Goal: Task Accomplishment & Management: Complete application form

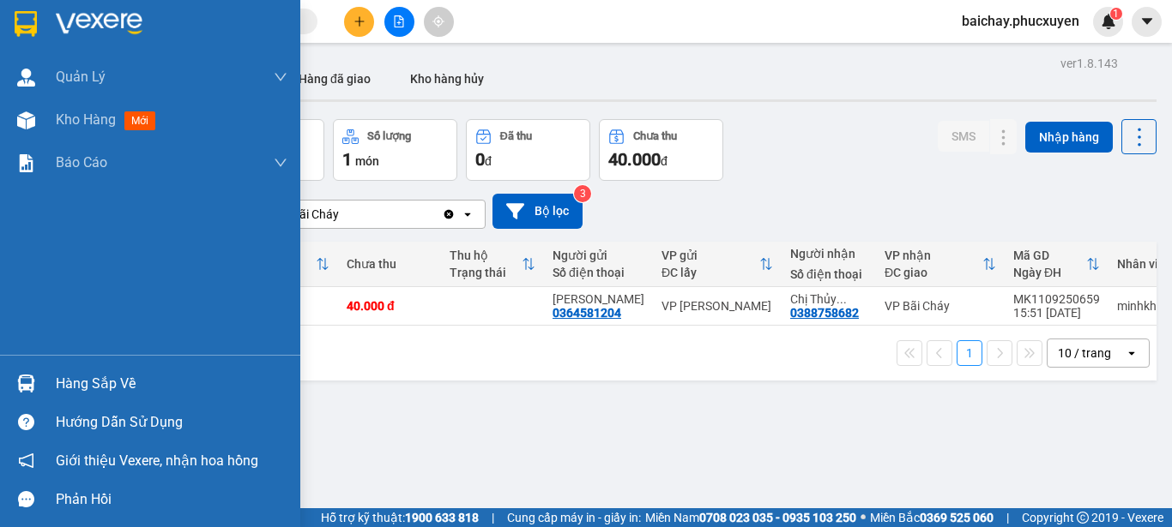
click at [102, 382] on div "Hàng sắp về" at bounding box center [172, 384] width 232 height 26
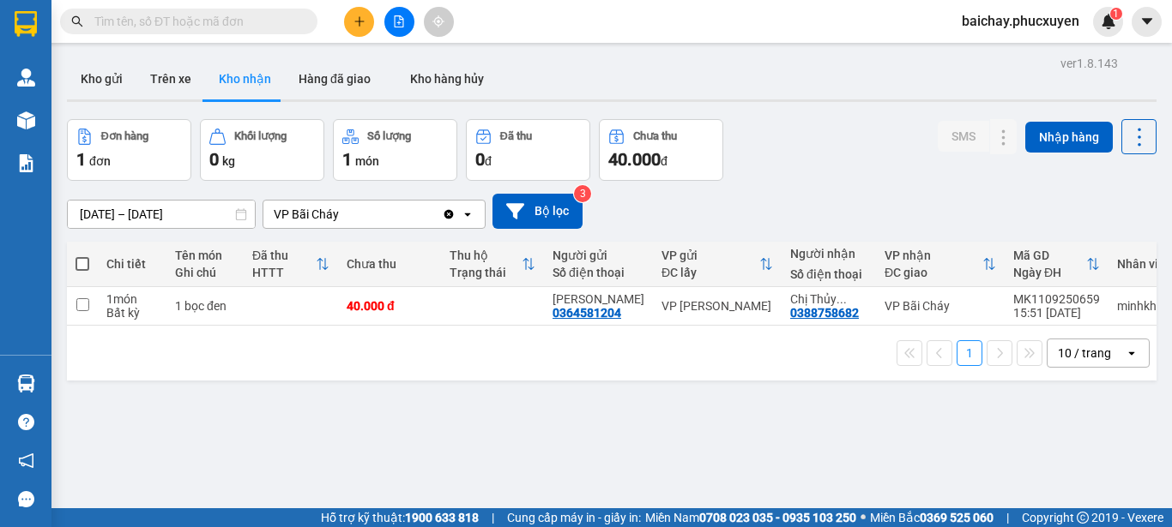
click at [1124, 471] on section "Kết quả tìm kiếm ( 0 ) Bộ lọc No Data baichay.phucxuyen 1 [PERSON_NAME] lý giao…" at bounding box center [586, 263] width 1172 height 527
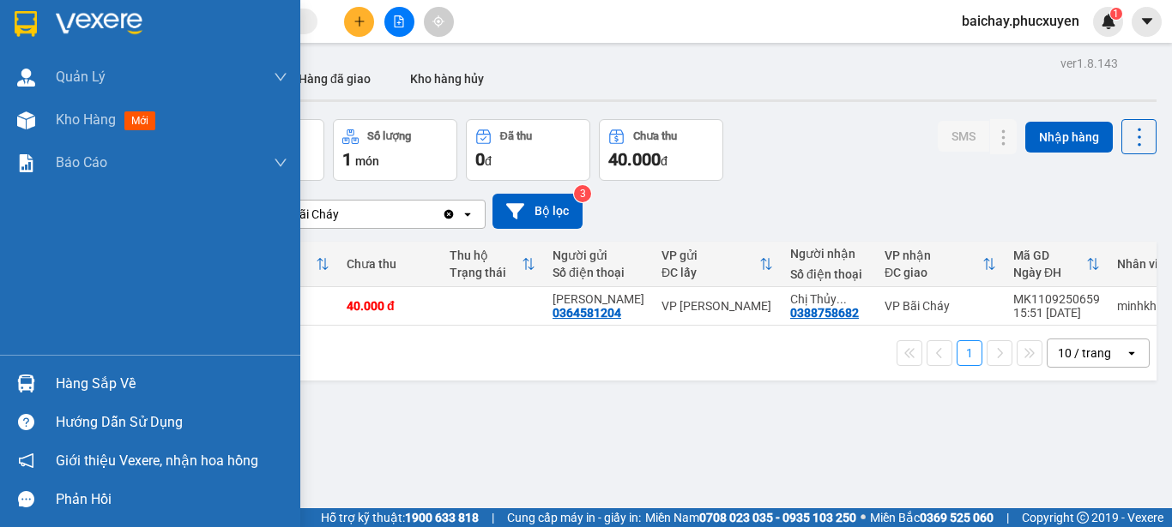
click at [82, 389] on div "Hàng sắp về" at bounding box center [172, 384] width 232 height 26
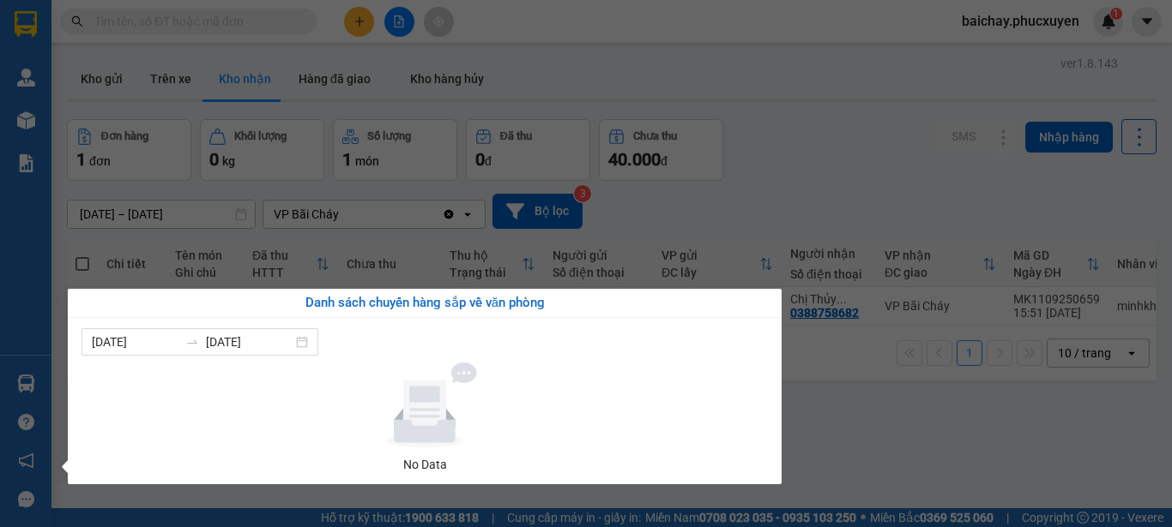
click at [990, 466] on section "Kết quả tìm kiếm ( 0 ) Bộ lọc No Data baichay.phucxuyen 1 [PERSON_NAME] lý giao…" at bounding box center [586, 263] width 1172 height 527
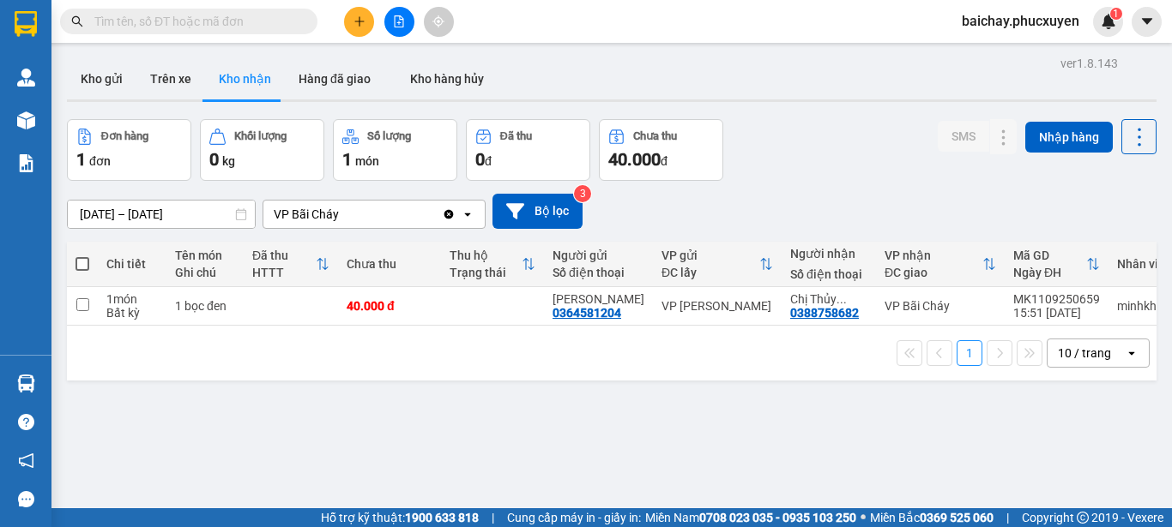
click at [446, 422] on div "ver 1.8.143 Kho gửi Trên xe Kho nhận Hàng đã giao Kho hàng hủy Đơn hàng 1 đơn K…" at bounding box center [611, 314] width 1103 height 527
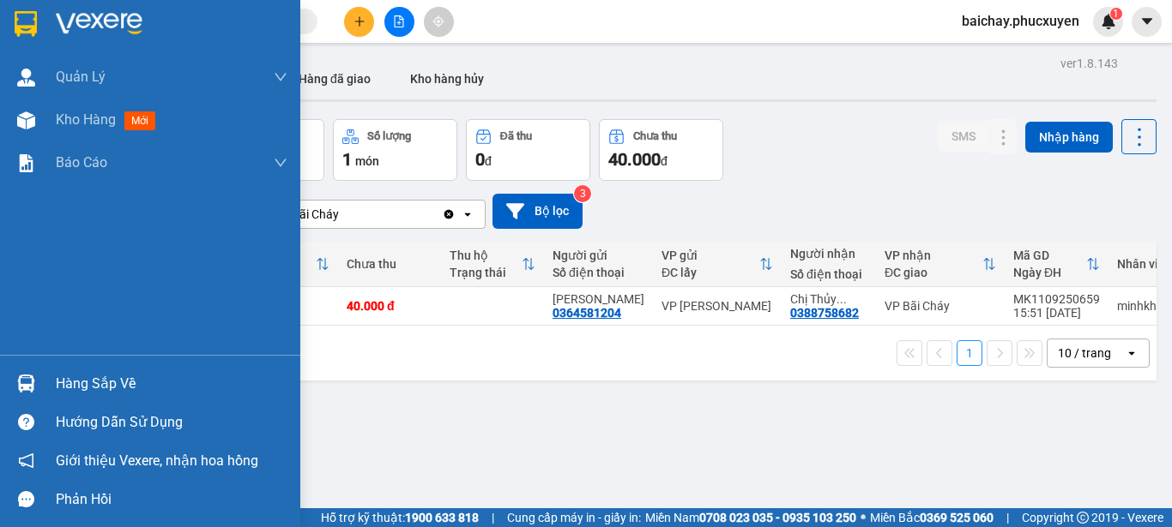
click at [78, 385] on div "Hàng sắp về" at bounding box center [172, 384] width 232 height 26
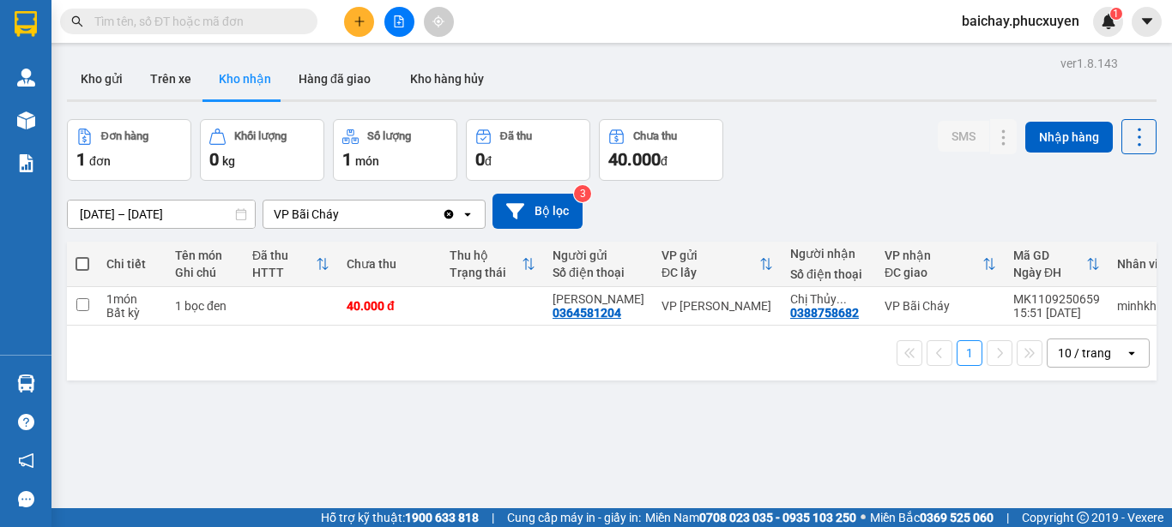
click at [855, 423] on section "Kết quả tìm kiếm ( 0 ) Bộ lọc No Data baichay.phucxuyen 1 [PERSON_NAME] lý giao…" at bounding box center [586, 263] width 1172 height 527
click at [268, 21] on input "text" at bounding box center [195, 21] width 202 height 19
paste input "CD1009250409"
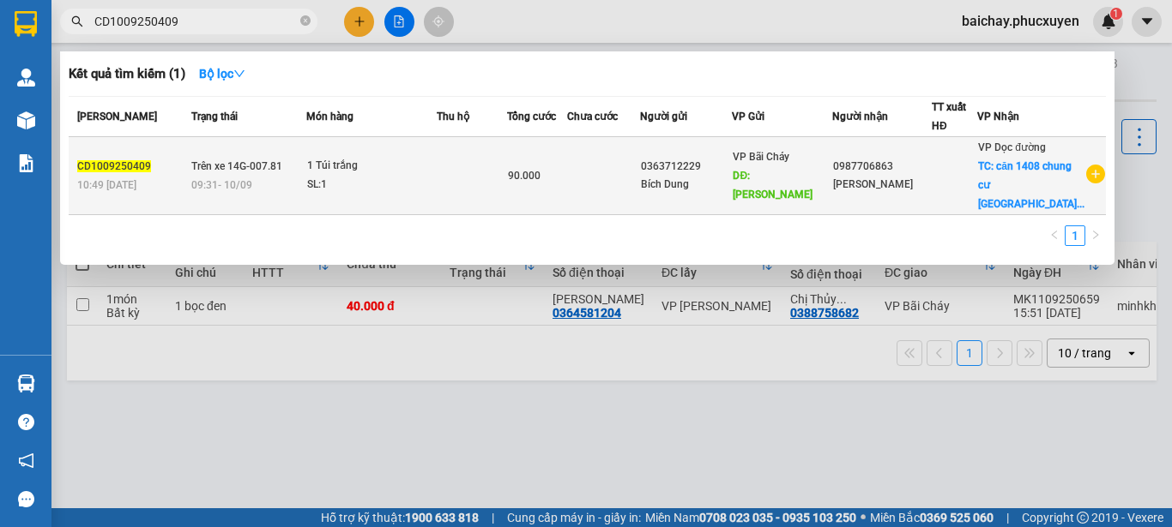
type input "CD1009250409"
click at [964, 173] on div at bounding box center [954, 176] width 44 height 18
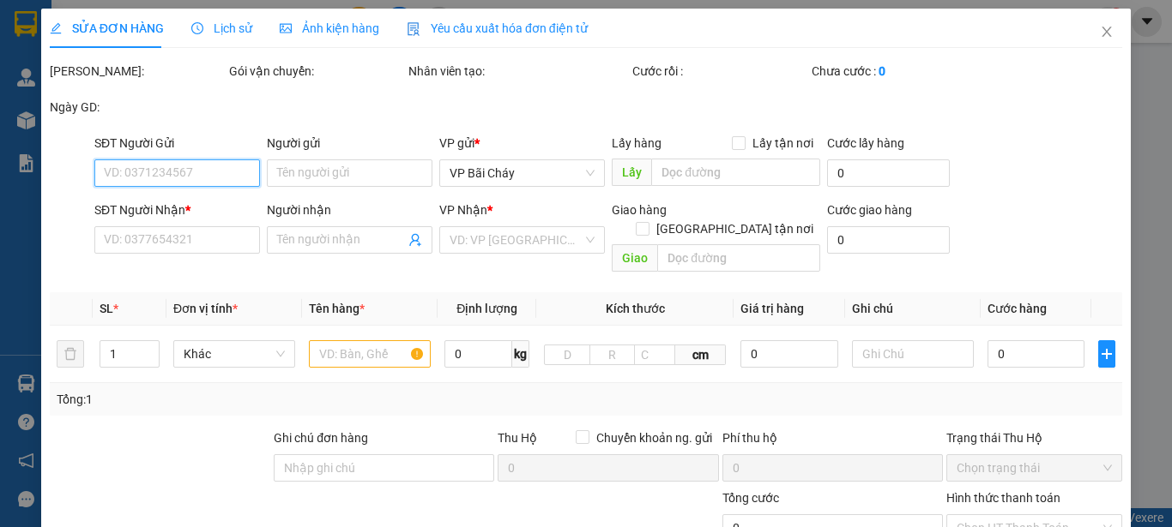
type input "0363712229"
type input "Bích Dung"
type input "Cái Lân"
type input "0987706863"
type input "[PERSON_NAME]"
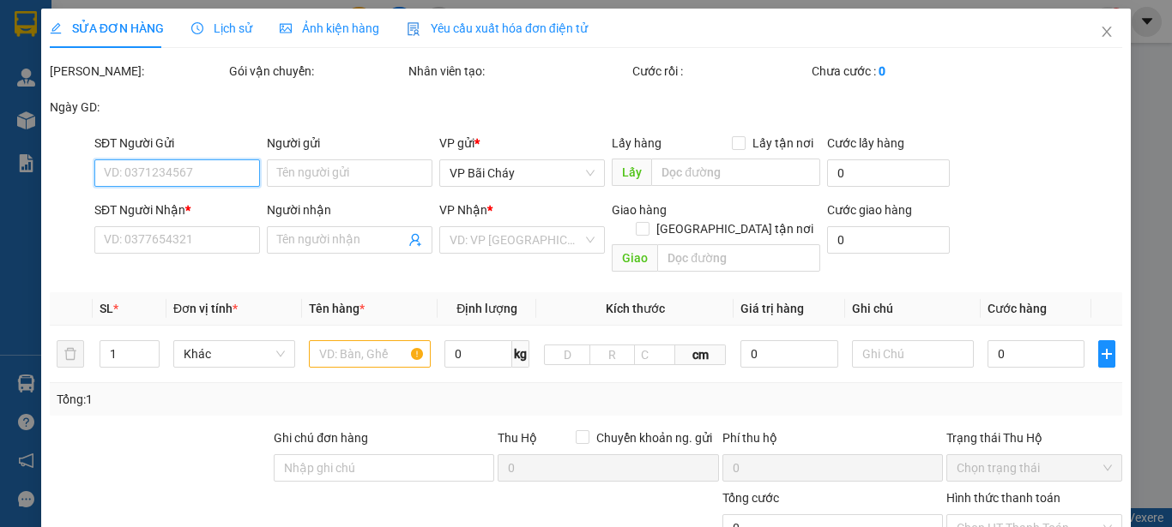
checkbox input "true"
type input "căn 1408 chung cư The Park Home, [STREET_ADDRESS][PERSON_NAME]"
type input "90.000"
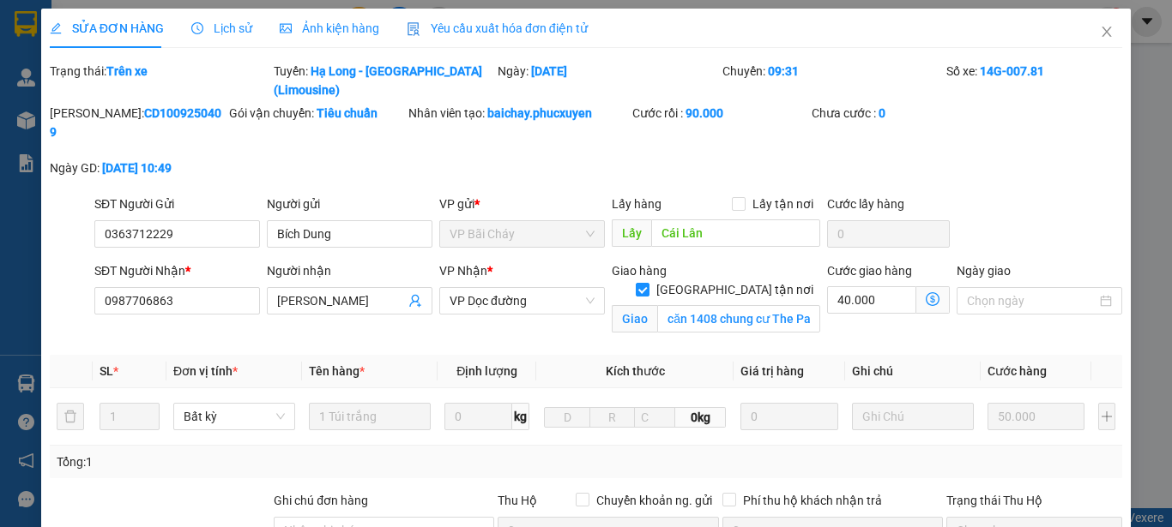
click at [228, 29] on span "Lịch sử" at bounding box center [221, 28] width 61 height 14
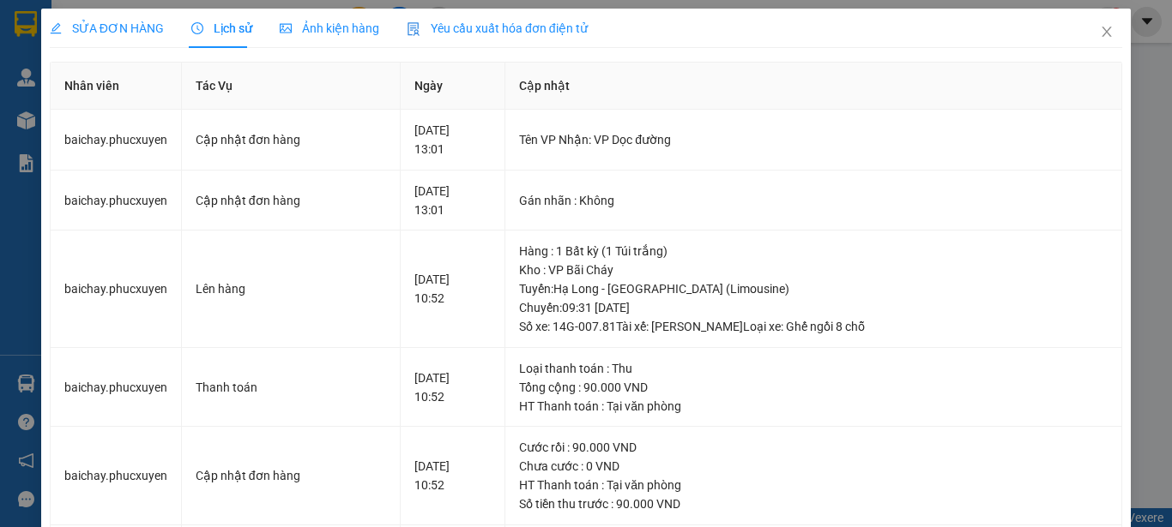
click at [102, 24] on span "SỬA ĐƠN HÀNG" at bounding box center [107, 28] width 114 height 14
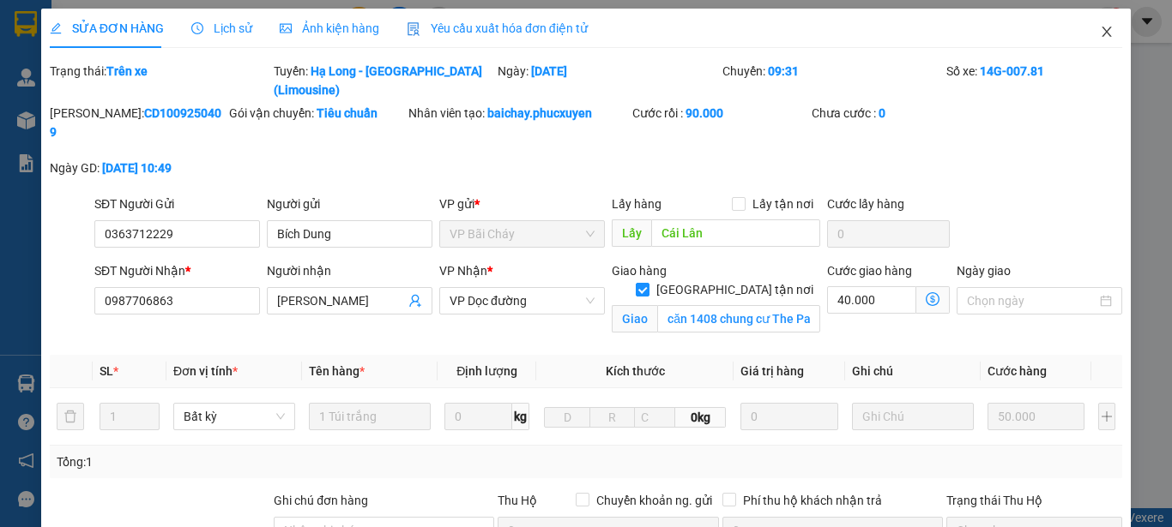
click at [1102, 29] on icon "close" at bounding box center [1106, 32] width 9 height 10
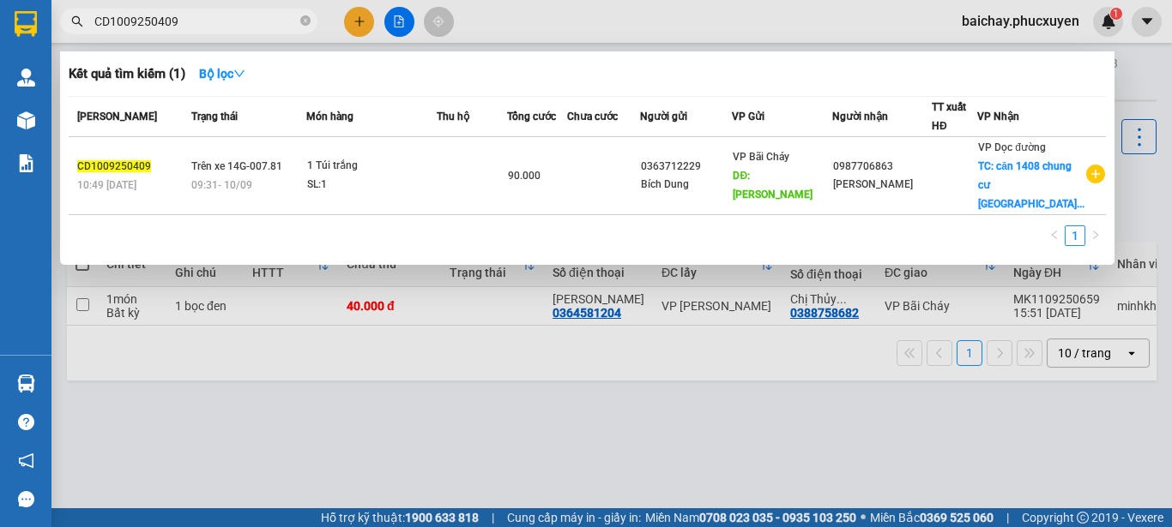
drag, startPoint x: 178, startPoint y: 24, endPoint x: 97, endPoint y: 27, distance: 81.6
click at [97, 27] on input "CD1009250409" at bounding box center [195, 21] width 202 height 19
click at [305, 21] on icon "close-circle" at bounding box center [305, 20] width 10 height 10
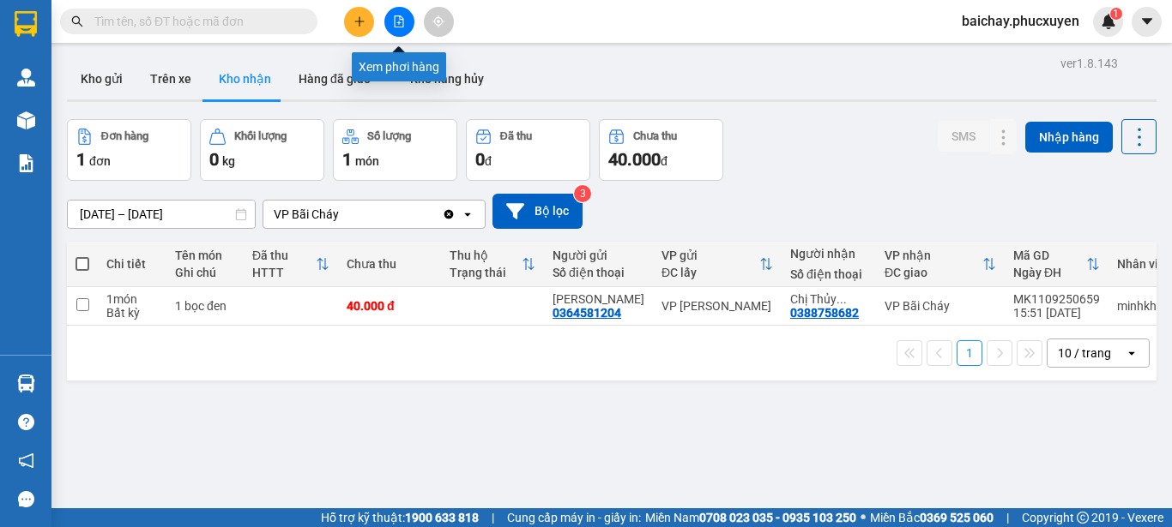
click at [401, 20] on icon "file-add" at bounding box center [399, 21] width 9 height 12
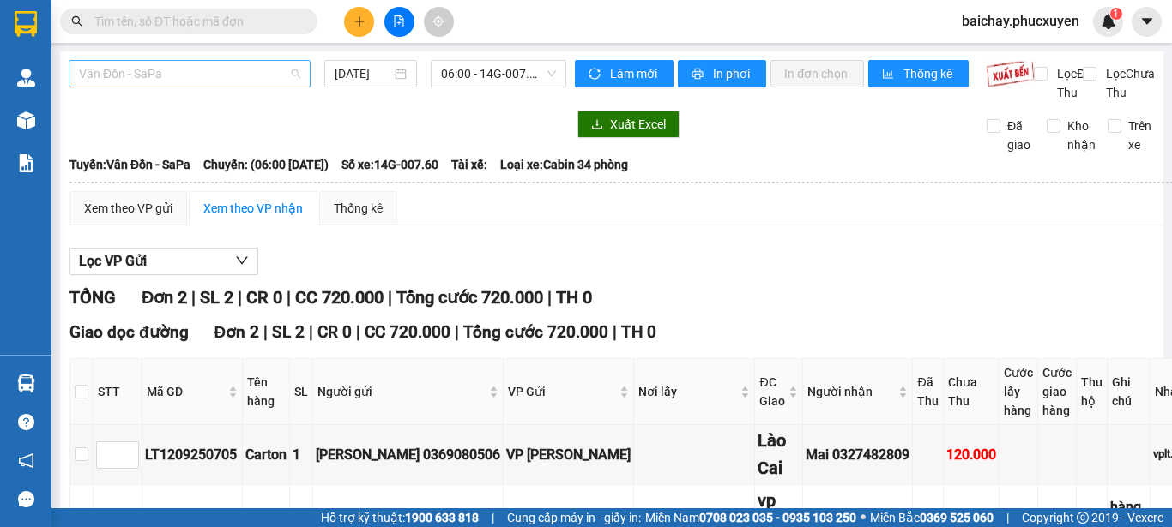
click at [261, 73] on span "Vân Đồn - SaPa" at bounding box center [189, 74] width 221 height 26
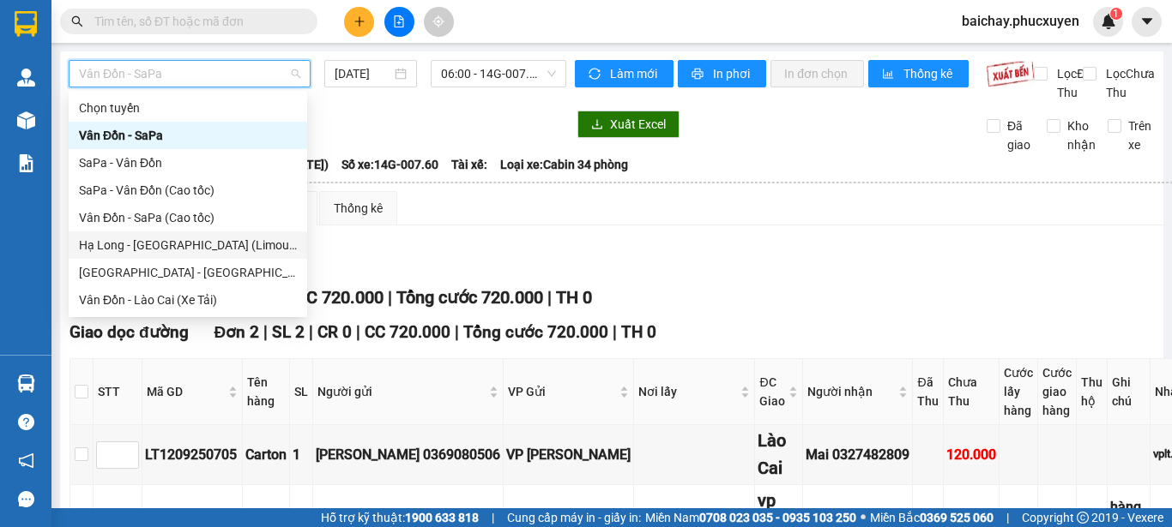
click at [146, 241] on div "Hạ Long - [GEOGRAPHIC_DATA] (Limousine)" at bounding box center [188, 245] width 218 height 19
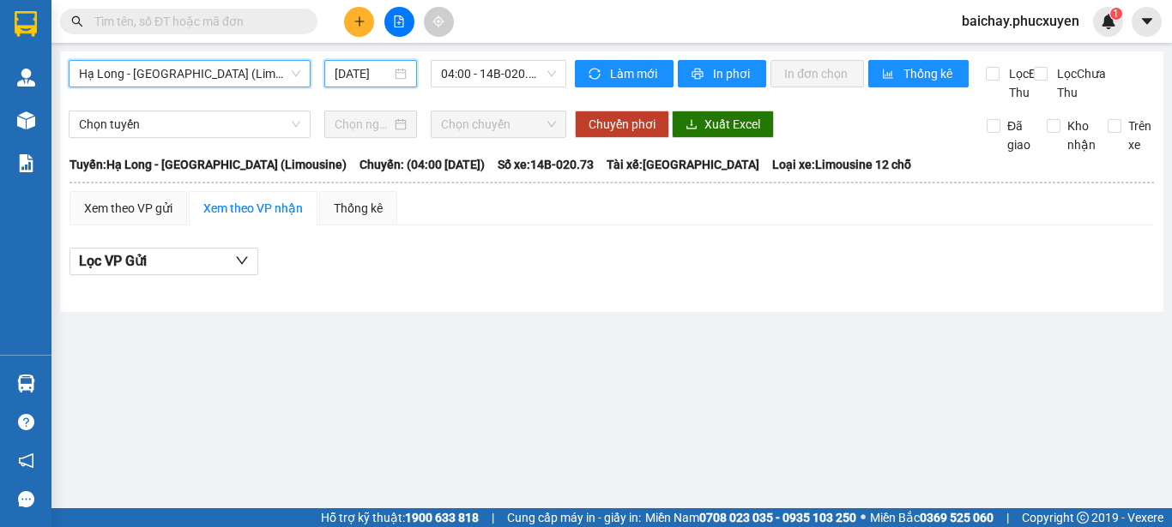
click at [376, 75] on input "[DATE]" at bounding box center [362, 73] width 57 height 19
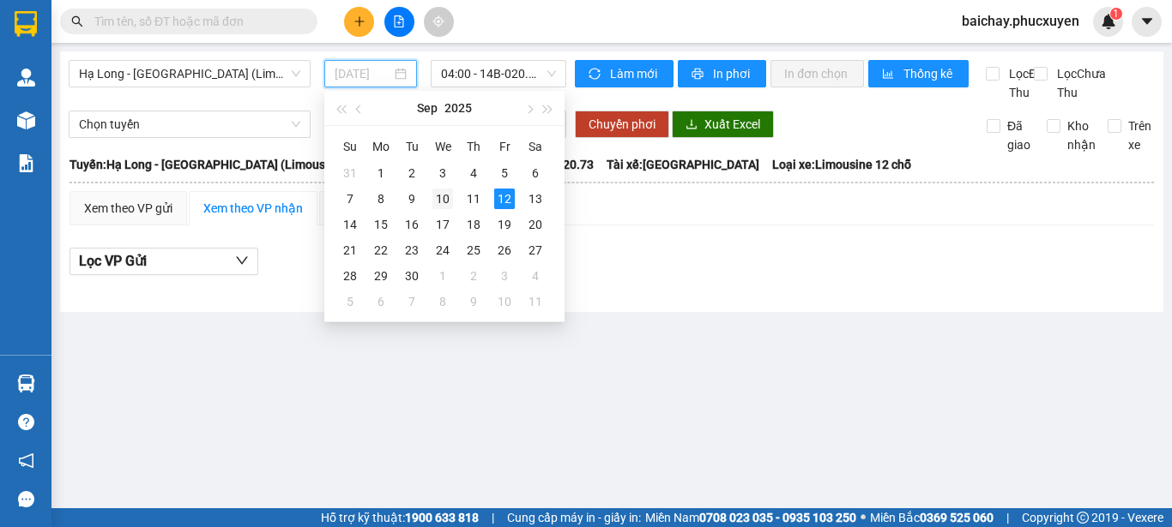
click at [442, 194] on div "10" at bounding box center [442, 199] width 21 height 21
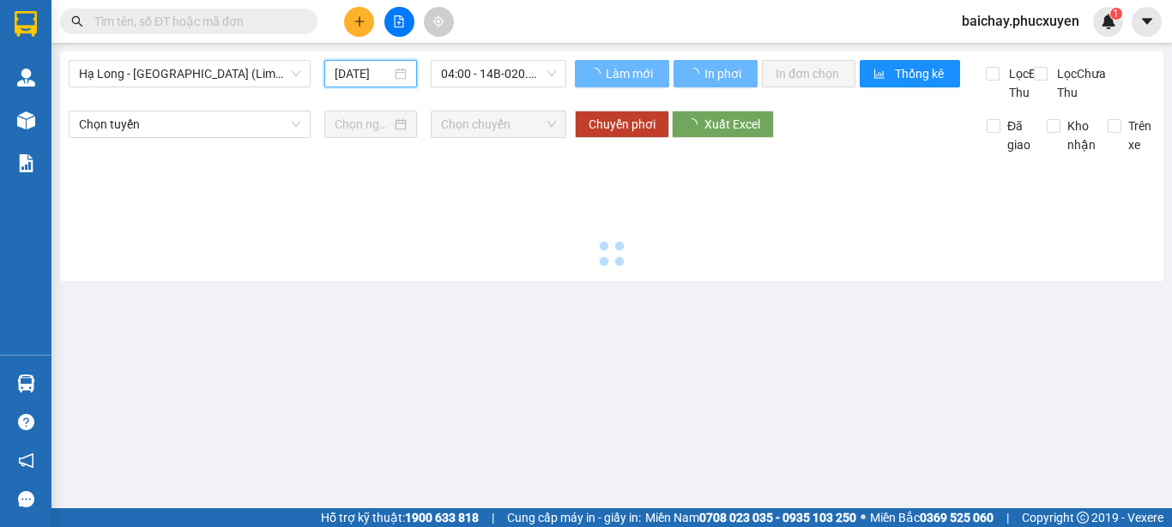
type input "[DATE]"
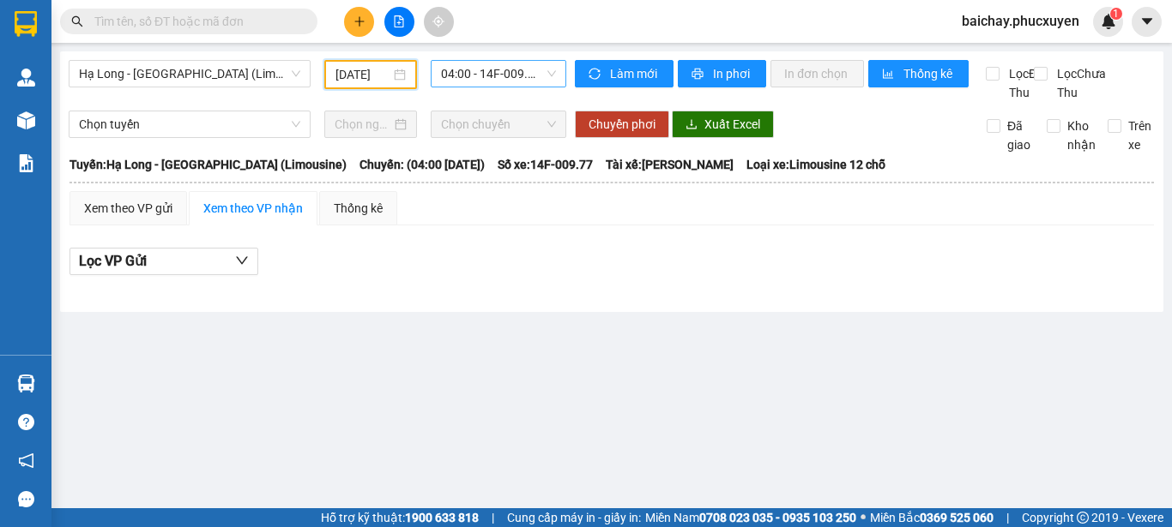
click at [528, 75] on span "04:00 - 14F-009.77" at bounding box center [498, 74] width 115 height 26
click at [525, 69] on span "04:00 - 14F-009.77" at bounding box center [498, 74] width 115 height 26
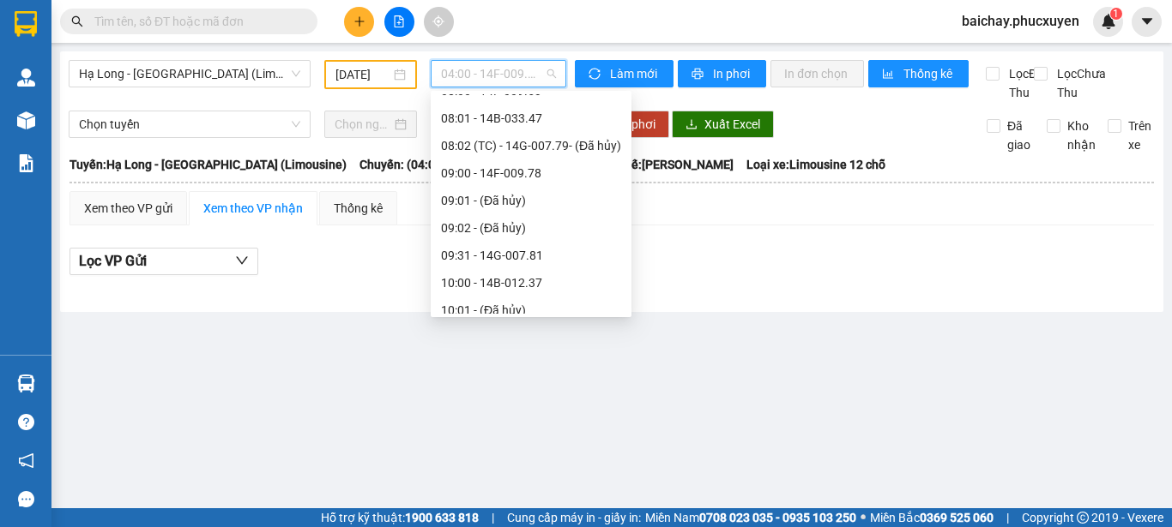
scroll to position [515, 0]
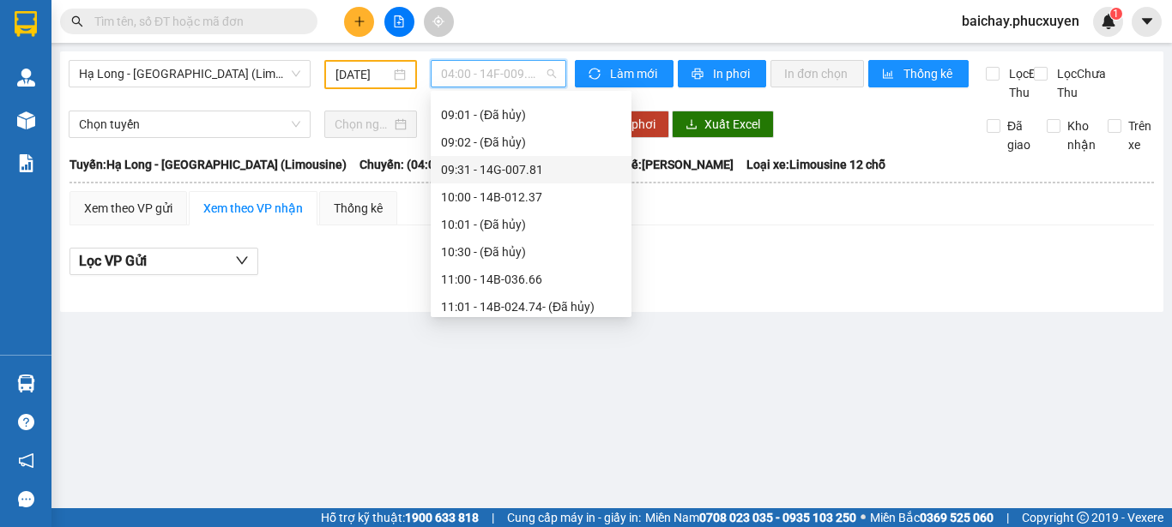
click at [522, 172] on div "09:31 - 14G-007.81" at bounding box center [531, 169] width 180 height 19
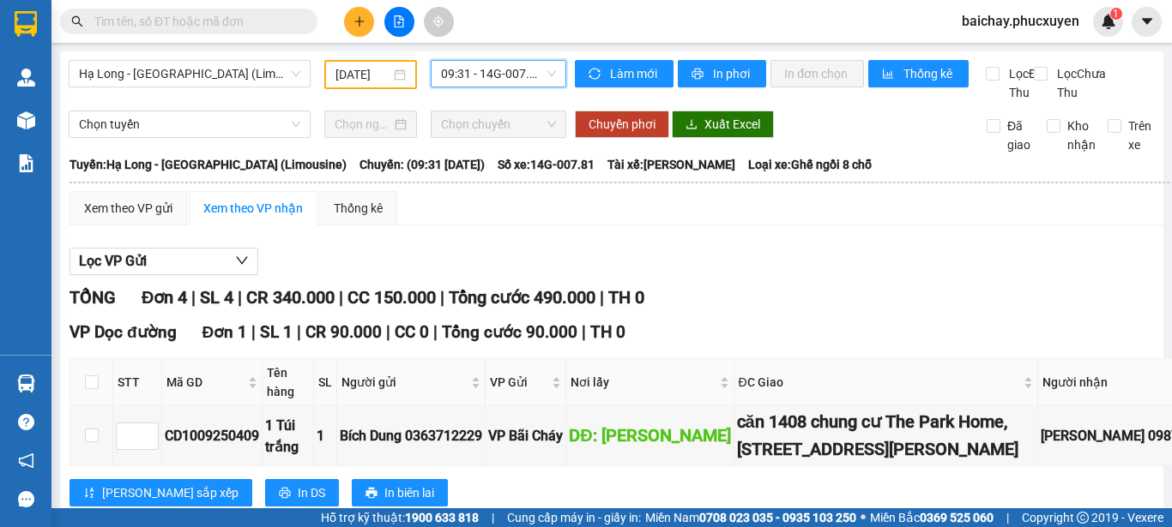
scroll to position [257, 0]
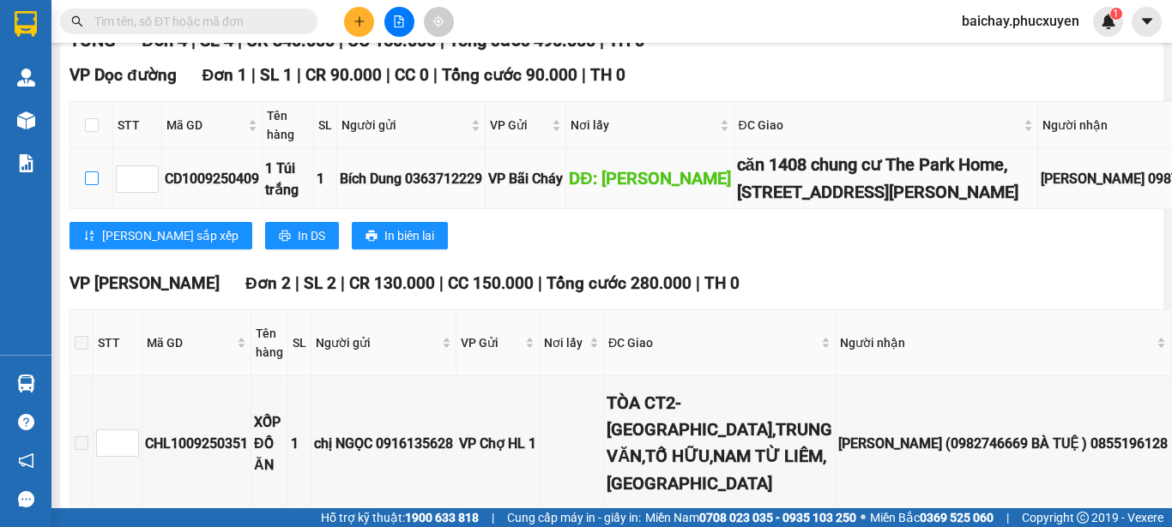
click at [91, 185] on input "checkbox" at bounding box center [92, 179] width 14 height 14
checkbox input "true"
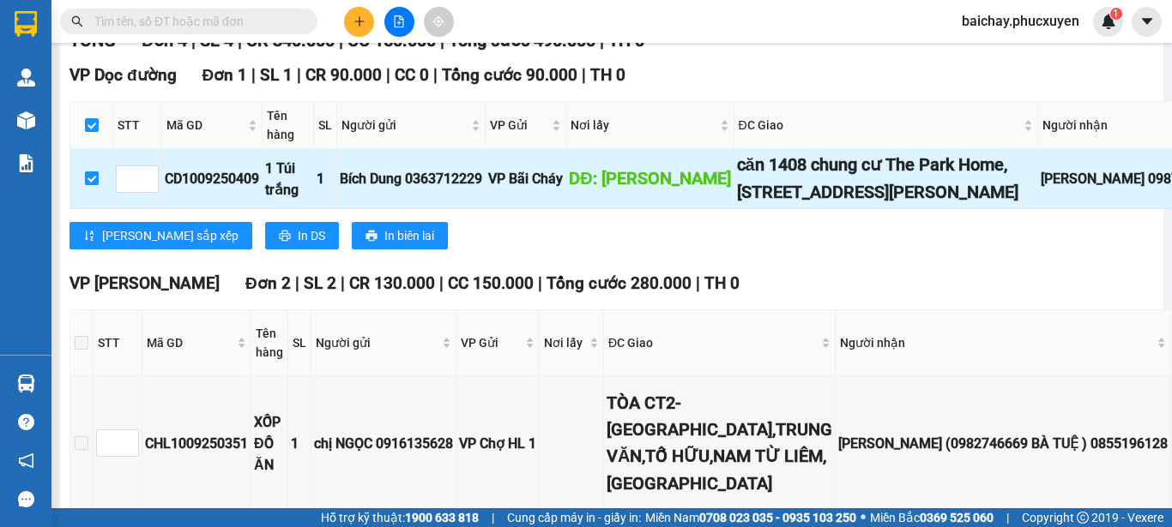
click at [91, 185] on input "checkbox" at bounding box center [92, 179] width 14 height 14
checkbox input "false"
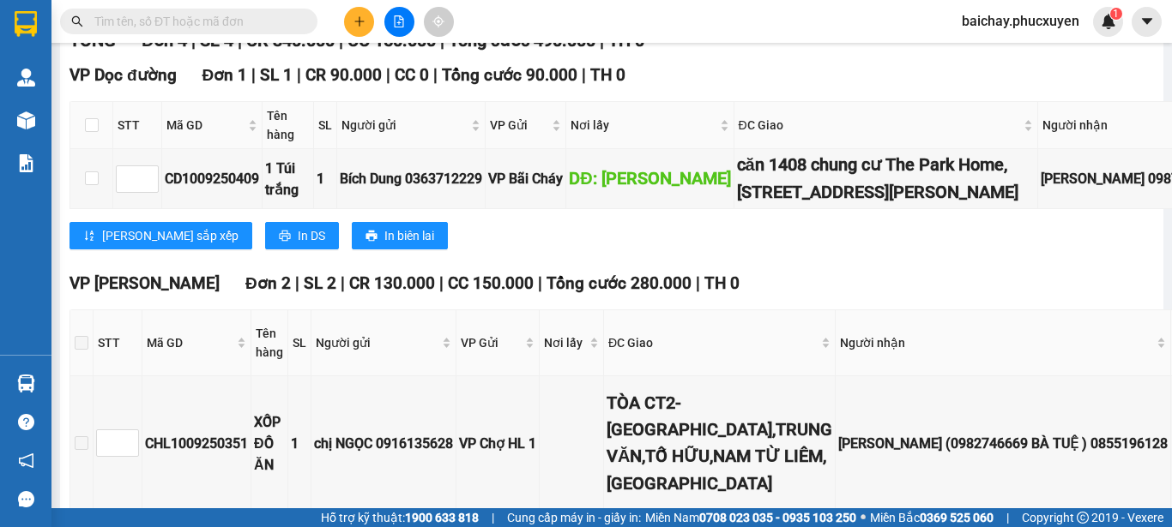
click at [283, 18] on input "text" at bounding box center [195, 21] width 202 height 19
paste input "CD1009250409"
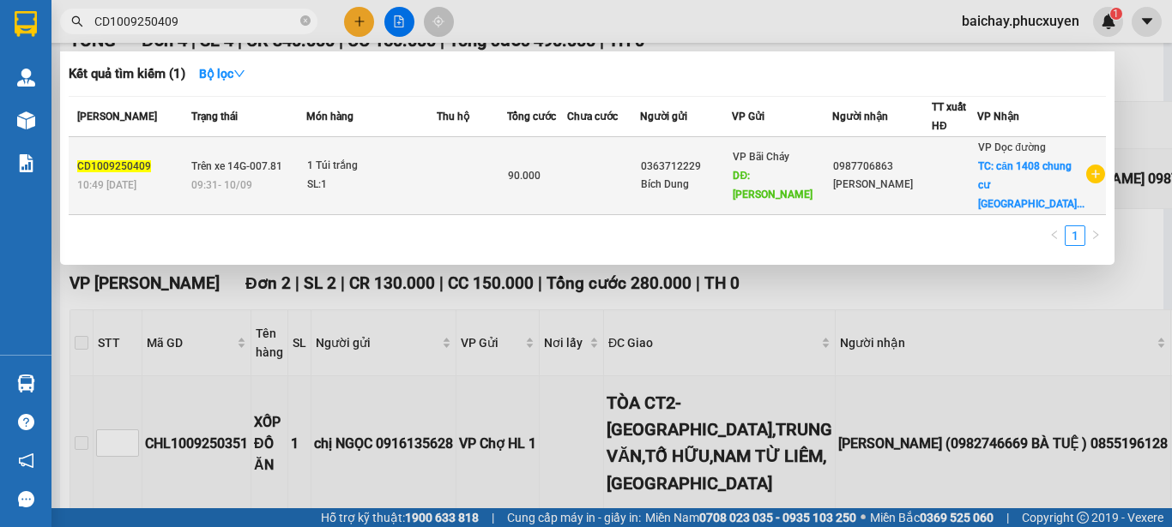
type input "CD1009250409"
click at [631, 187] on td at bounding box center [603, 176] width 73 height 78
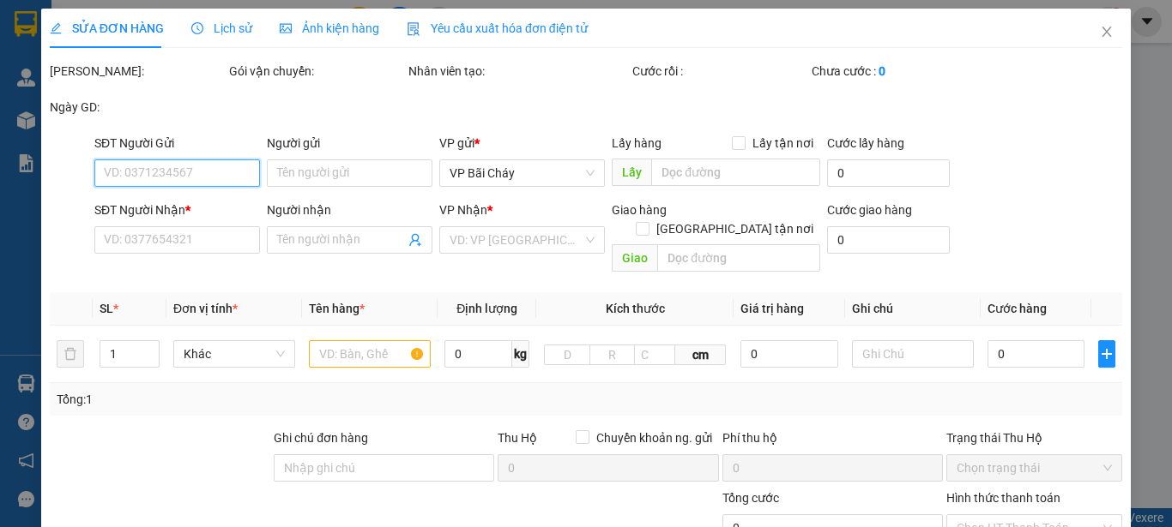
type input "0363712229"
type input "Bích Dung"
type input "Cái Lân"
type input "0987706863"
type input "[PERSON_NAME]"
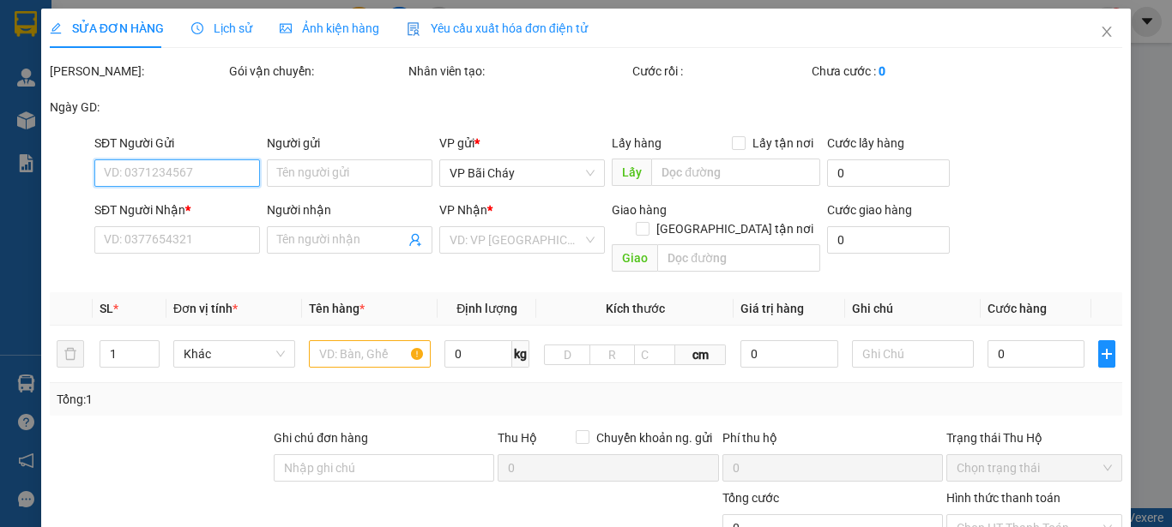
checkbox input "true"
type input "căn 1408 chung cư The Park Home, [STREET_ADDRESS][PERSON_NAME]"
type input "90.000"
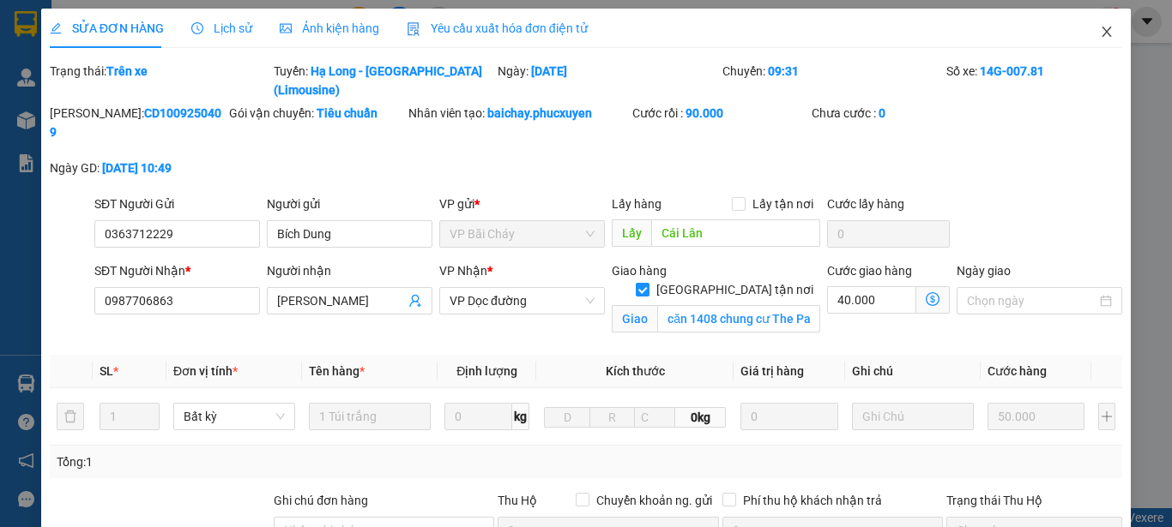
click at [1100, 35] on icon "close" at bounding box center [1107, 32] width 14 height 14
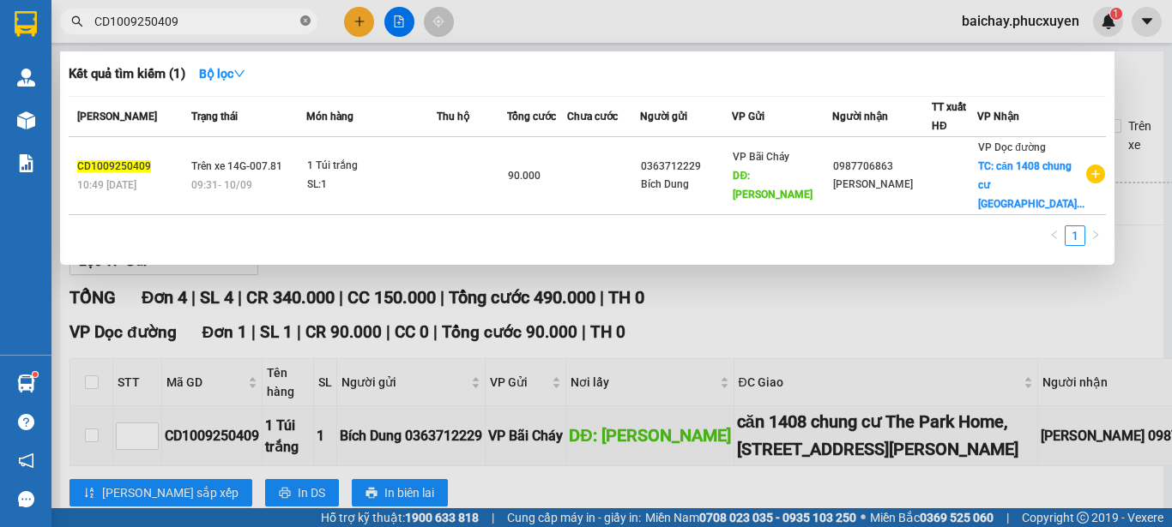
click at [305, 23] on icon "close-circle" at bounding box center [305, 20] width 10 height 10
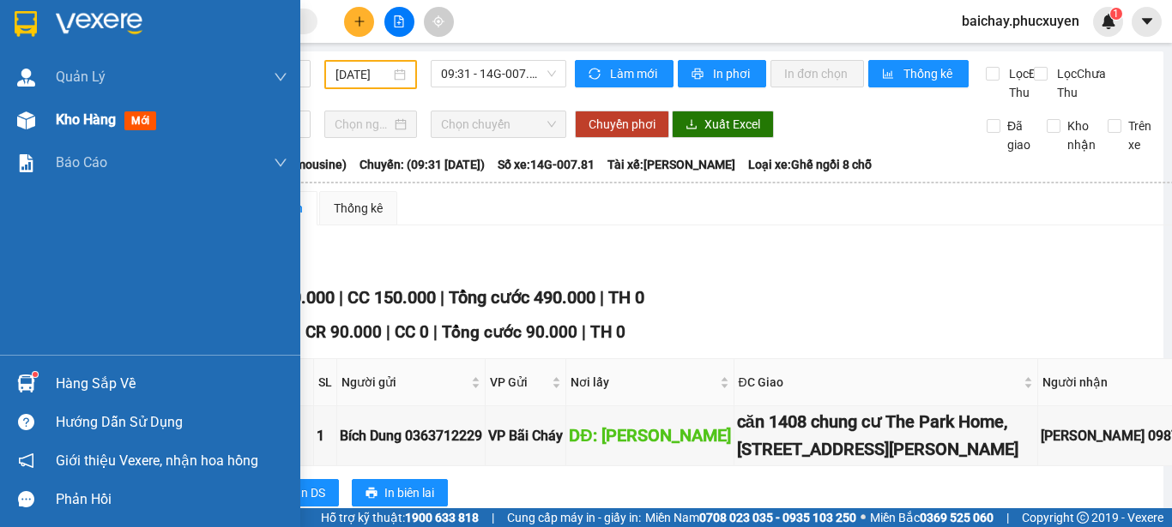
click at [75, 118] on span "Kho hàng" at bounding box center [86, 119] width 60 height 16
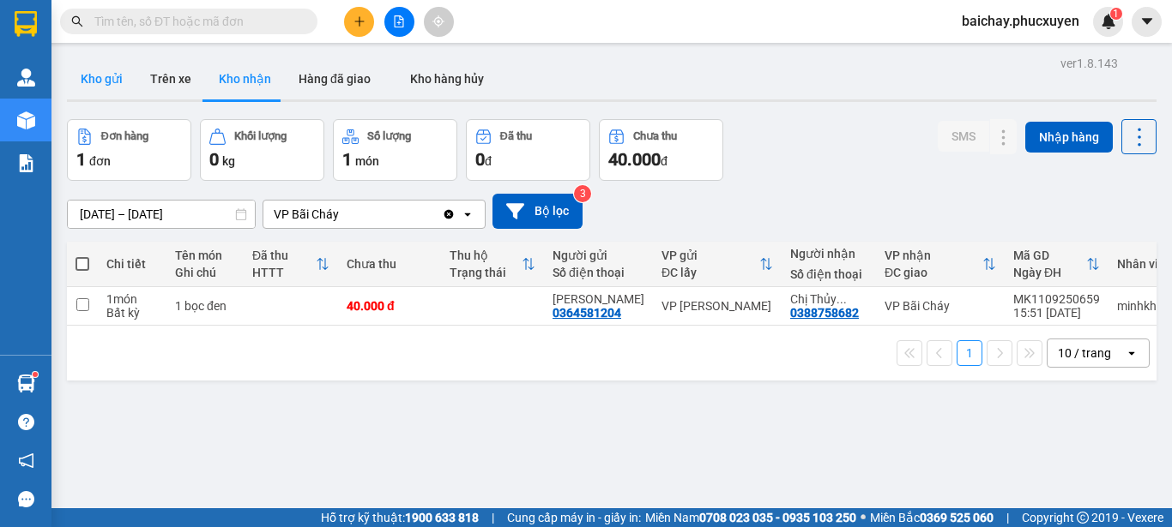
click at [95, 75] on button "Kho gửi" at bounding box center [101, 78] width 69 height 41
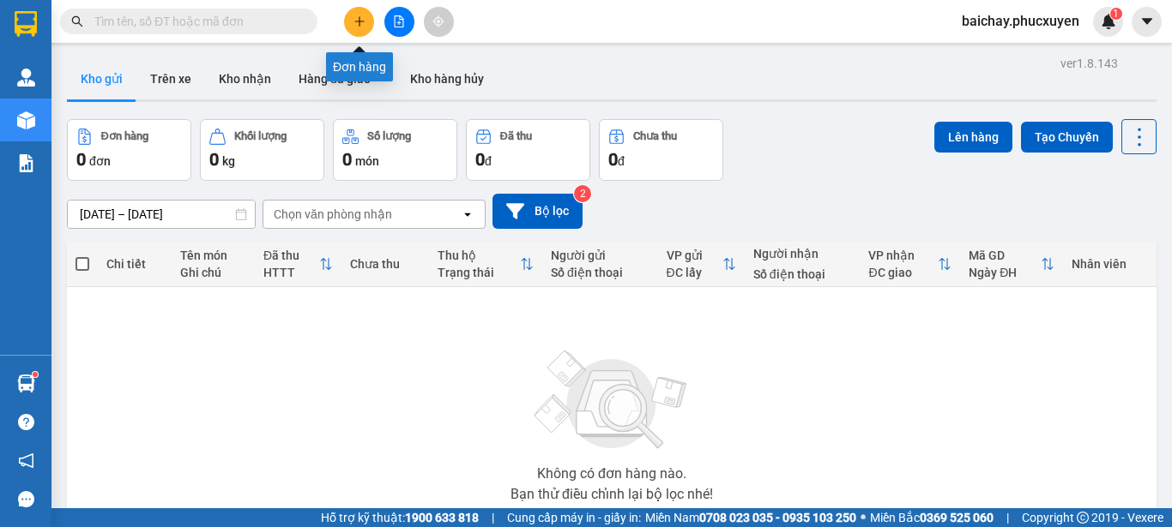
click at [358, 20] on icon "plus" at bounding box center [359, 21] width 12 height 12
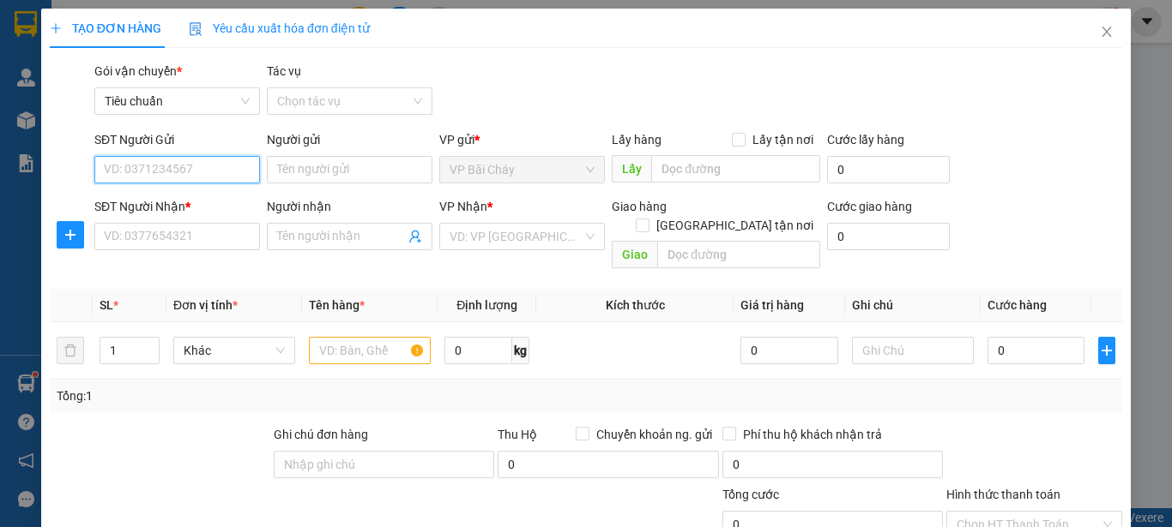
click at [210, 169] on input "SĐT Người Gửi" at bounding box center [177, 169] width 166 height 27
type input "0962153221"
click at [184, 205] on div "0962153221 - anh Khương" at bounding box center [176, 204] width 144 height 19
type input "anh Khương"
type input "0962153221"
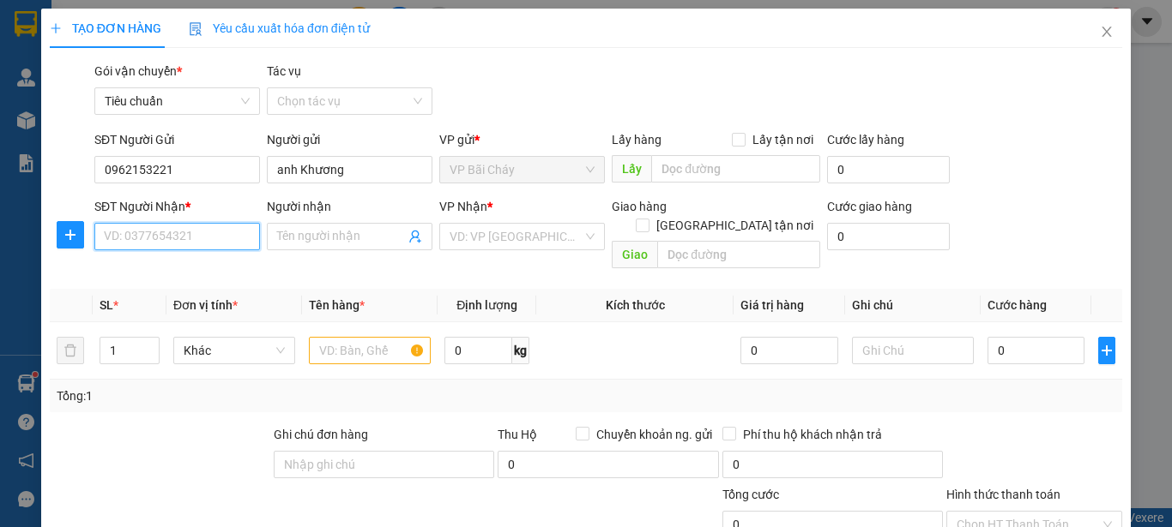
click at [220, 236] on input "SĐT Người Nhận *" at bounding box center [177, 236] width 166 height 27
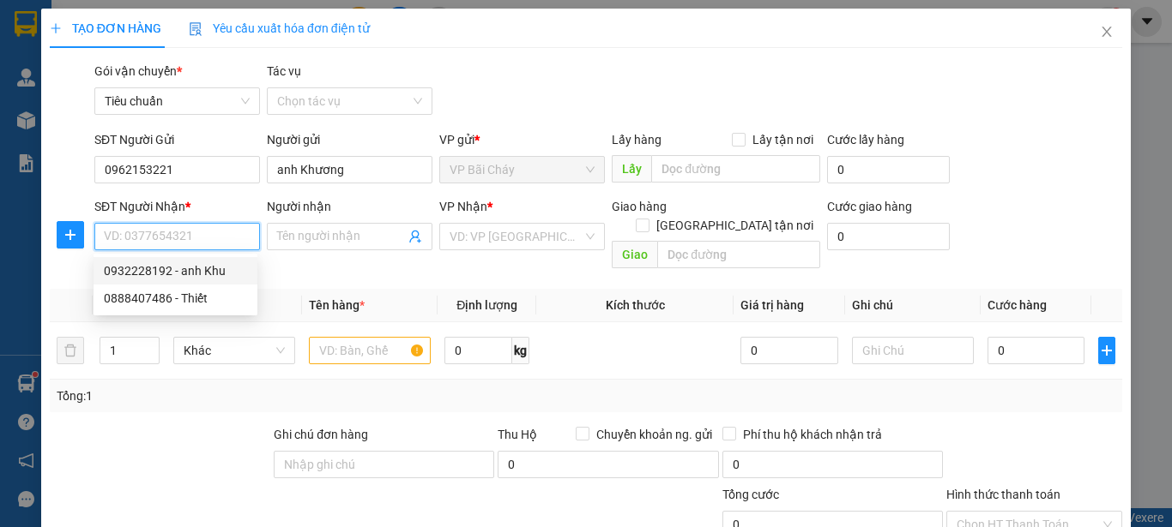
click at [208, 271] on div "0932228192 - anh Khu" at bounding box center [175, 271] width 143 height 19
type input "0932228192"
type input "anh Khu"
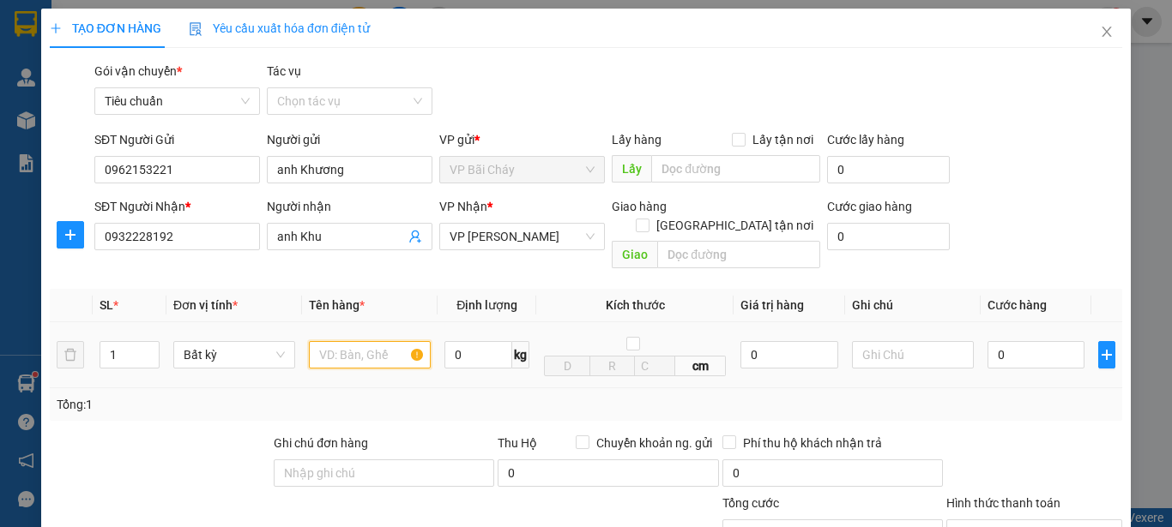
click at [363, 341] on input "text" at bounding box center [370, 354] width 122 height 27
type input "1 hộp thuốc nhỏ"
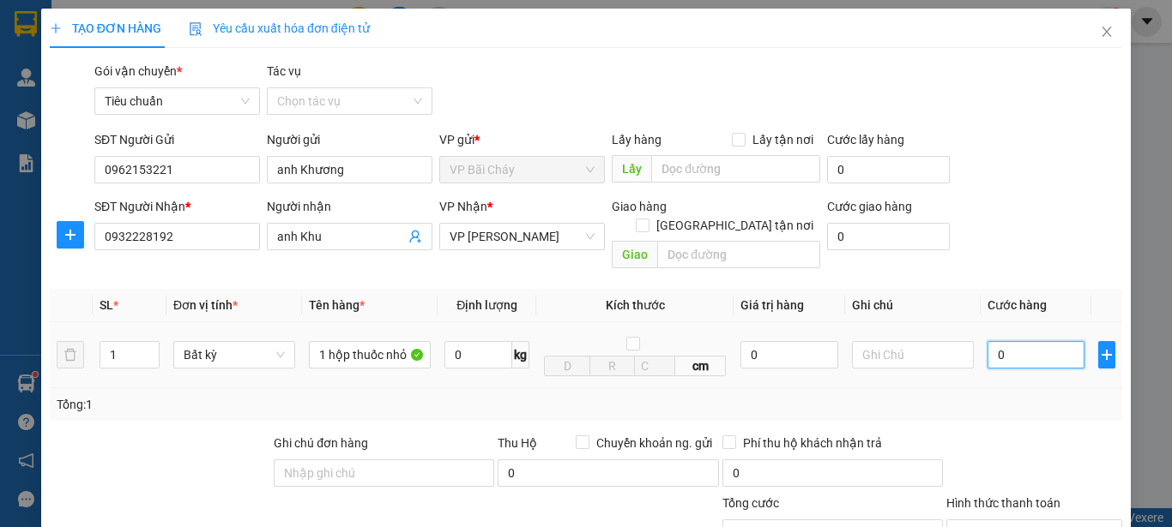
click at [1047, 341] on input "0" at bounding box center [1035, 354] width 97 height 27
type input "5"
type input "50"
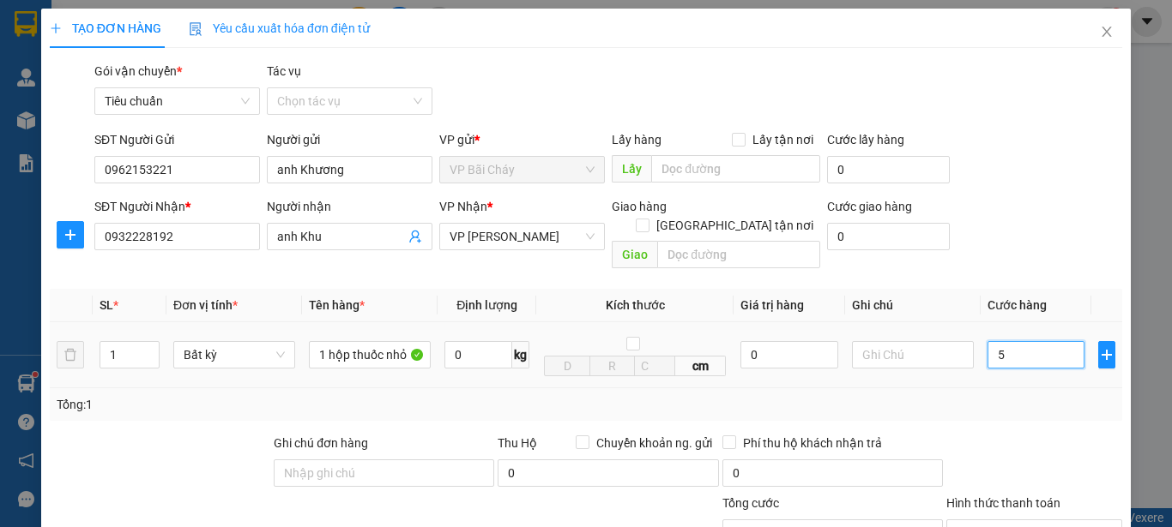
type input "50"
type input "50.000"
click at [1070, 405] on div "Transit Pickup Surcharge Ids Transit Deliver Surcharge Ids Transit Deliver Surc…" at bounding box center [586, 389] width 1072 height 654
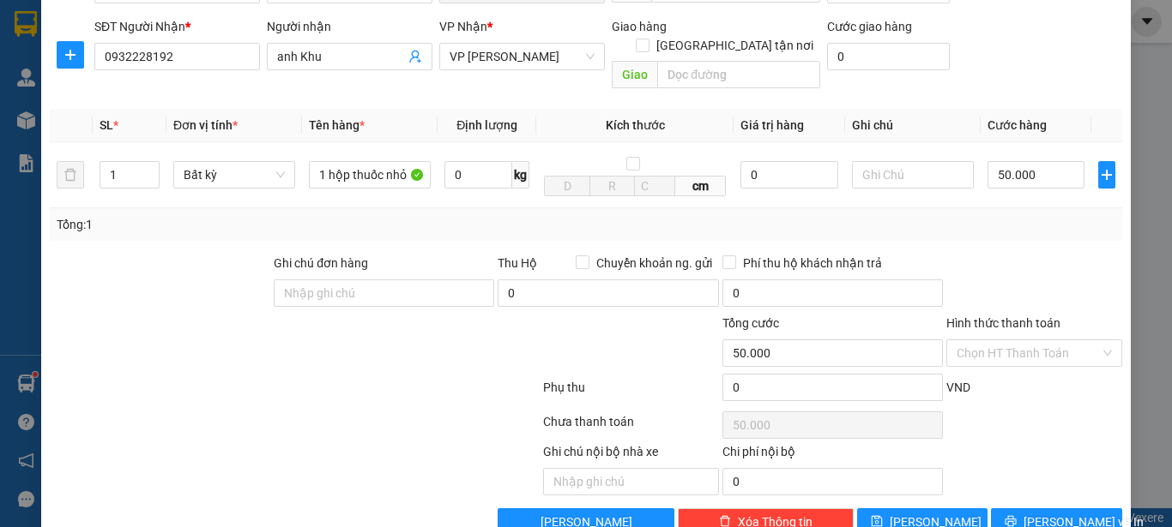
scroll to position [204, 0]
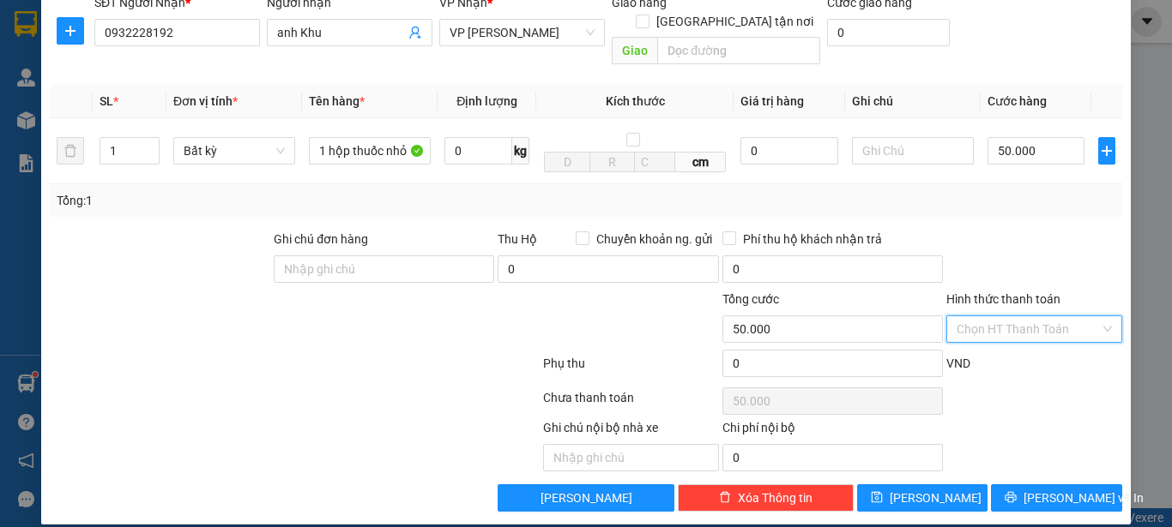
click at [1075, 316] on input "Hình thức thanh toán" at bounding box center [1027, 329] width 143 height 26
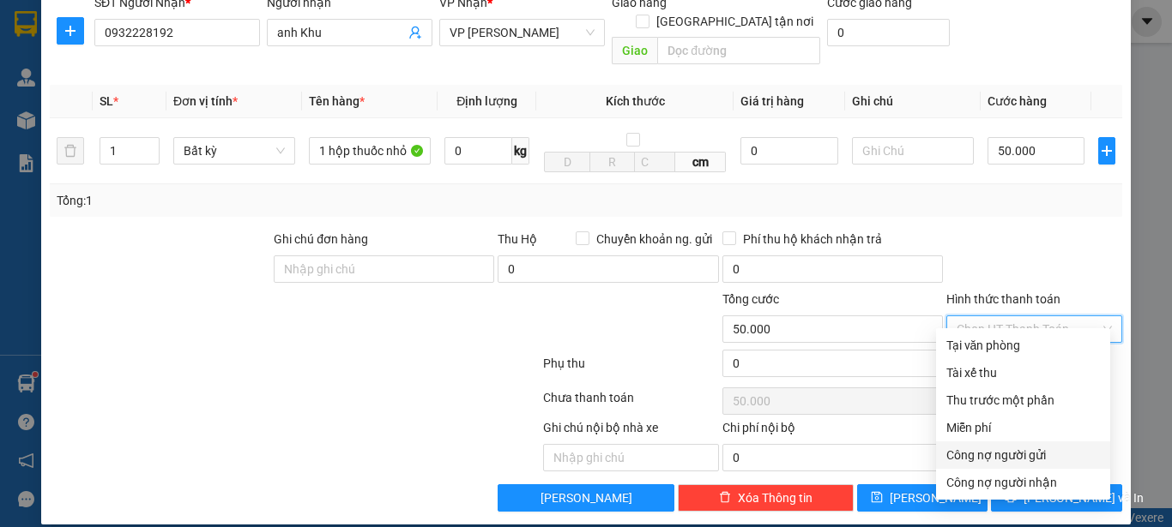
click at [1013, 454] on div "Công nợ người gửi" at bounding box center [1023, 455] width 154 height 19
type input "0"
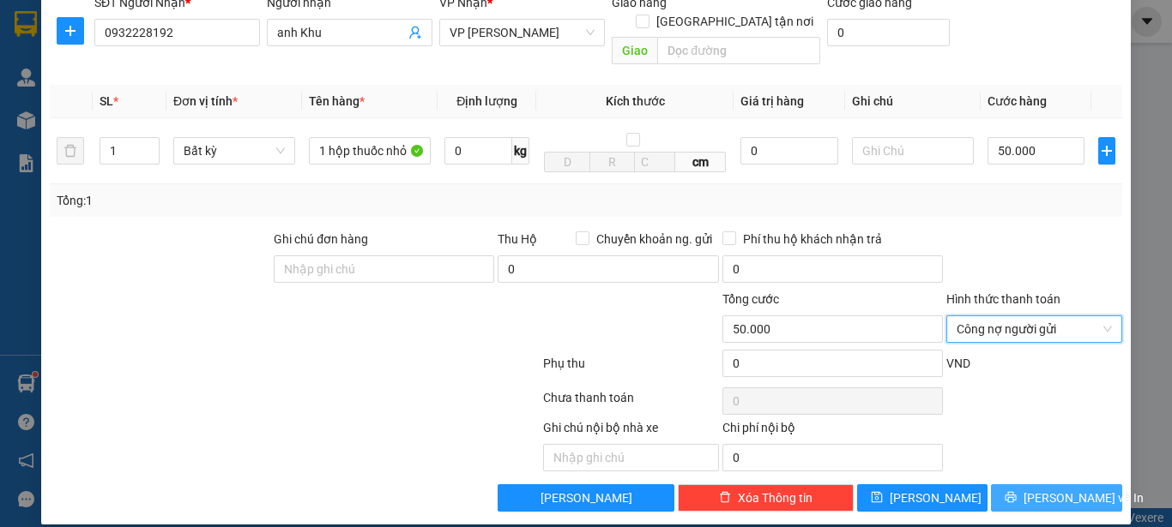
click at [1045, 489] on span "[PERSON_NAME] và In" at bounding box center [1083, 498] width 120 height 19
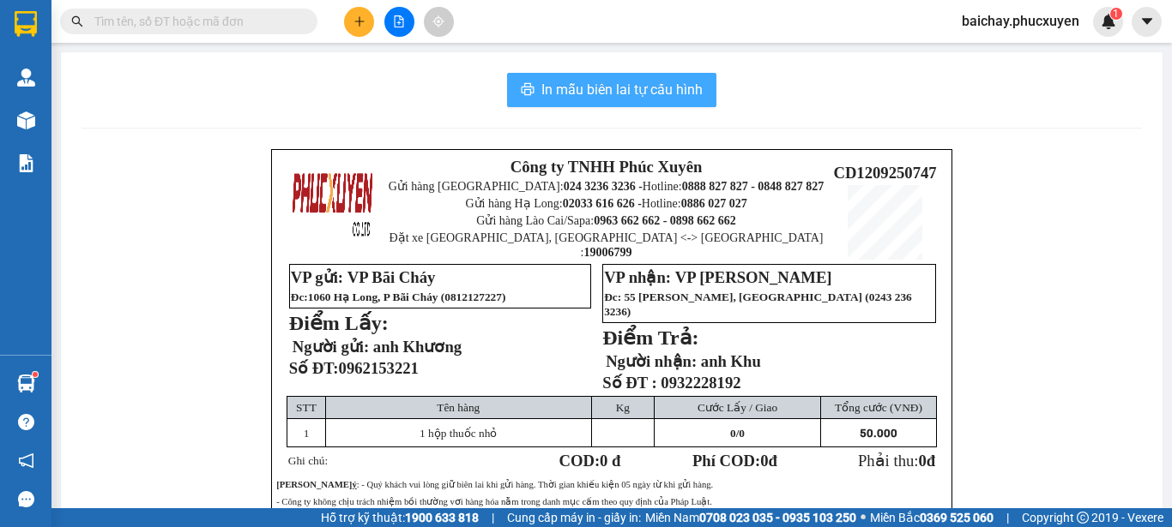
click at [586, 88] on span "In mẫu biên lai tự cấu hình" at bounding box center [621, 89] width 161 height 21
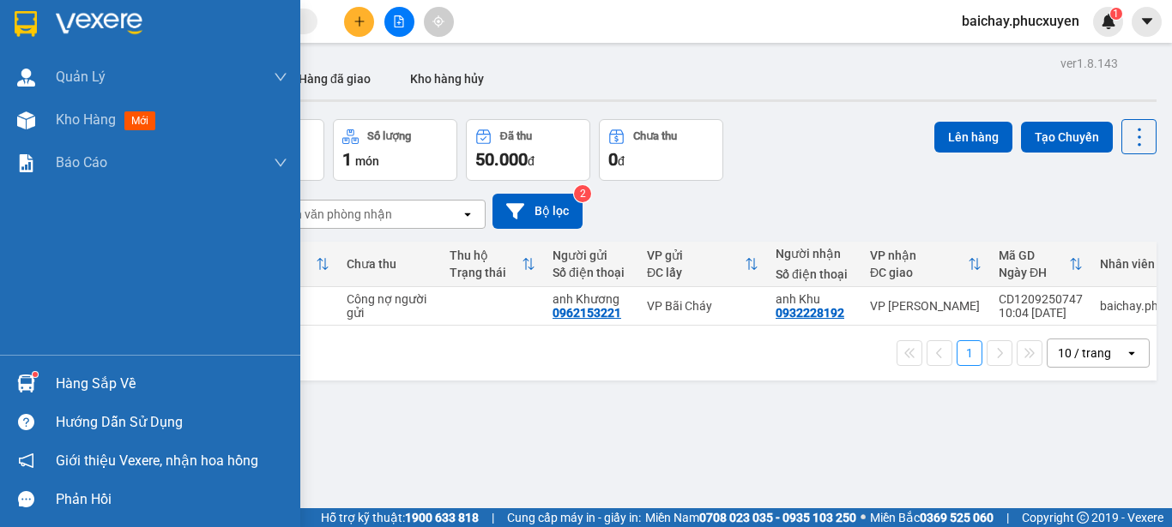
click at [69, 384] on div "Hàng sắp về" at bounding box center [172, 384] width 232 height 26
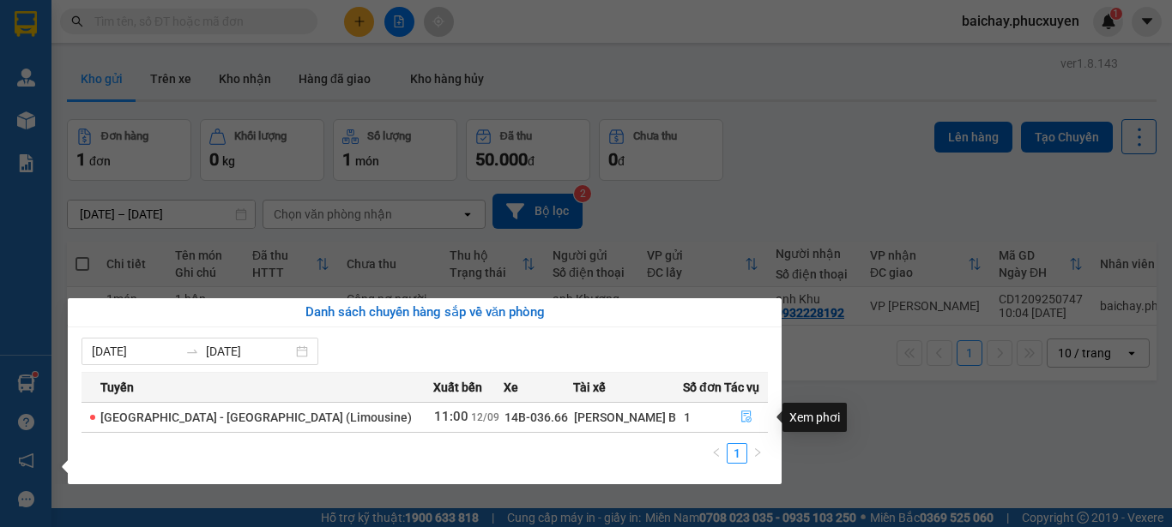
click at [740, 417] on icon "file-done" at bounding box center [746, 417] width 12 height 12
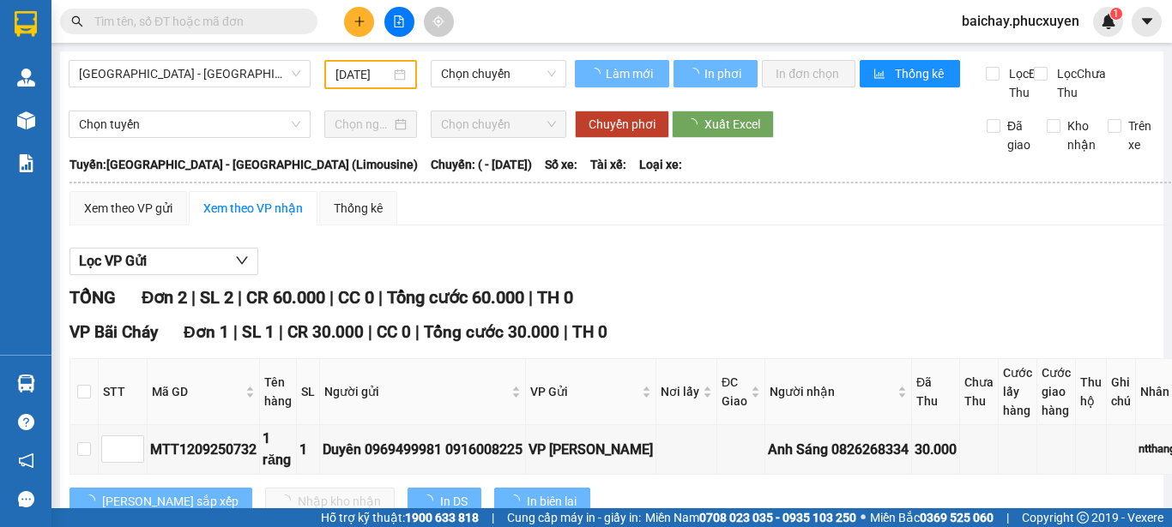
type input "[DATE]"
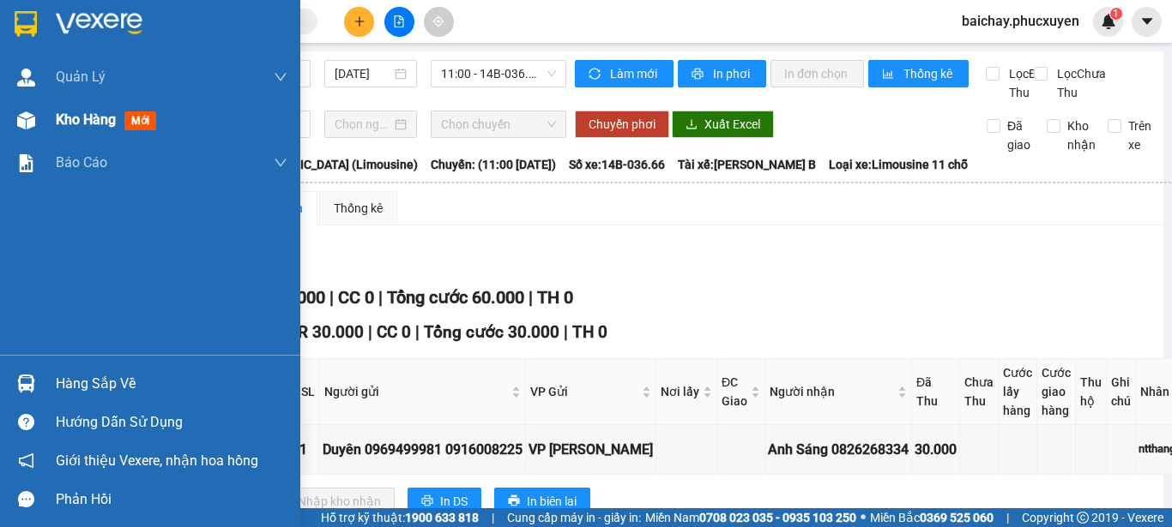
click at [91, 120] on span "Kho hàng" at bounding box center [86, 119] width 60 height 16
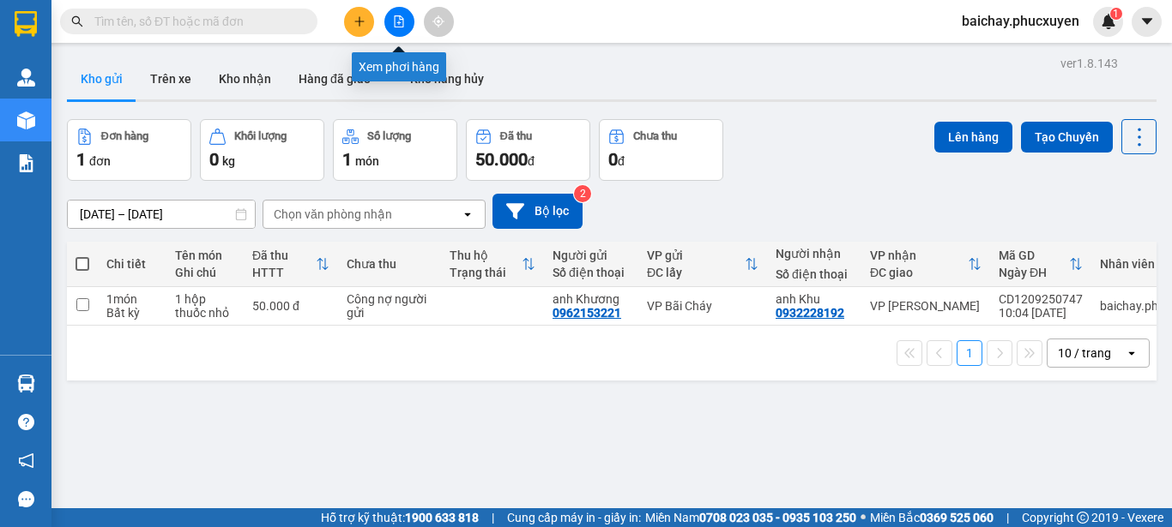
click at [400, 21] on icon "file-add" at bounding box center [399, 21] width 12 height 12
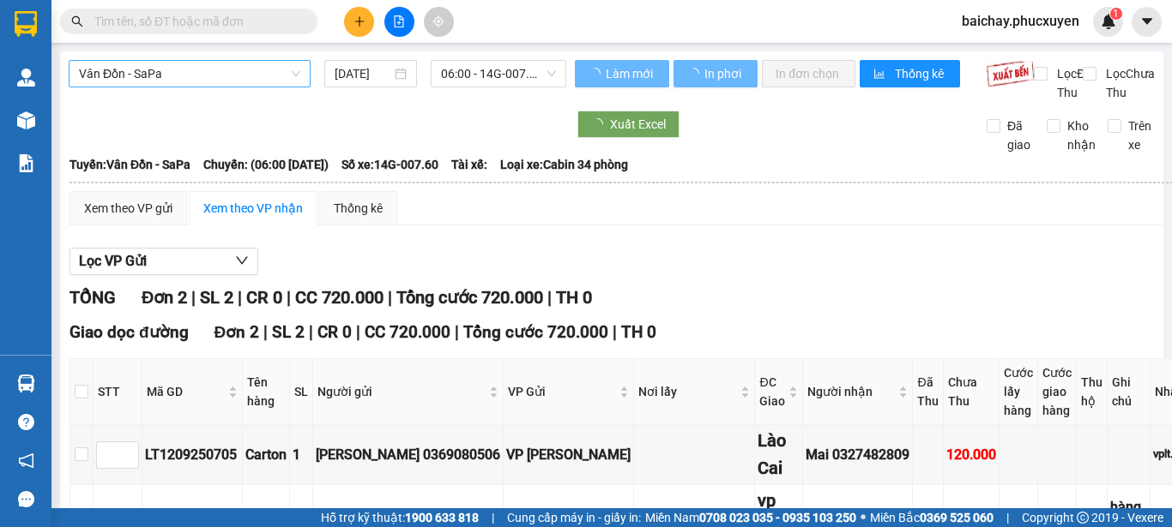
click at [248, 76] on span "Vân Đồn - SaPa" at bounding box center [189, 74] width 221 height 26
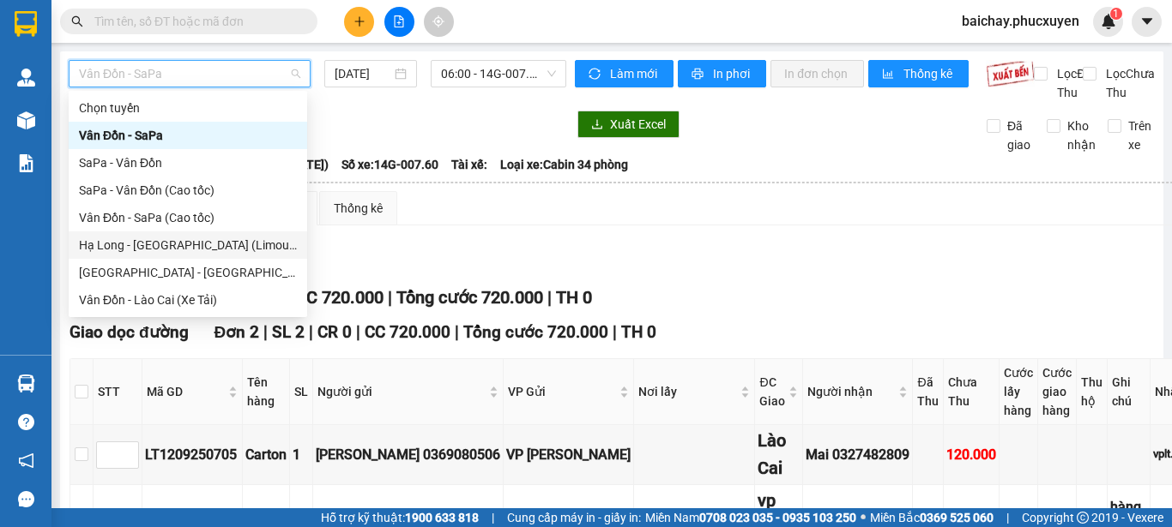
click at [135, 242] on div "Hạ Long - [GEOGRAPHIC_DATA] (Limousine)" at bounding box center [188, 245] width 218 height 19
type input "[DATE]"
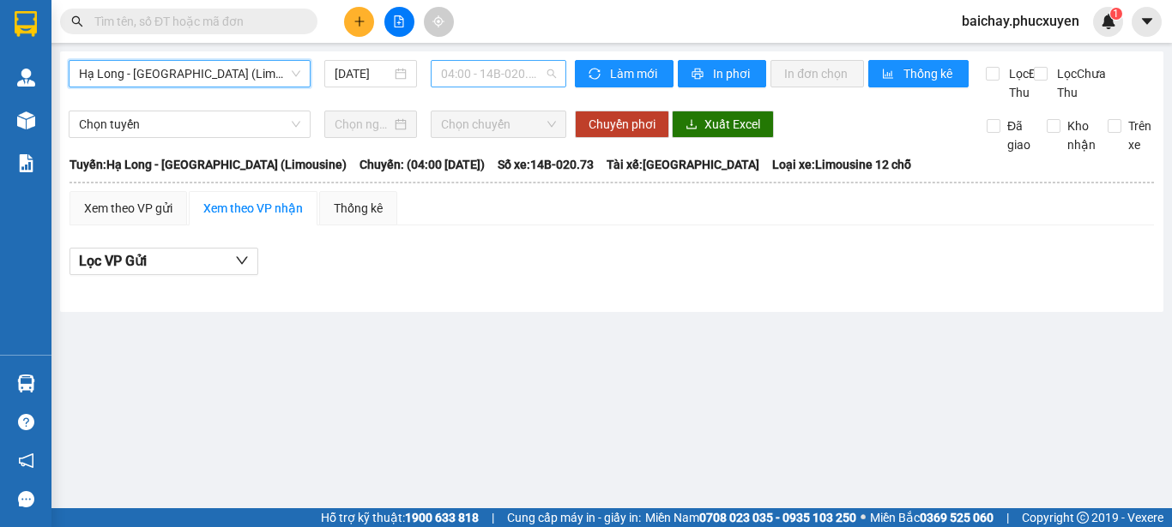
click at [533, 78] on span "04:00 - 14B-020.73" at bounding box center [498, 74] width 115 height 26
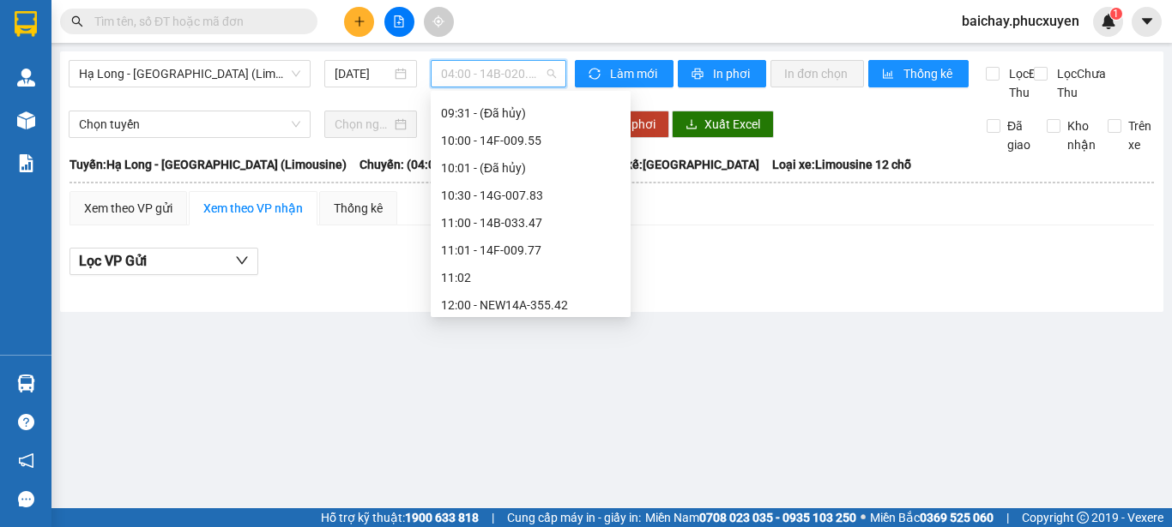
scroll to position [686, 0]
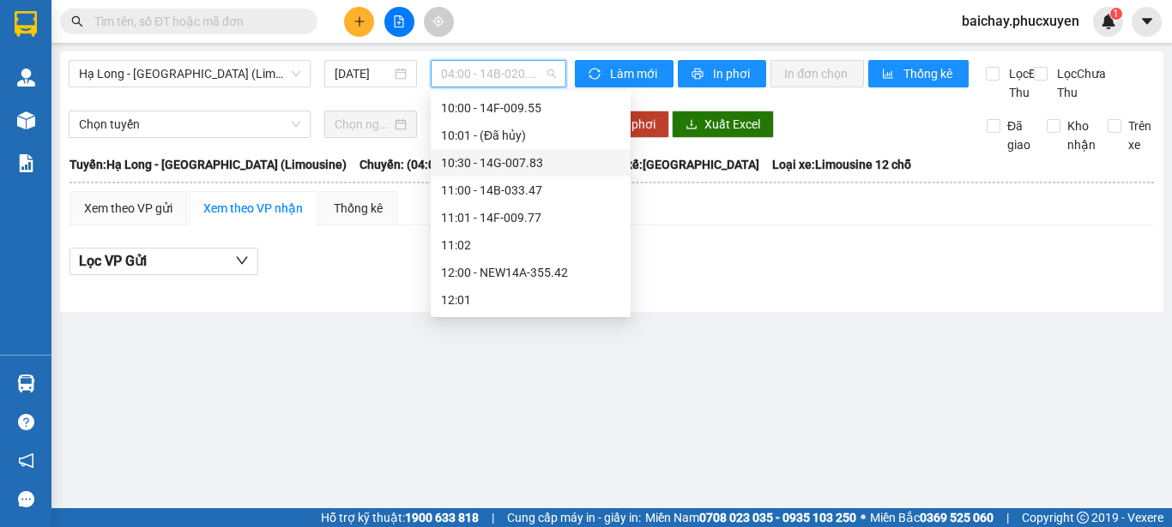
click at [524, 161] on div "10:30 - 14G-007.83" at bounding box center [530, 163] width 179 height 19
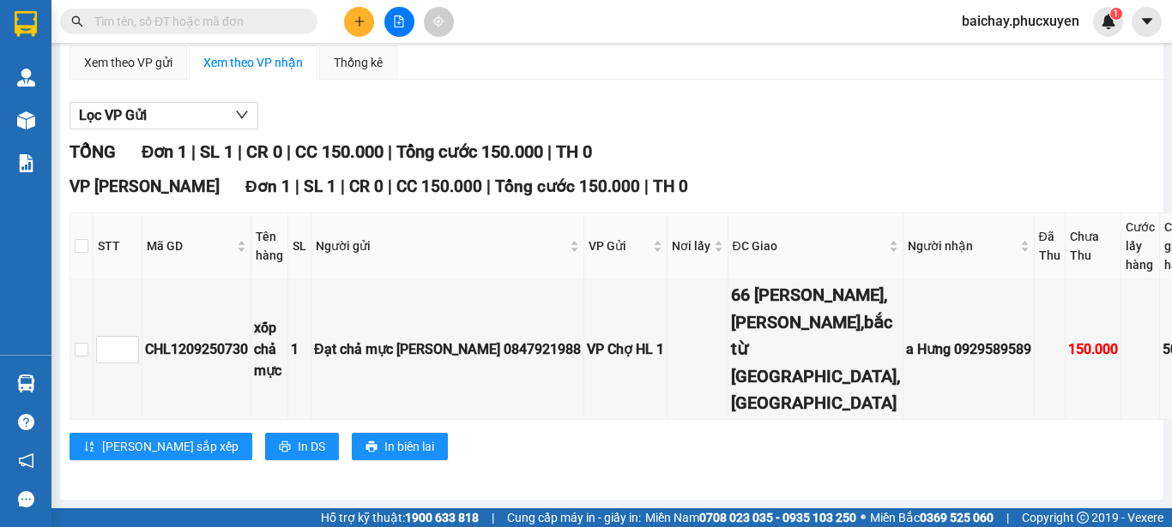
scroll to position [232, 0]
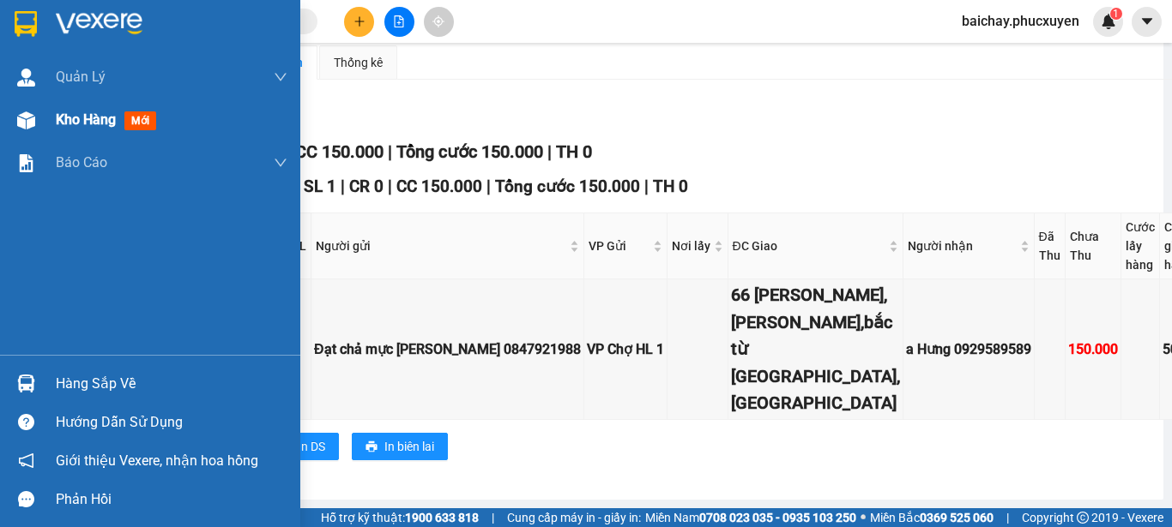
click at [73, 118] on span "Kho hàng" at bounding box center [86, 119] width 60 height 16
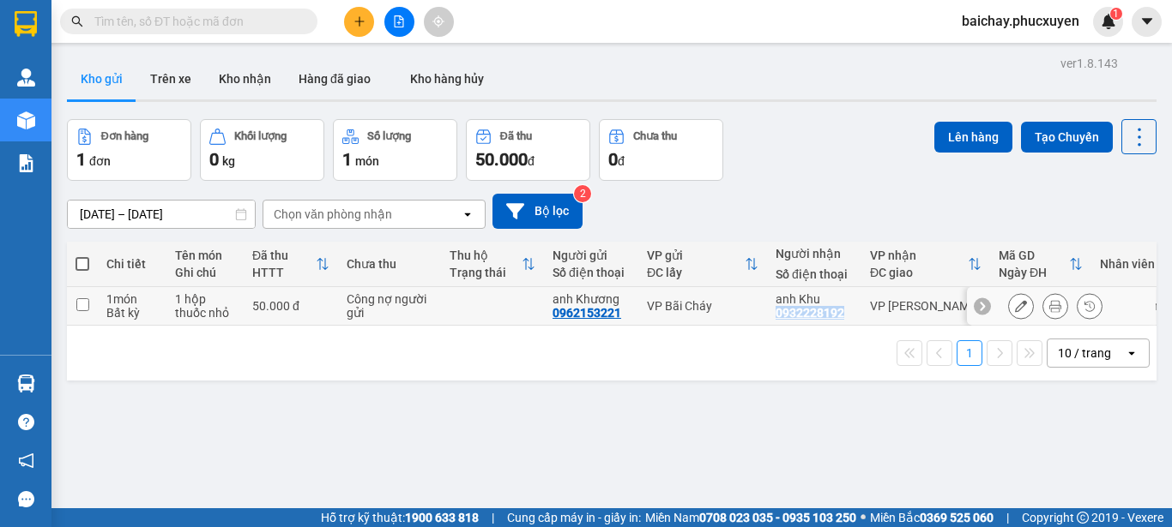
drag, startPoint x: 844, startPoint y: 314, endPoint x: 774, endPoint y: 321, distance: 69.8
click at [774, 321] on td "anh Khu 0932228192" at bounding box center [814, 306] width 94 height 39
checkbox input "true"
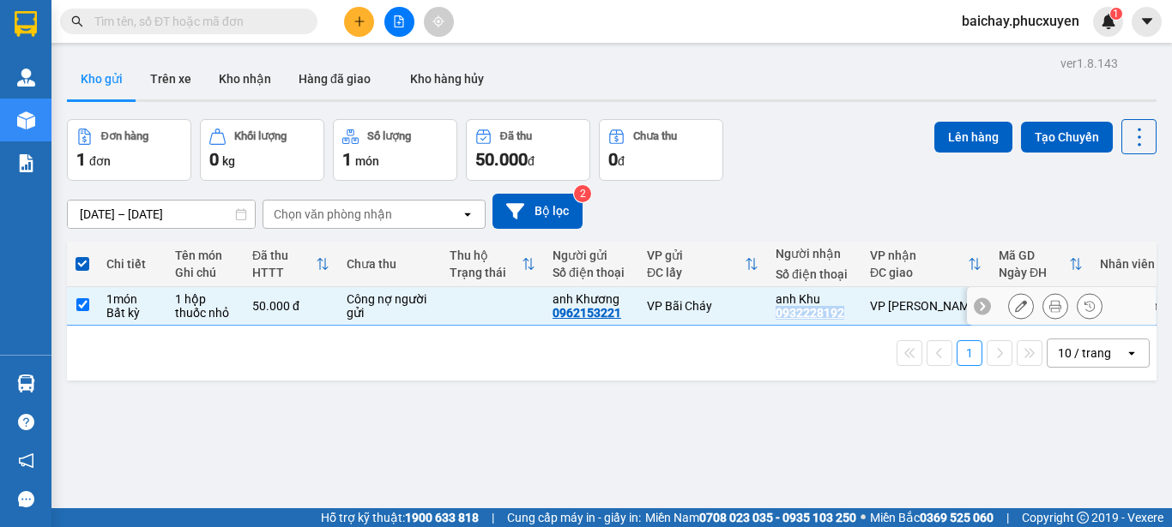
copy div "0932228192"
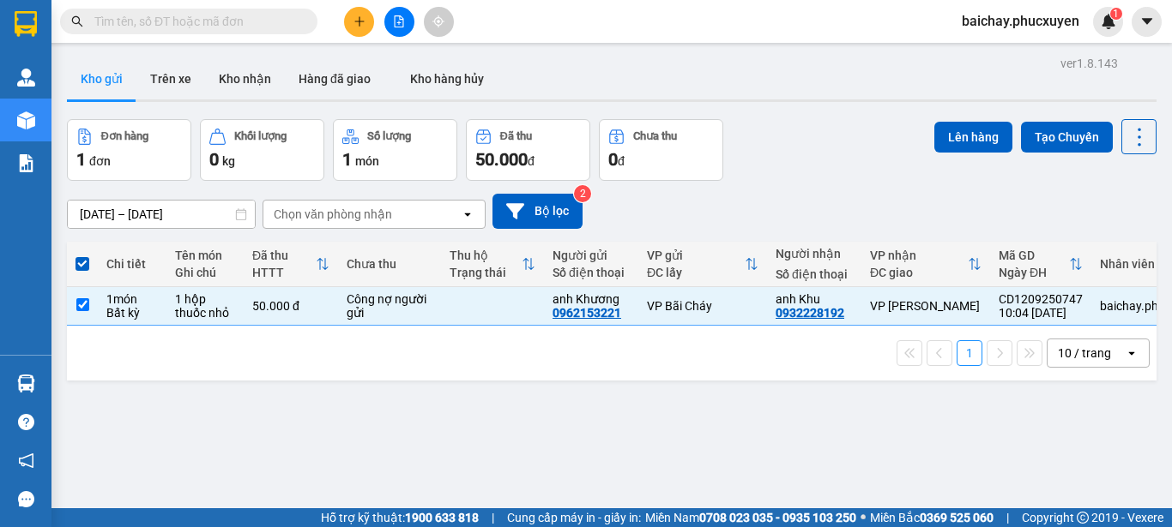
click at [737, 421] on div "ver 1.8.143 Kho gửi Trên xe Kho nhận Hàng đã giao Kho hàng hủy Đơn hàng 1 đơn K…" at bounding box center [611, 314] width 1103 height 527
click at [965, 135] on button "Lên hàng" at bounding box center [973, 137] width 78 height 31
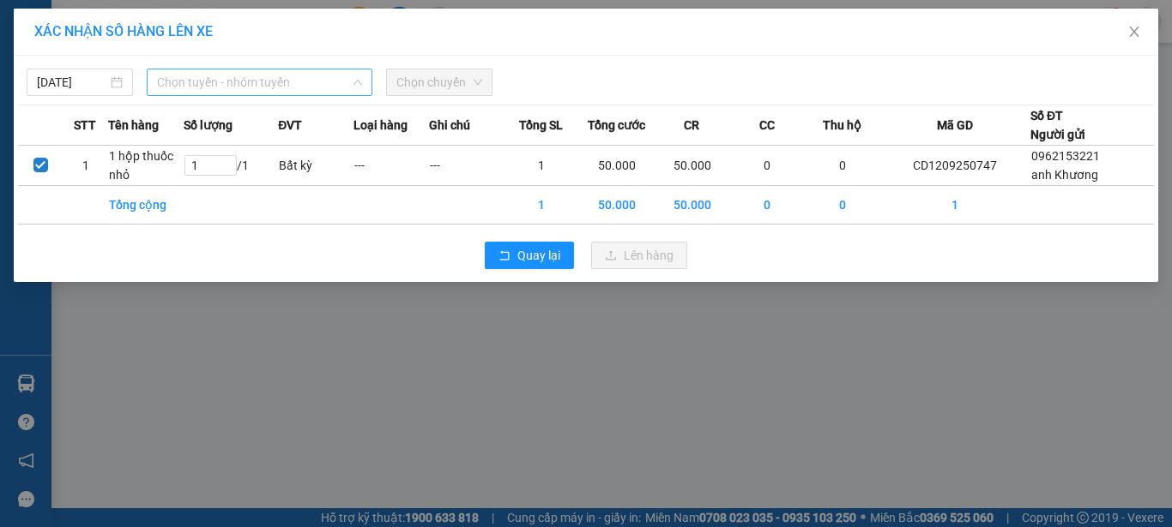
click at [326, 80] on span "Chọn tuyến - nhóm tuyến" at bounding box center [259, 82] width 205 height 26
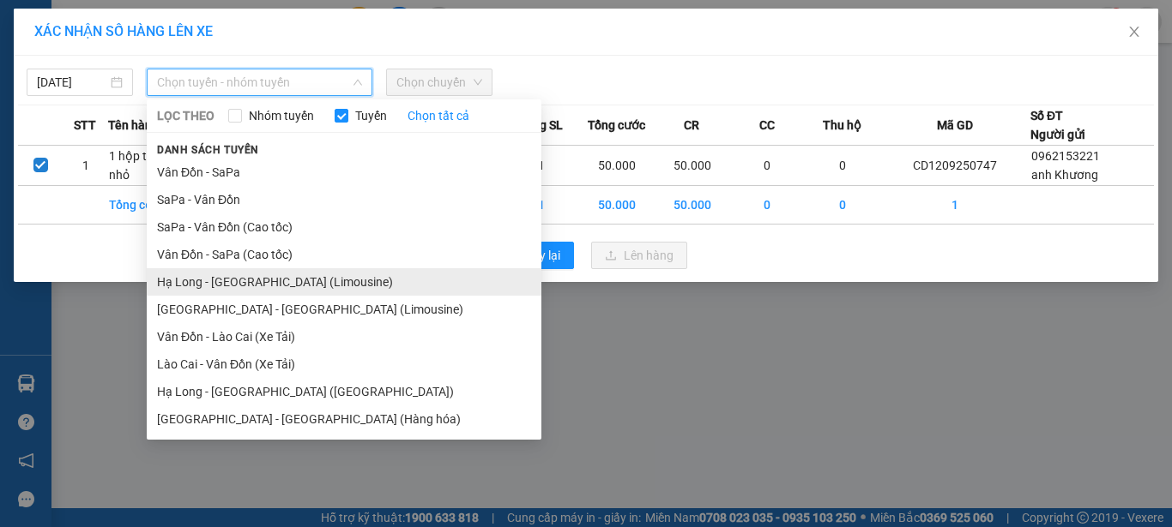
click at [189, 281] on li "Hạ Long - [GEOGRAPHIC_DATA] (Limousine)" at bounding box center [344, 281] width 395 height 27
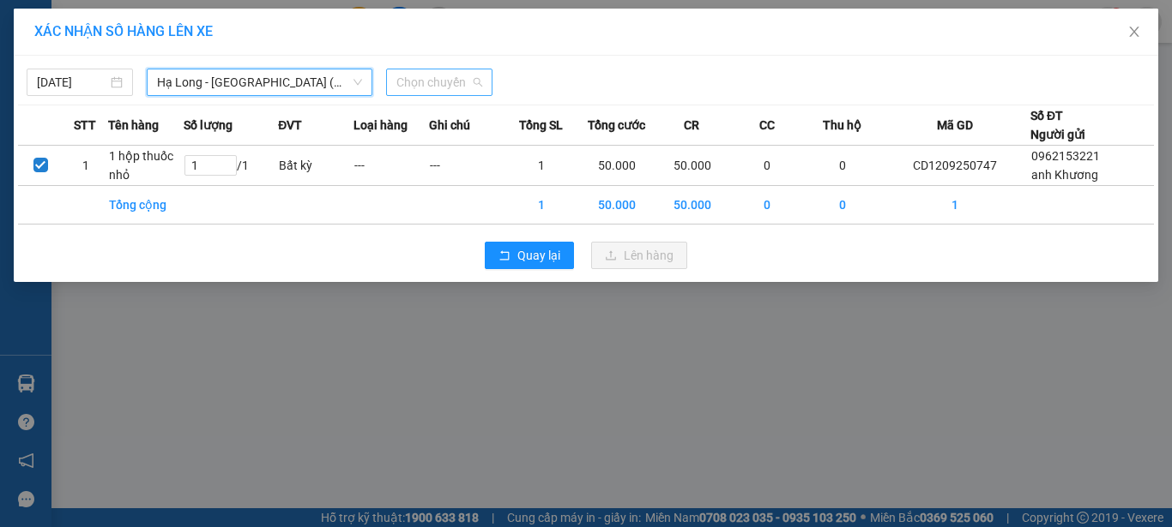
click at [446, 82] on span "Chọn chuyến" at bounding box center [439, 82] width 86 height 26
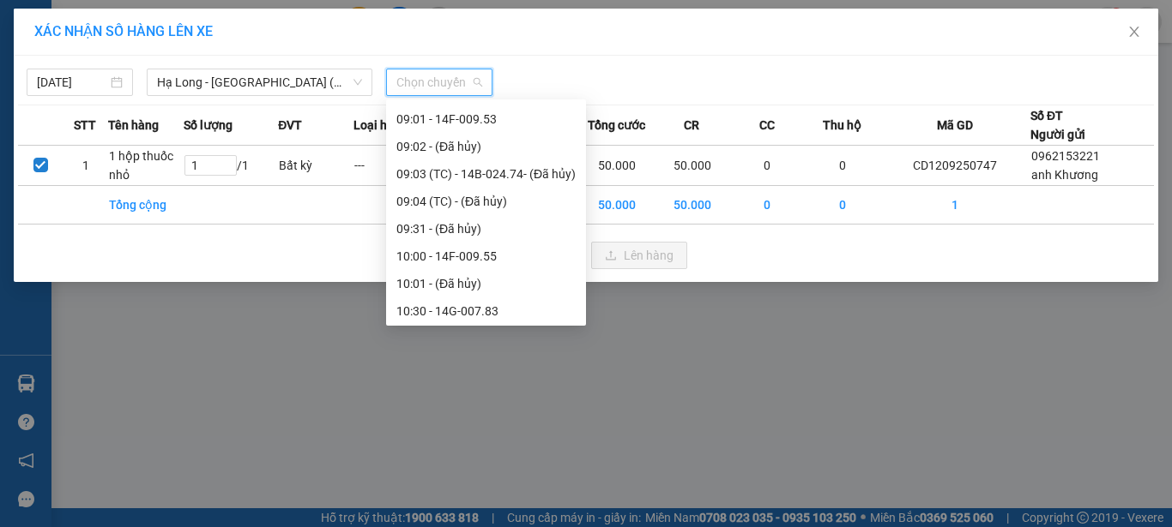
scroll to position [600, 0]
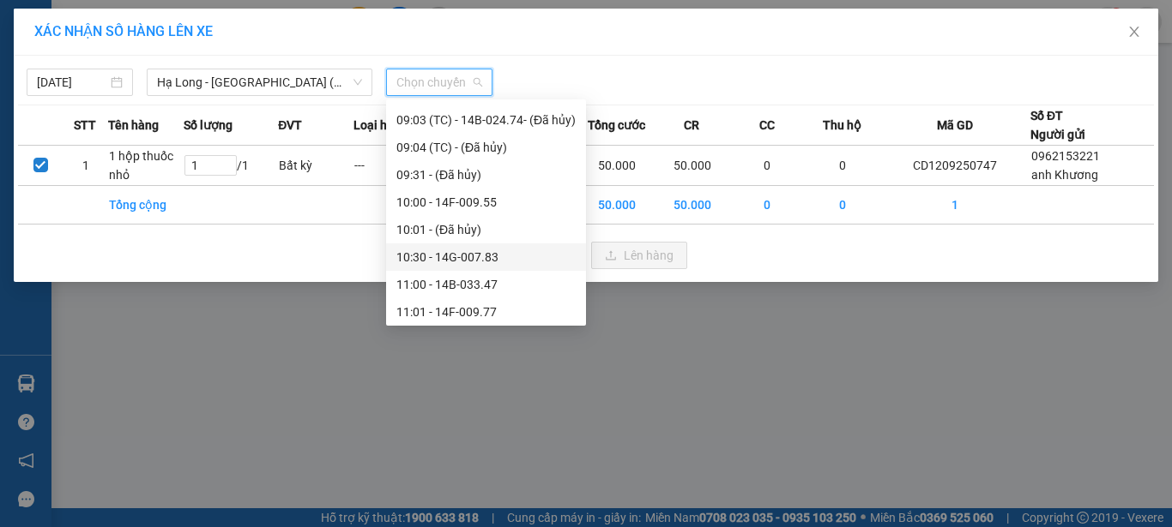
click at [467, 255] on div "10:30 - 14G-007.83" at bounding box center [485, 257] width 179 height 19
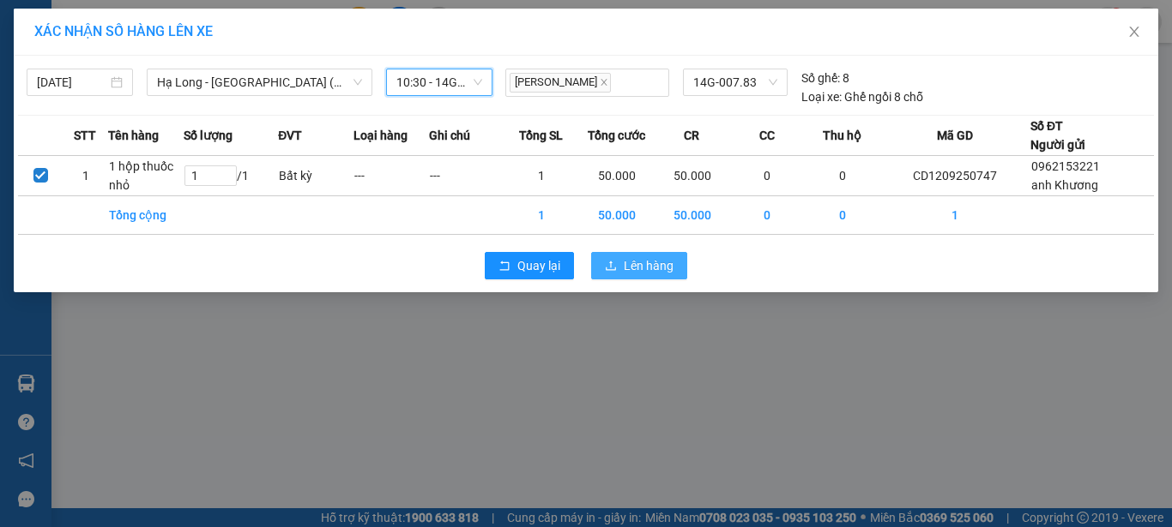
click at [635, 268] on span "Lên hàng" at bounding box center [649, 265] width 50 height 19
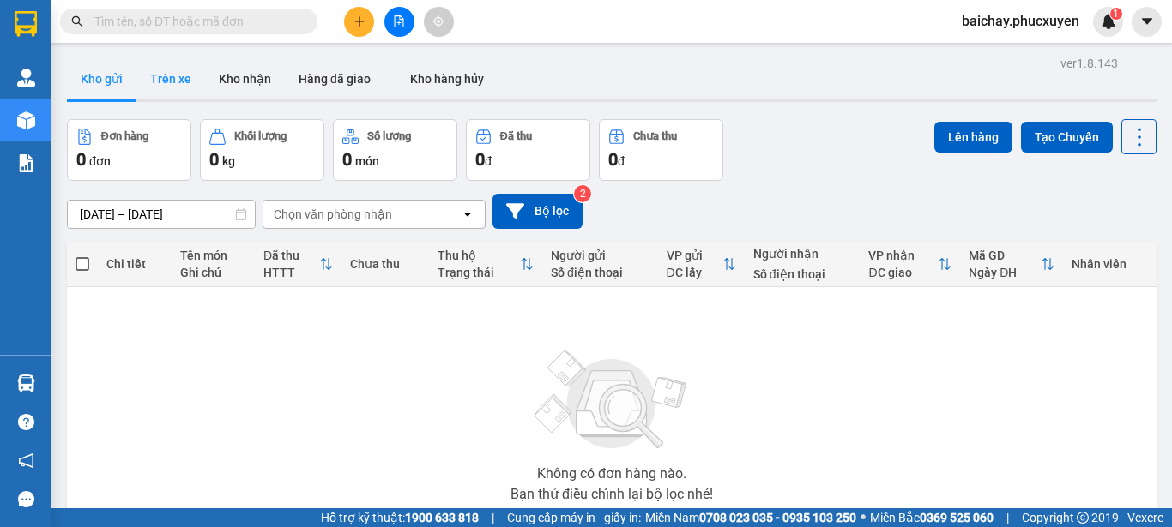
click at [169, 82] on button "Trên xe" at bounding box center [170, 78] width 69 height 41
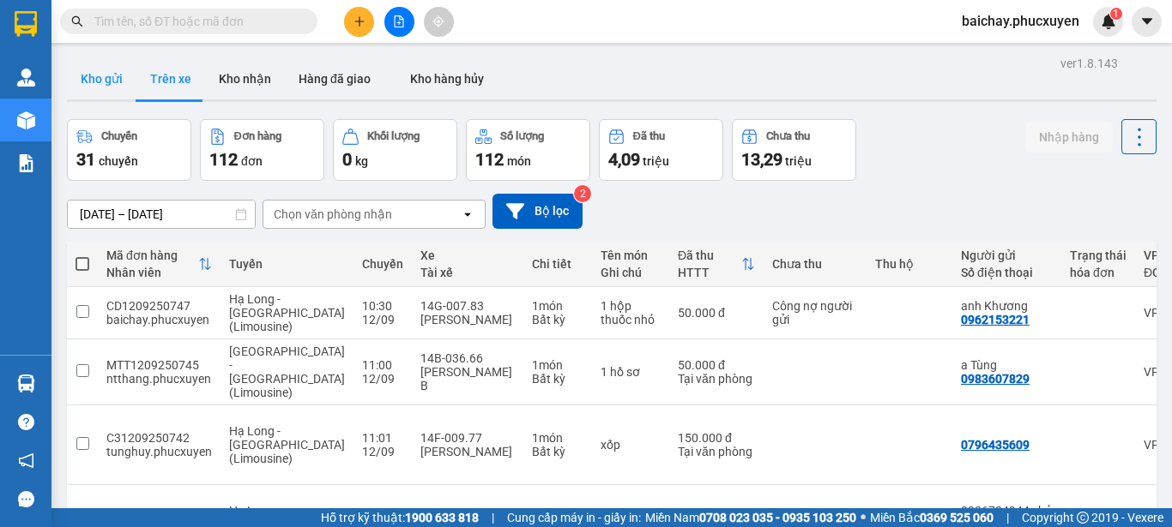
click at [90, 81] on button "Kho gửi" at bounding box center [101, 78] width 69 height 41
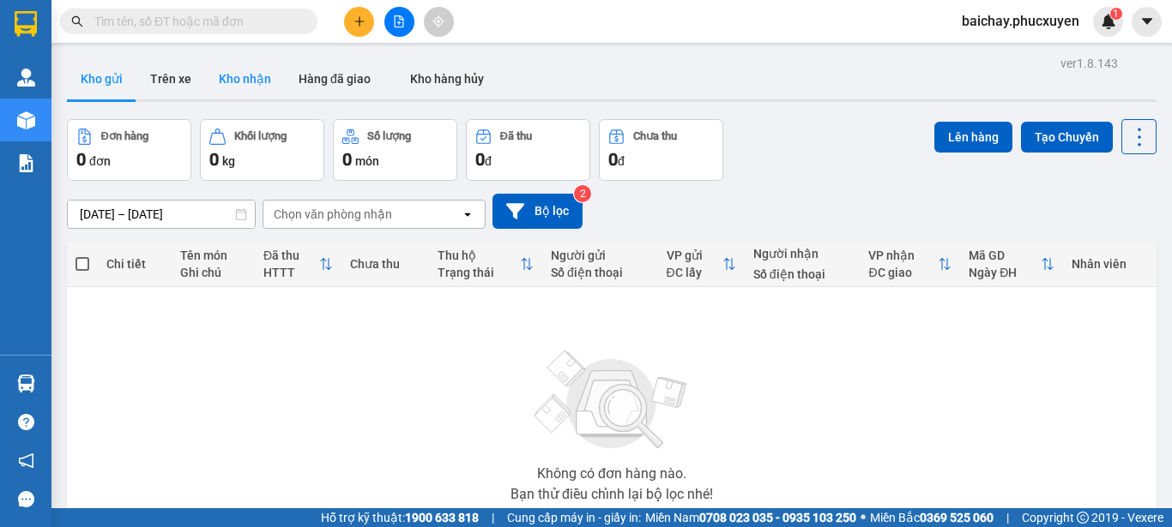
click at [232, 76] on button "Kho nhận" at bounding box center [245, 78] width 80 height 41
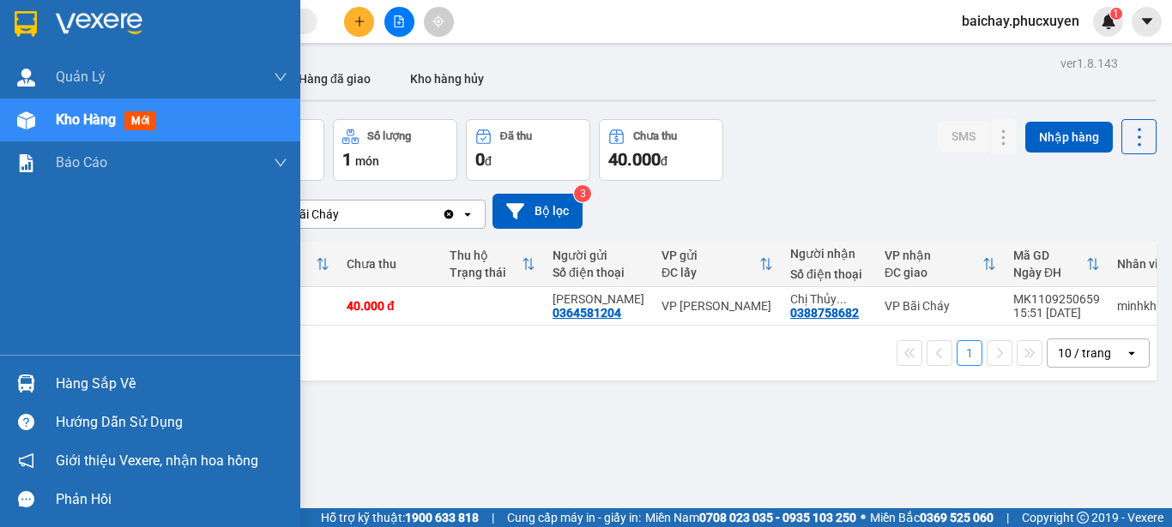
click at [98, 383] on div "Hàng sắp về" at bounding box center [172, 384] width 232 height 26
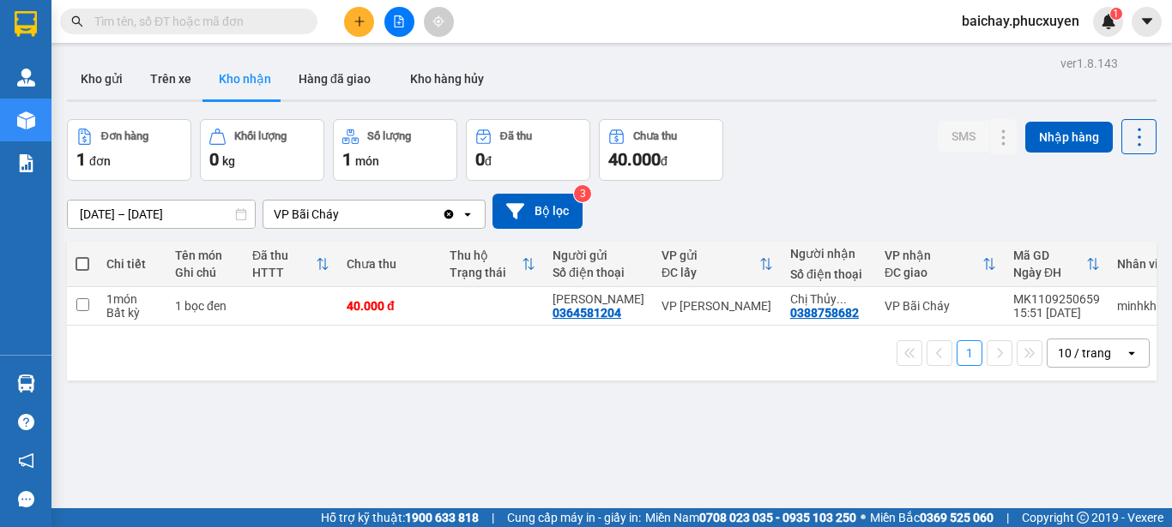
click at [844, 458] on section "Kết quả tìm kiếm ( 1 ) Bộ lọc Mã ĐH Trạng thái Món hàng Thu hộ Tổng cước Chưa c…" at bounding box center [586, 263] width 1172 height 527
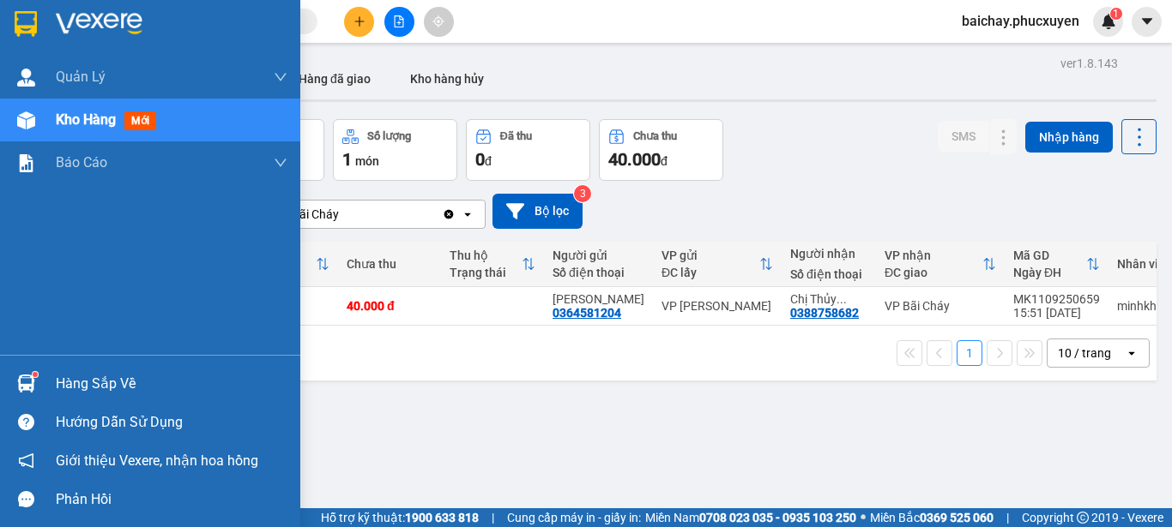
click at [89, 382] on div "Hàng sắp về" at bounding box center [172, 384] width 232 height 26
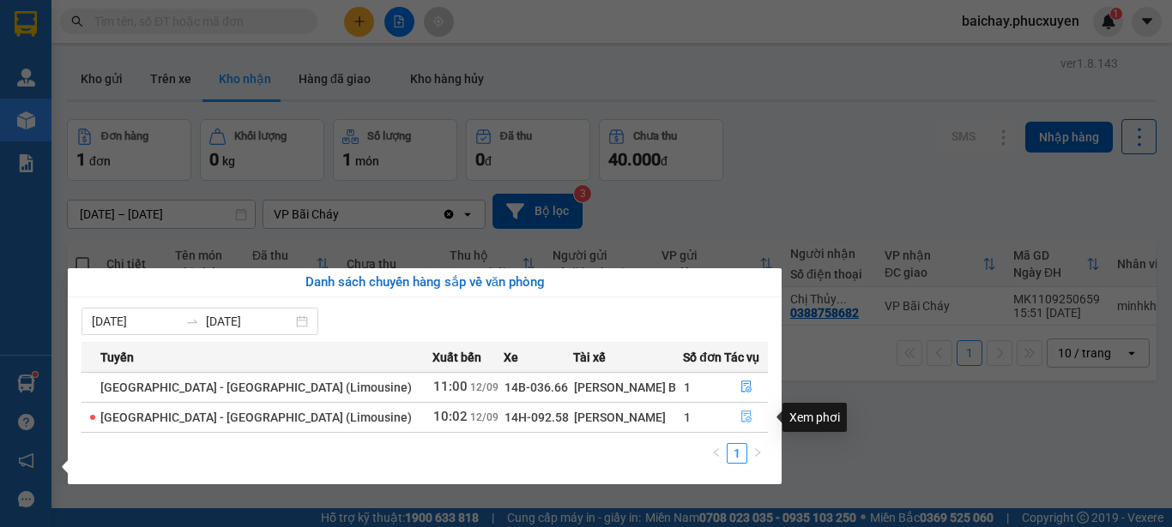
click at [740, 417] on icon "file-done" at bounding box center [746, 417] width 12 height 12
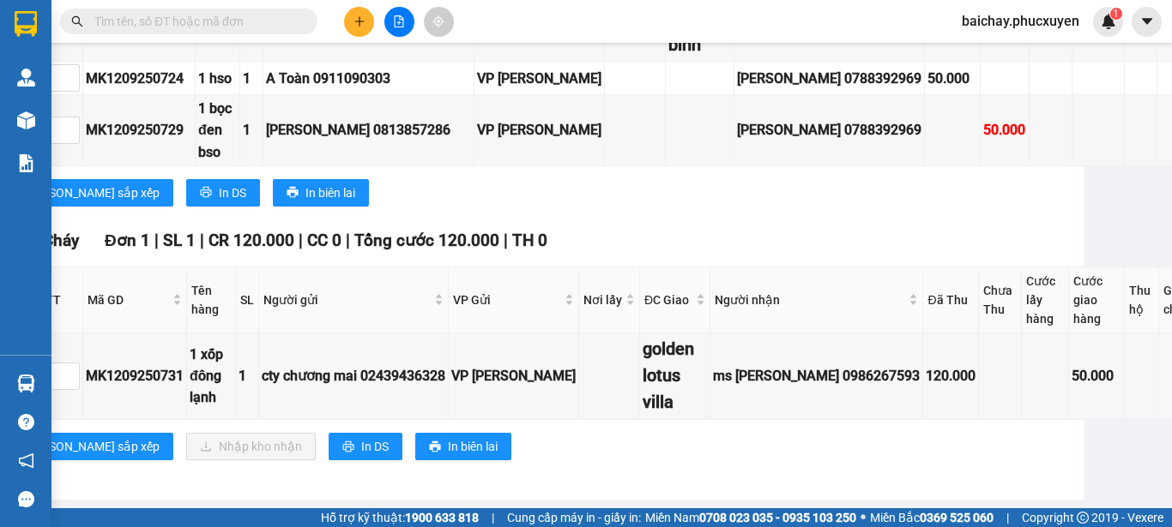
scroll to position [1272, 70]
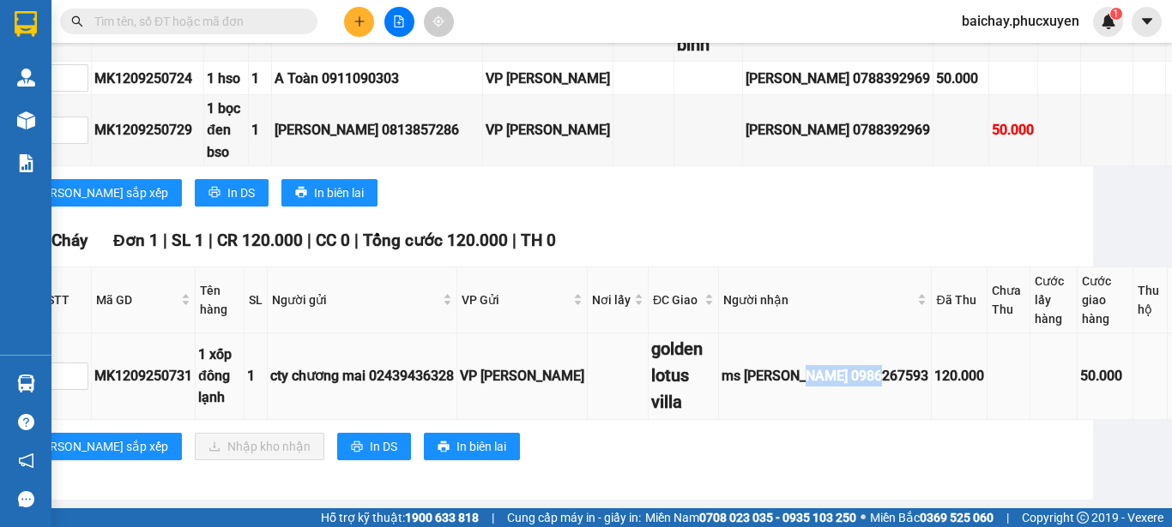
drag, startPoint x: 829, startPoint y: 363, endPoint x: 753, endPoint y: 366, distance: 76.4
click at [753, 366] on div "ms [PERSON_NAME] 0986267593" at bounding box center [824, 375] width 207 height 21
copy div "0986267593"
drag, startPoint x: 746, startPoint y: 361, endPoint x: 678, endPoint y: 362, distance: 67.8
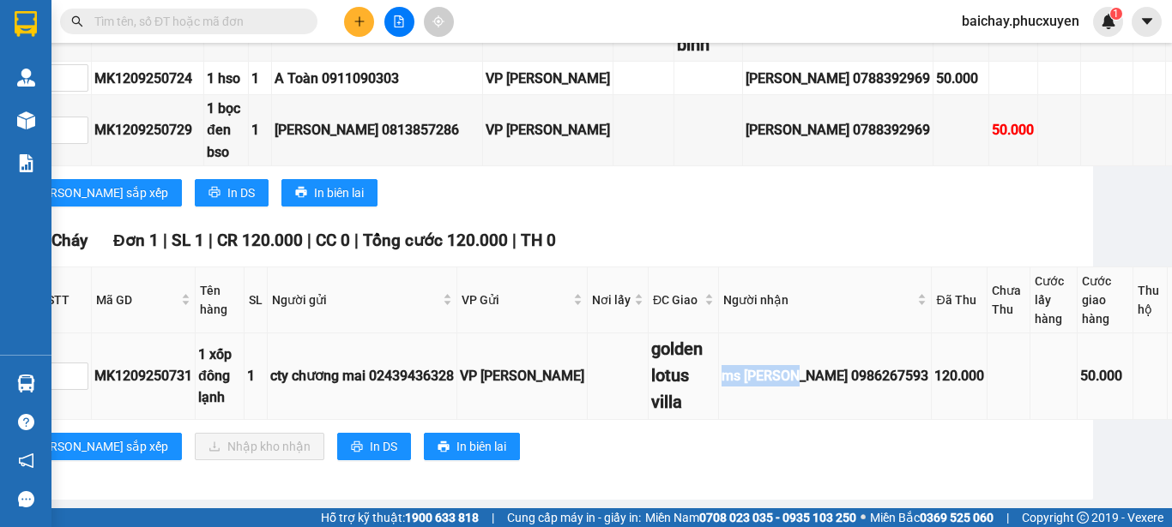
click at [721, 365] on div "ms [PERSON_NAME] 0986267593" at bounding box center [824, 375] width 207 height 21
copy div "ms [PERSON_NAME]"
drag, startPoint x: 614, startPoint y: 335, endPoint x: 655, endPoint y: 382, distance: 62.0
click at [655, 382] on div "golden lotus villa" at bounding box center [683, 376] width 64 height 81
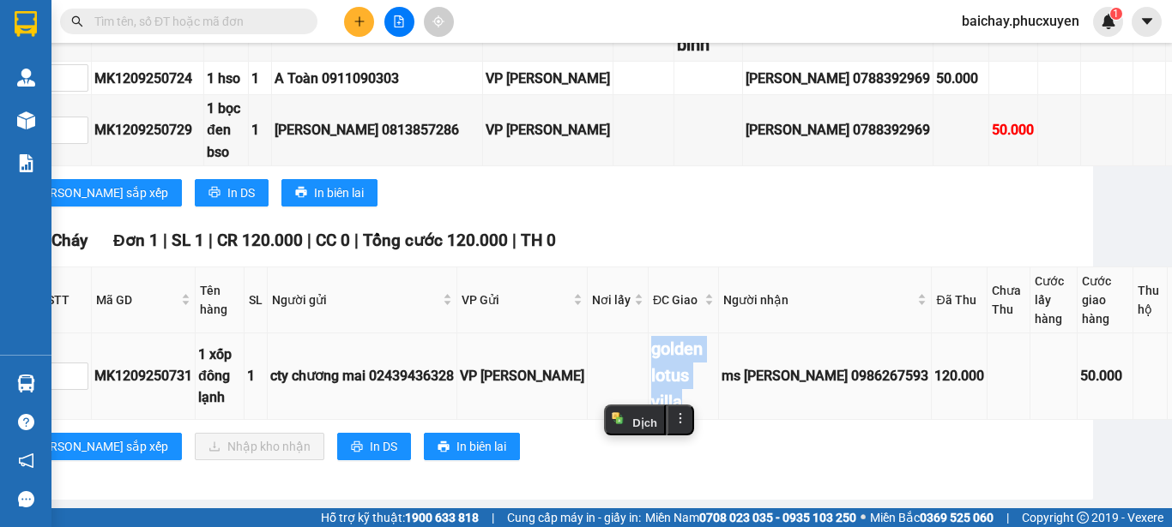
copy div "golden lotus villa"
click at [838, 458] on div "VP Bãi Cháy Đơn 1 | SL 1 | CR 120.000 | CC 0 | Tổng cước 120.000 | TH 0 STT Mã …" at bounding box center [647, 350] width 1297 height 245
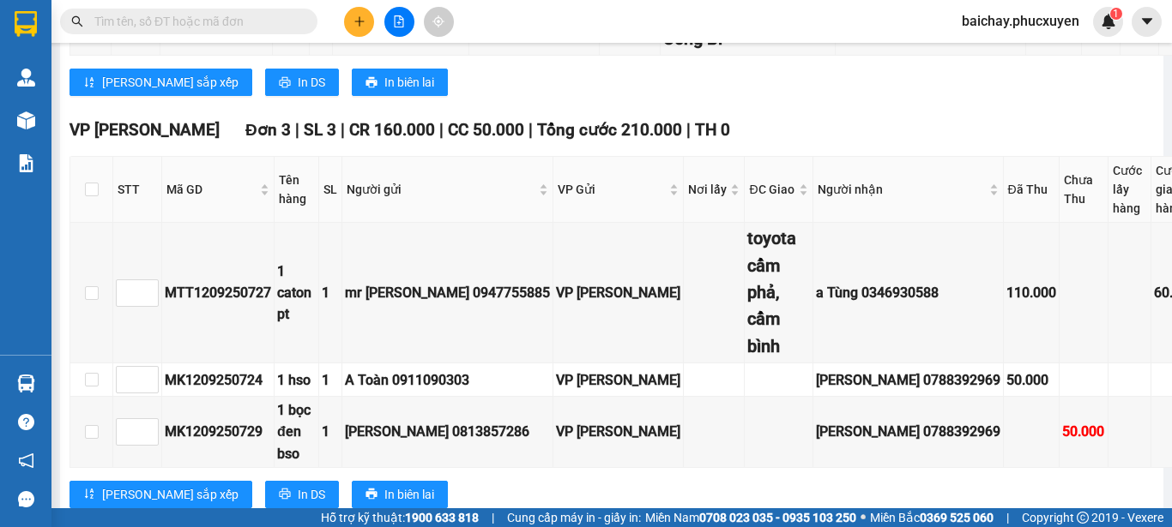
scroll to position [586, 0]
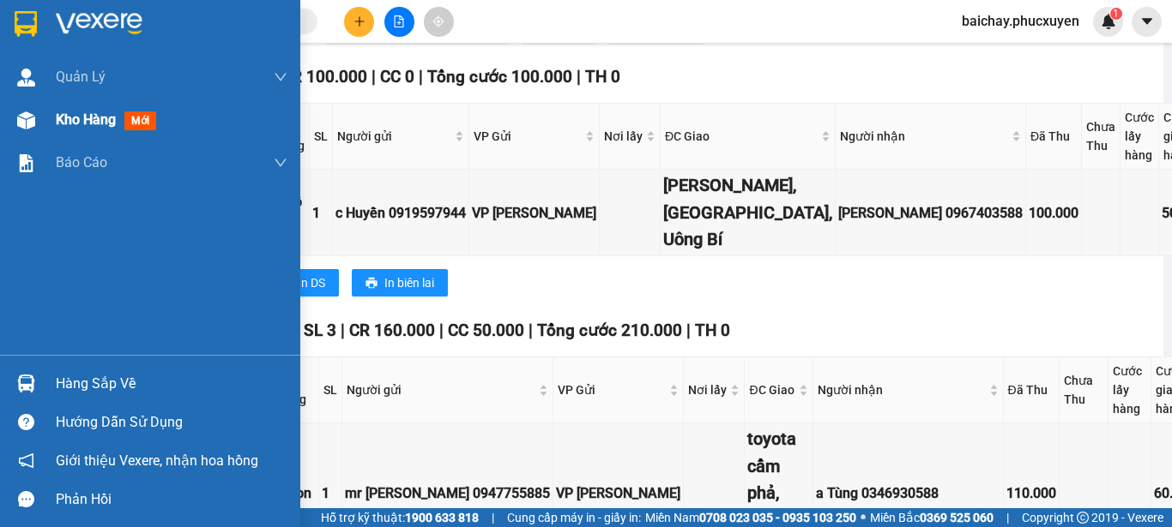
click at [65, 120] on span "Kho hàng" at bounding box center [86, 119] width 60 height 16
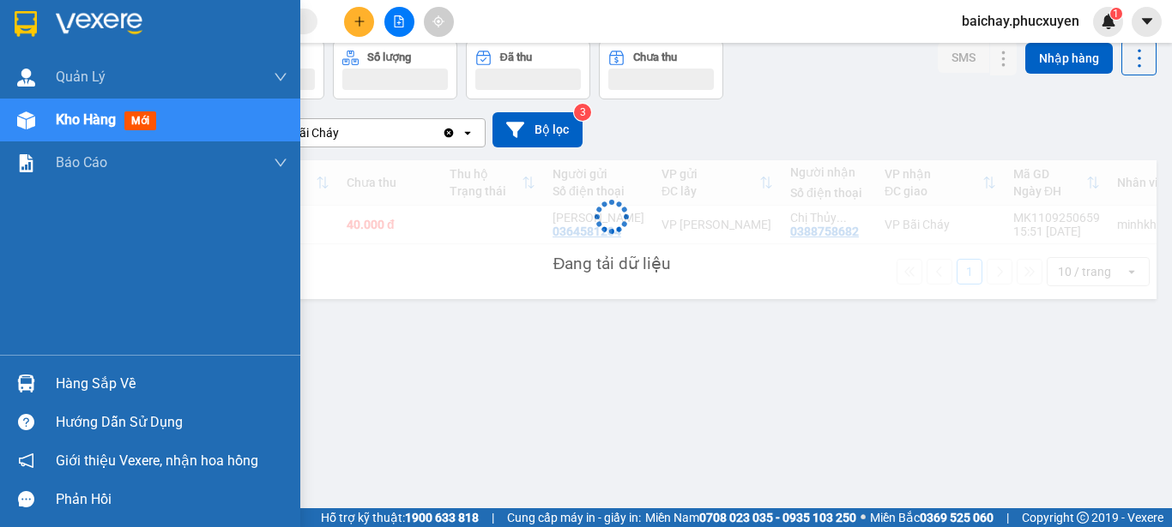
scroll to position [79, 0]
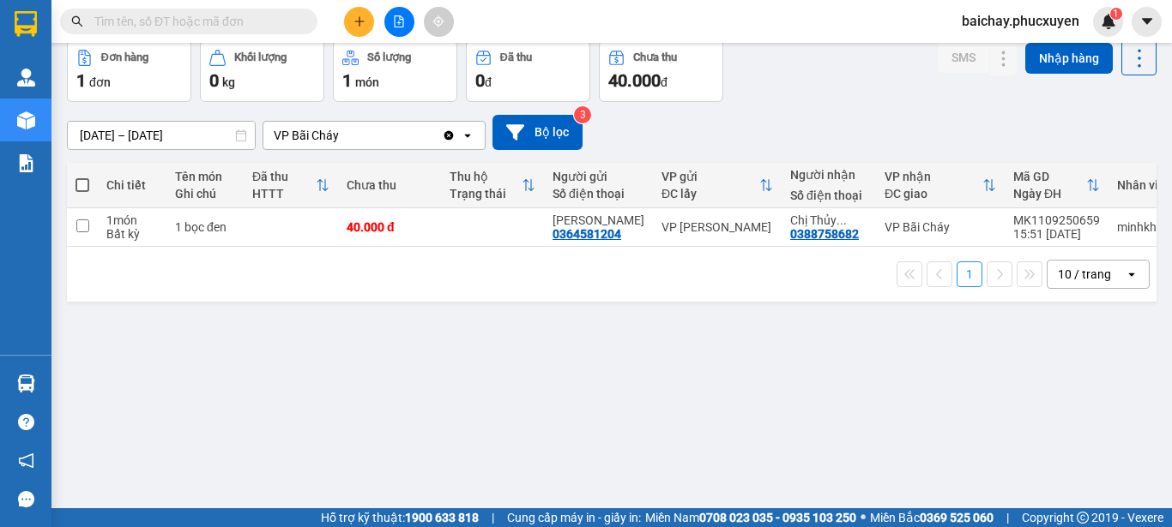
click at [558, 359] on div "ver 1.8.143 Kho gửi Trên xe Kho nhận Hàng đã giao Kho hàng hủy Đơn hàng 1 đơn K…" at bounding box center [611, 236] width 1103 height 527
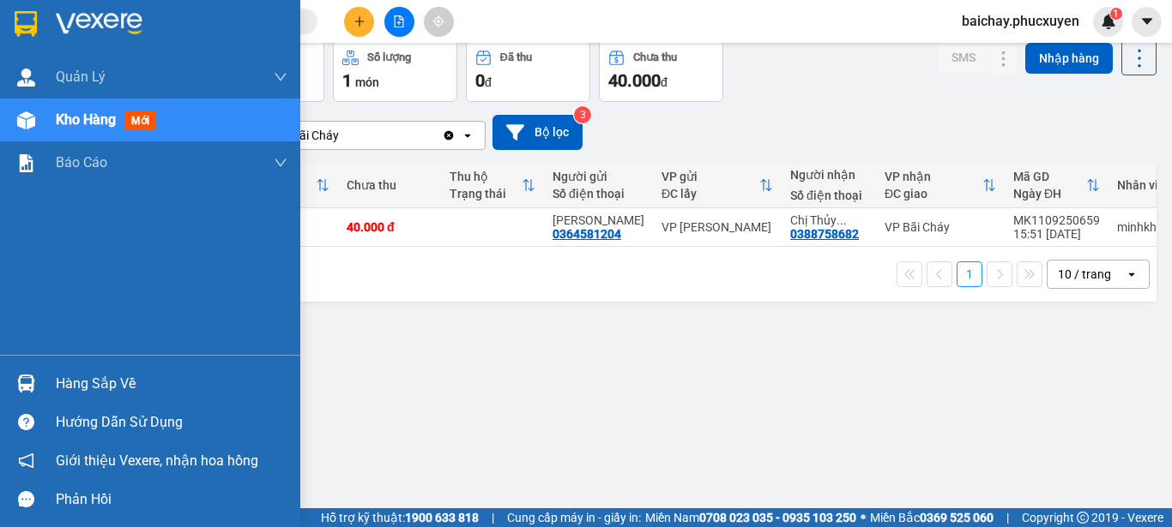
click at [85, 384] on div "Hàng sắp về" at bounding box center [172, 384] width 232 height 26
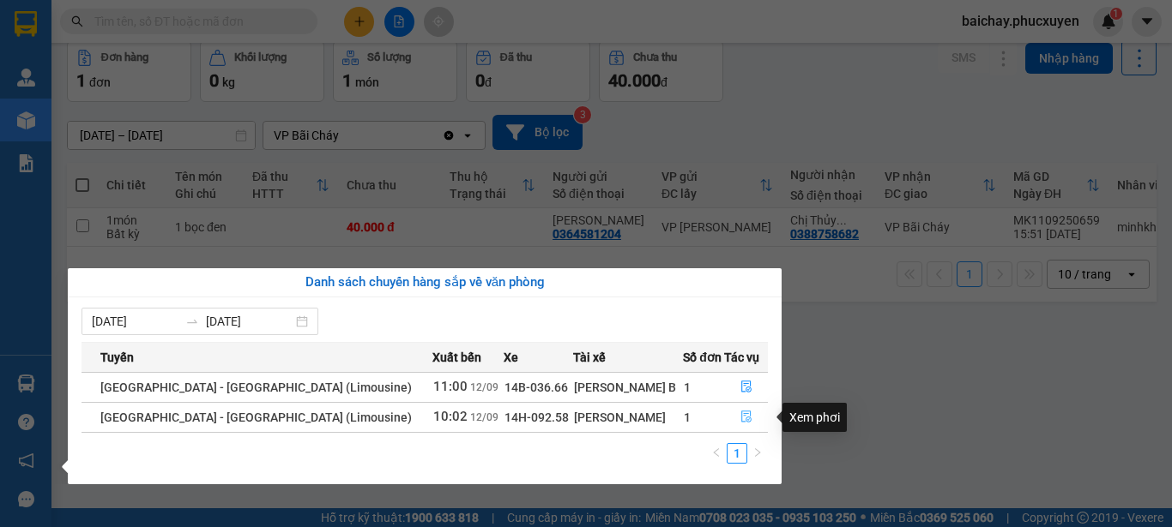
click at [740, 416] on icon "file-done" at bounding box center [746, 417] width 12 height 12
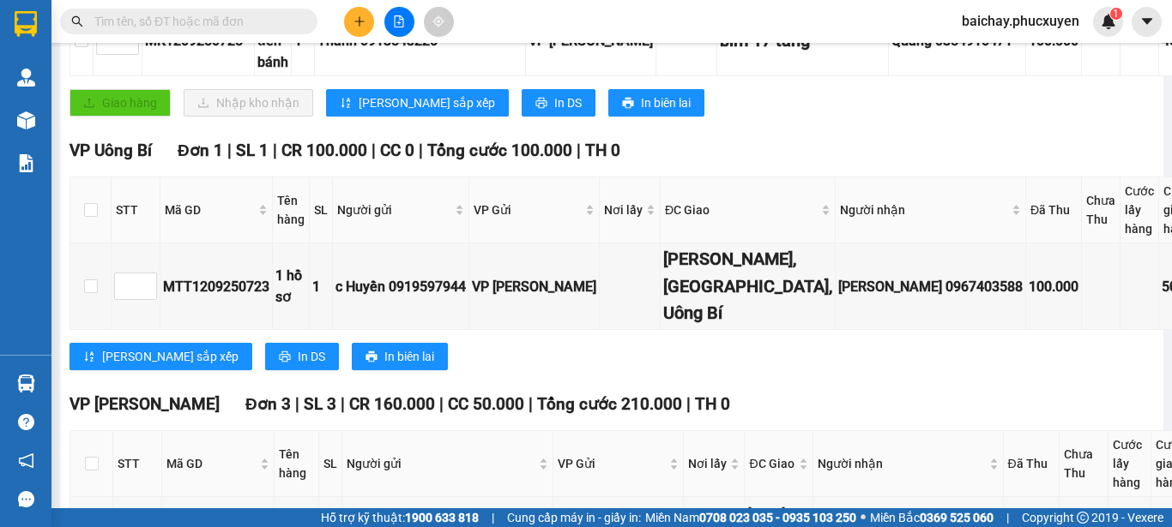
scroll to position [500, 0]
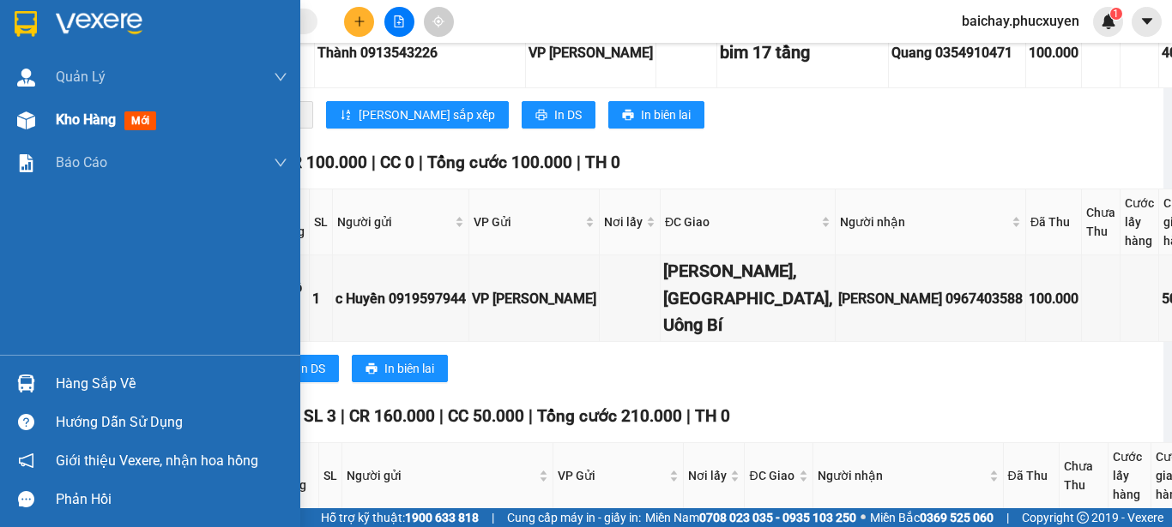
click at [81, 118] on span "Kho hàng" at bounding box center [86, 119] width 60 height 16
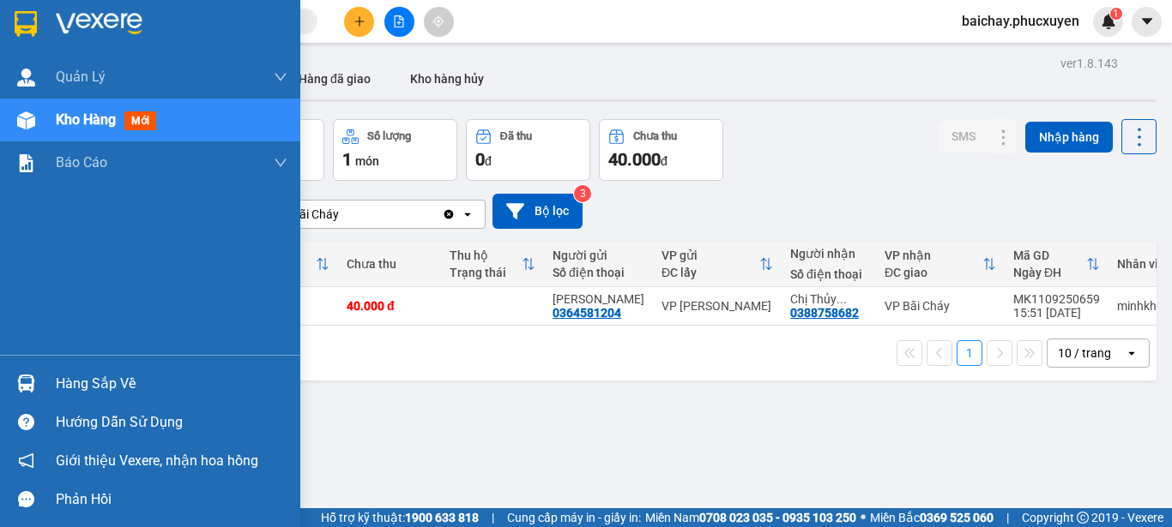
click at [75, 388] on div "Hàng sắp về" at bounding box center [172, 384] width 232 height 26
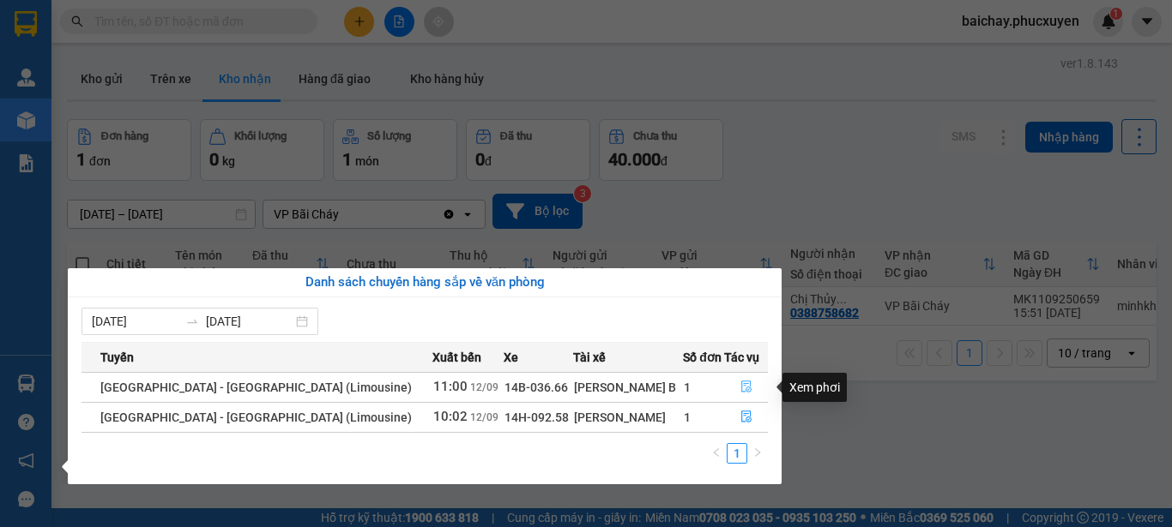
click at [740, 385] on icon "file-done" at bounding box center [746, 387] width 12 height 12
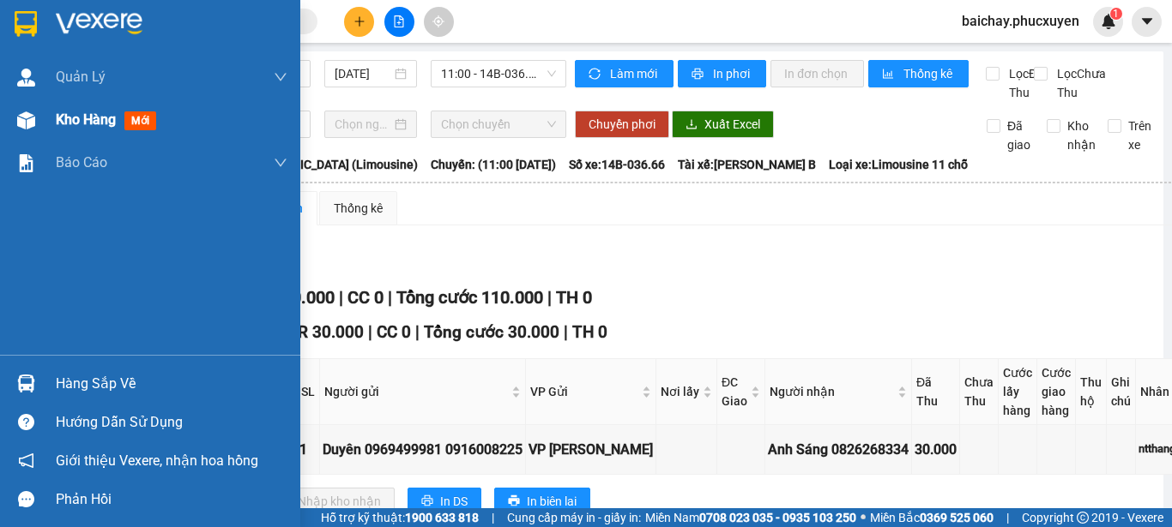
click at [75, 119] on span "Kho hàng" at bounding box center [86, 119] width 60 height 16
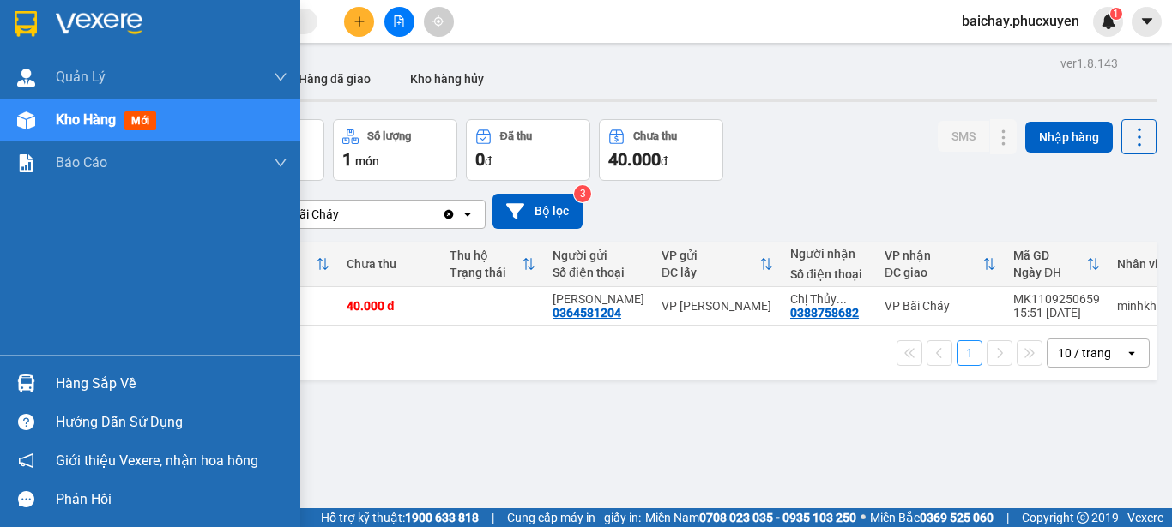
click at [87, 385] on div "Hàng sắp về" at bounding box center [172, 384] width 232 height 26
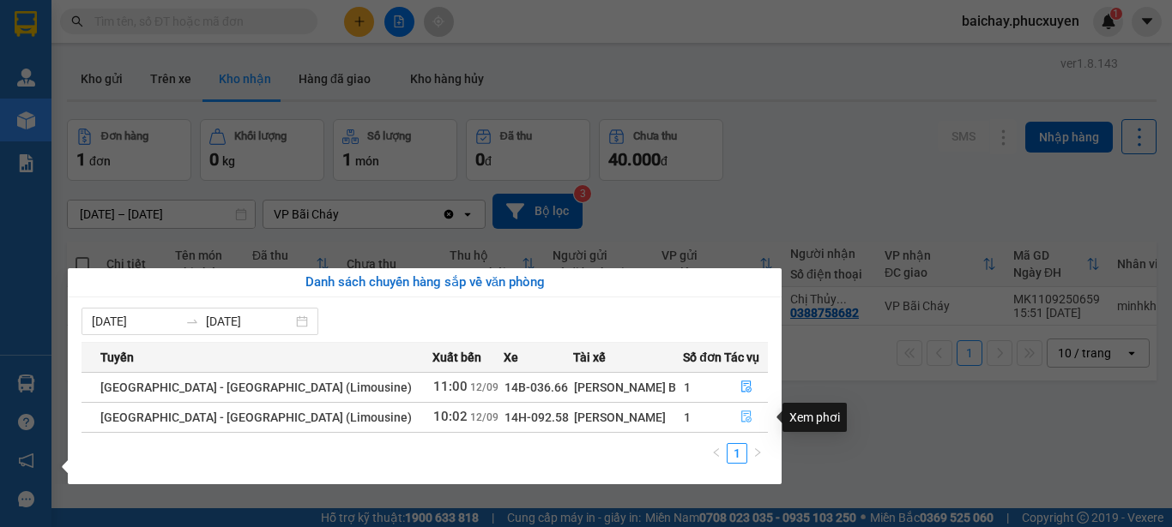
click at [740, 418] on icon "file-done" at bounding box center [746, 417] width 12 height 12
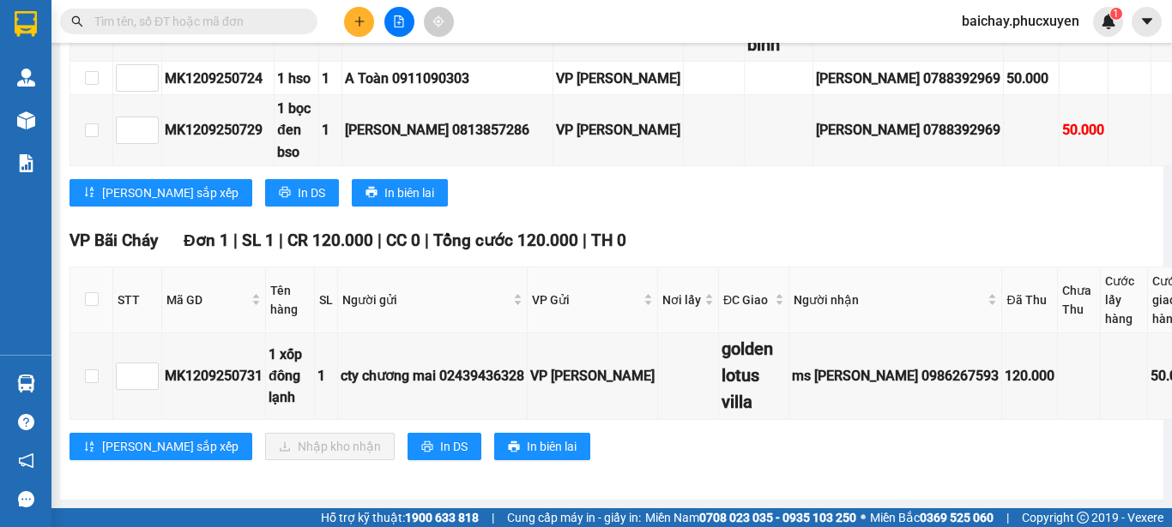
scroll to position [1272, 0]
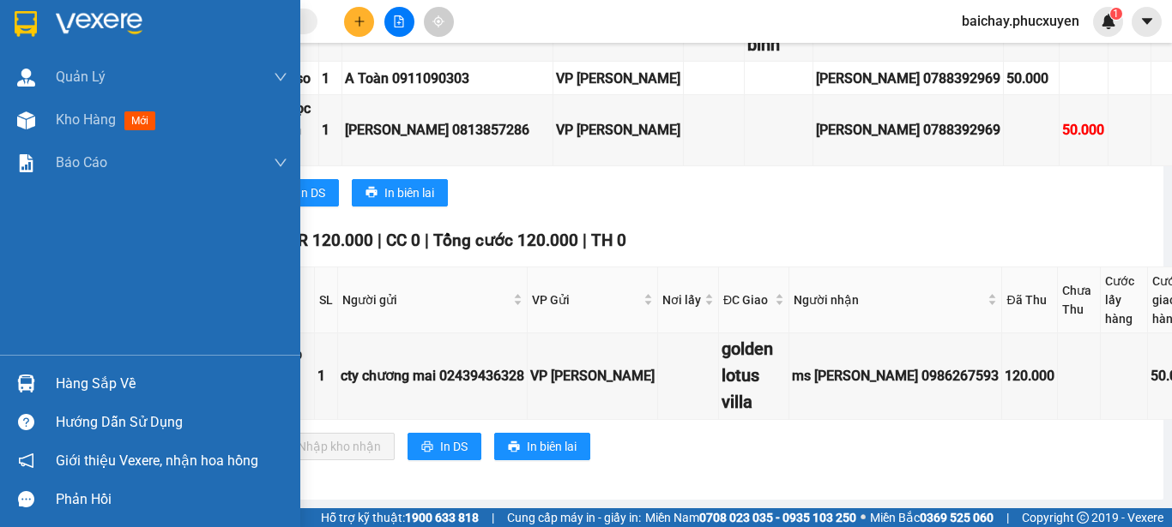
click at [72, 380] on div "Hàng sắp về" at bounding box center [172, 384] width 232 height 26
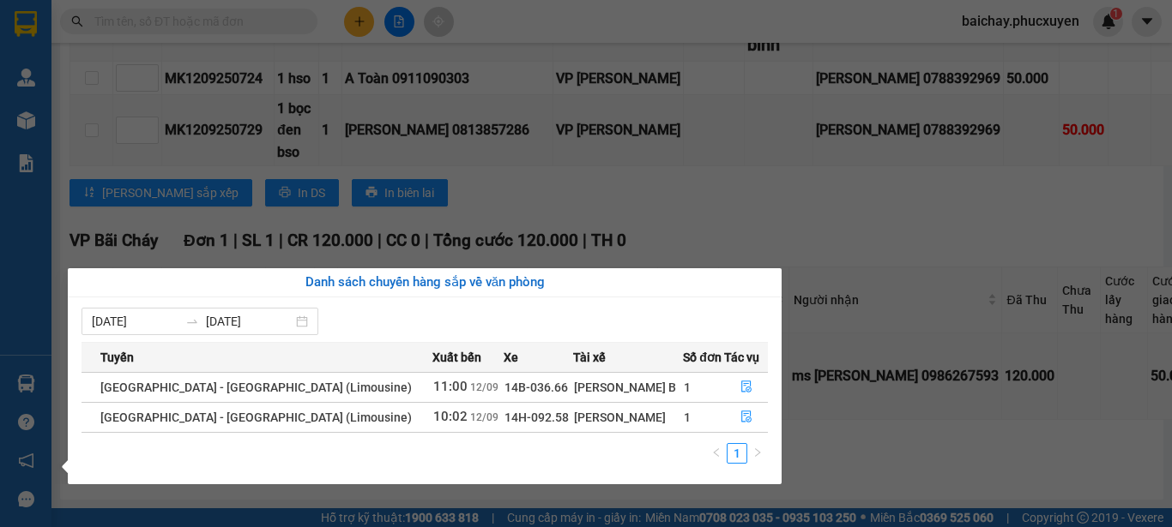
click at [869, 437] on section "Kết quả tìm kiếm ( 1 ) Bộ lọc Mã ĐH Trạng thái Món hàng Thu hộ Tổng cước Chưa c…" at bounding box center [586, 263] width 1172 height 527
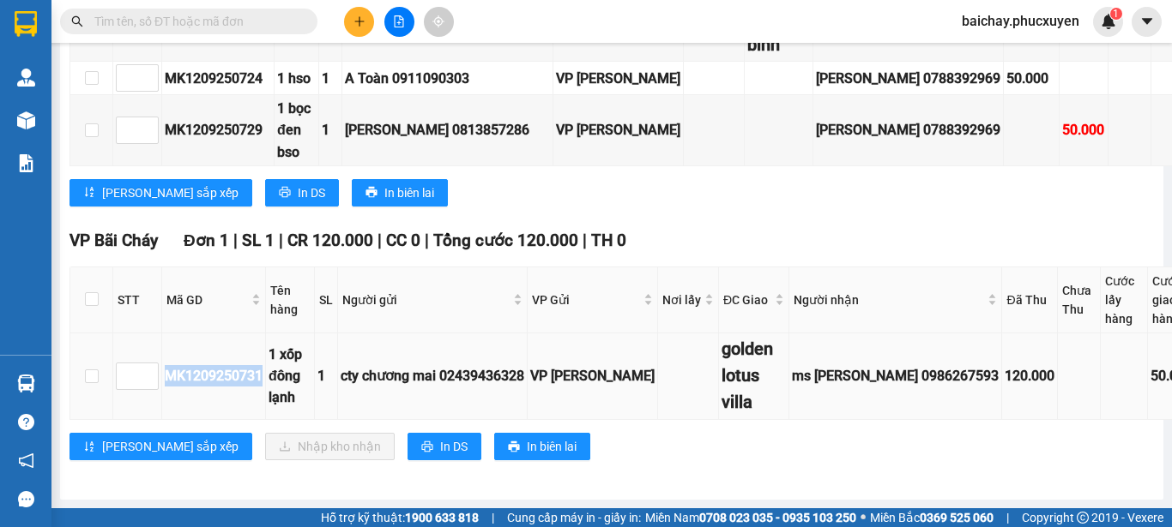
drag, startPoint x: 265, startPoint y: 361, endPoint x: 161, endPoint y: 361, distance: 103.8
click at [161, 361] on tr "MK1209250731 1 xốp đông lạnh 1 cty chương mai 02439436328 VP [PERSON_NAME] gold…" at bounding box center [718, 377] width 1296 height 87
copy tr "MK1209250731"
click at [289, 17] on input "text" at bounding box center [195, 21] width 202 height 19
paste input "MK1209250731"
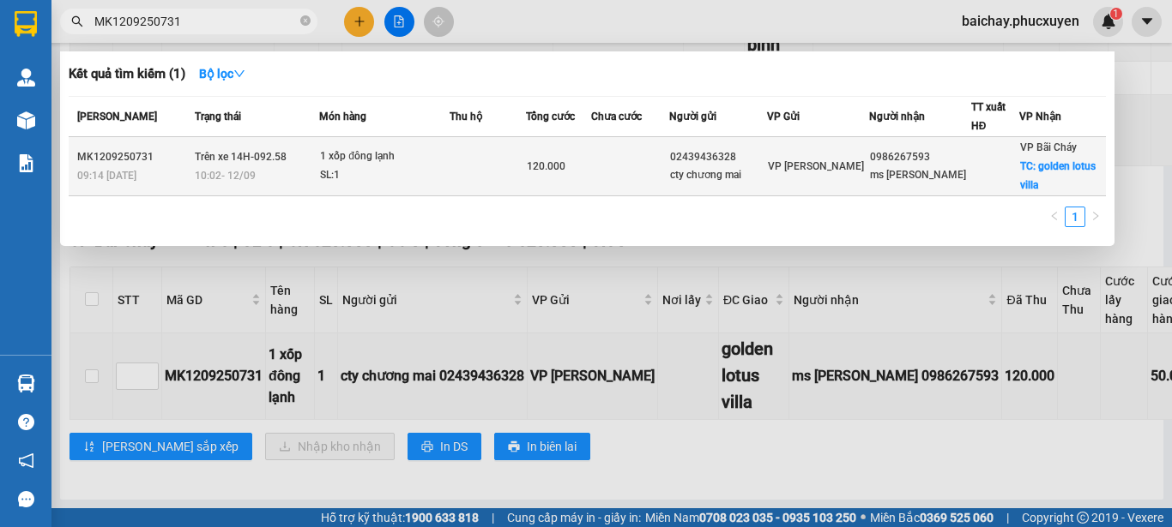
type input "MK1209250731"
click at [952, 172] on div "ms [PERSON_NAME]" at bounding box center [920, 175] width 100 height 18
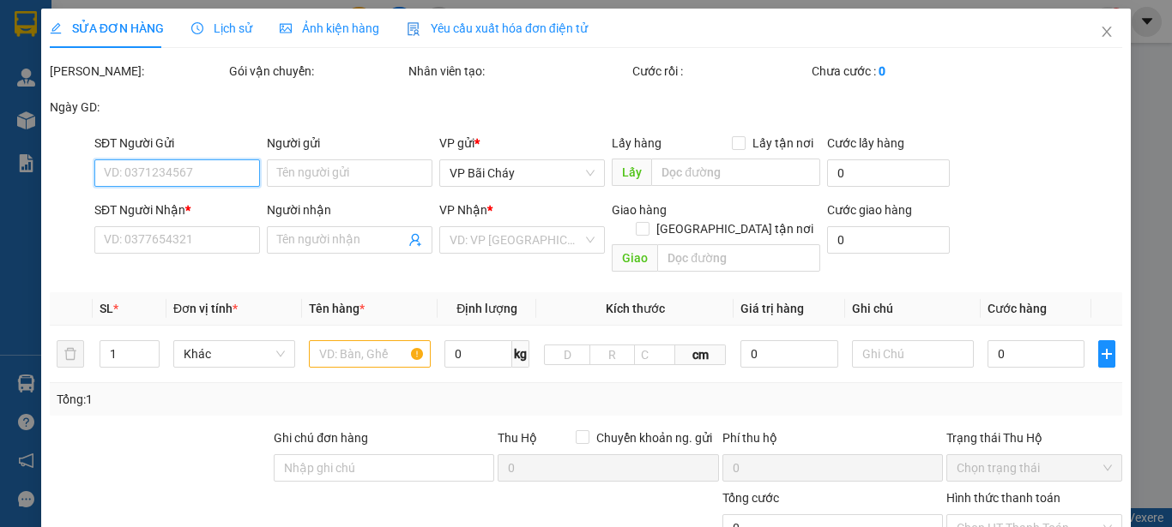
type input "02439436328"
type input "cty chương mai"
type input "0986267593"
type input "ms [PERSON_NAME]"
checkbox input "true"
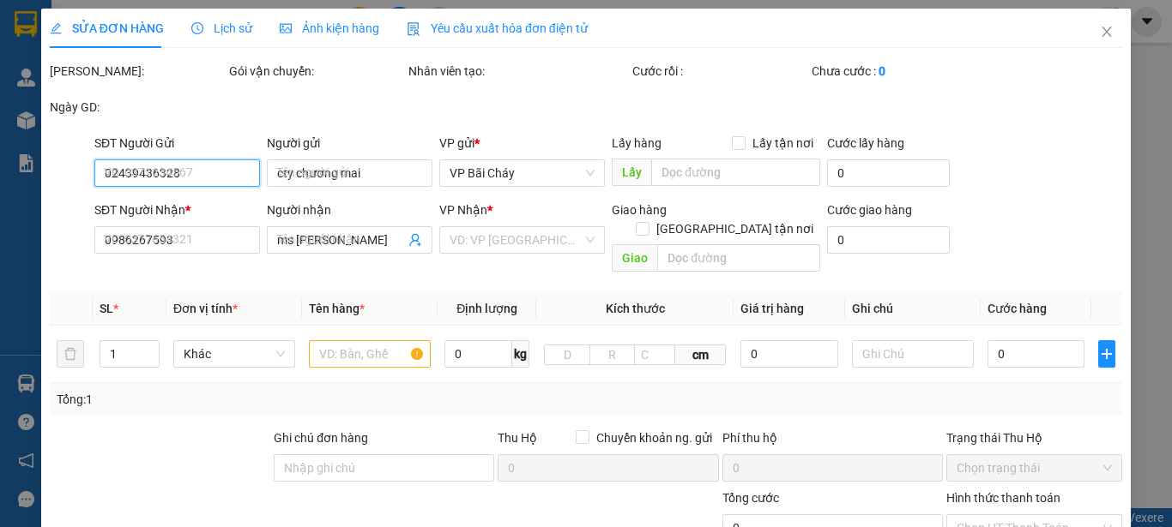
type input "golden lotus villa"
type input "120.000"
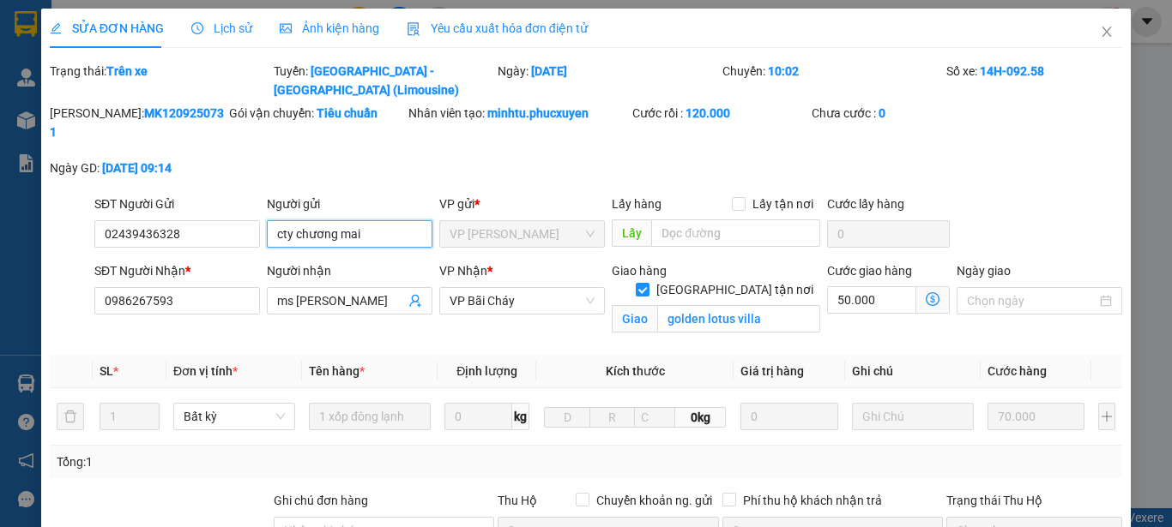
click at [372, 220] on input "cty chương mai" at bounding box center [350, 233] width 166 height 27
click at [415, 220] on input "cty chương mai 0915688983 ( Huyền )" at bounding box center [350, 233] width 166 height 27
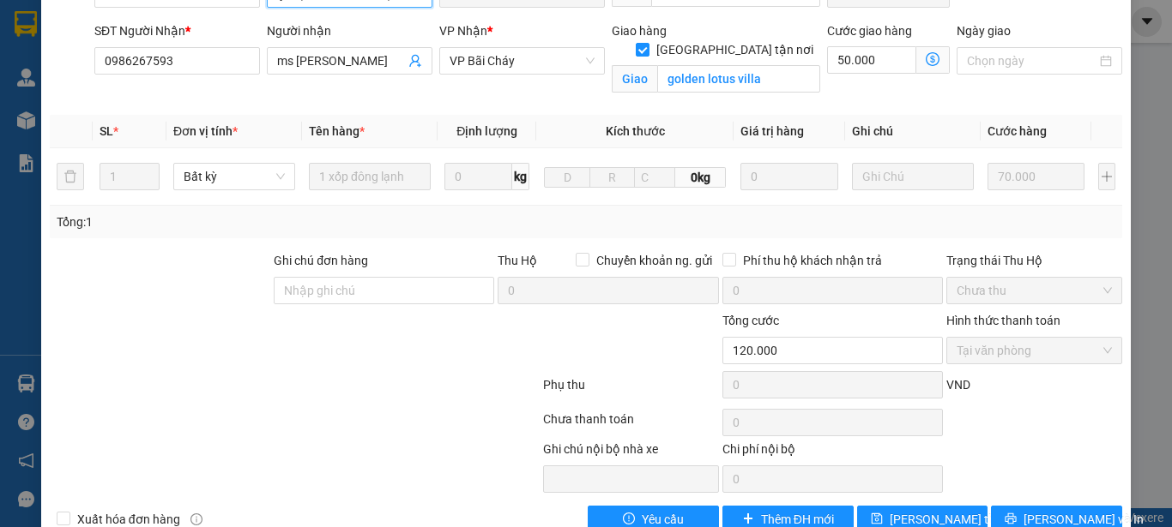
scroll to position [242, 0]
type input "cty chương mai 0915688983 ( Huyền ) - 0919901886 ( [PERSON_NAME] )"
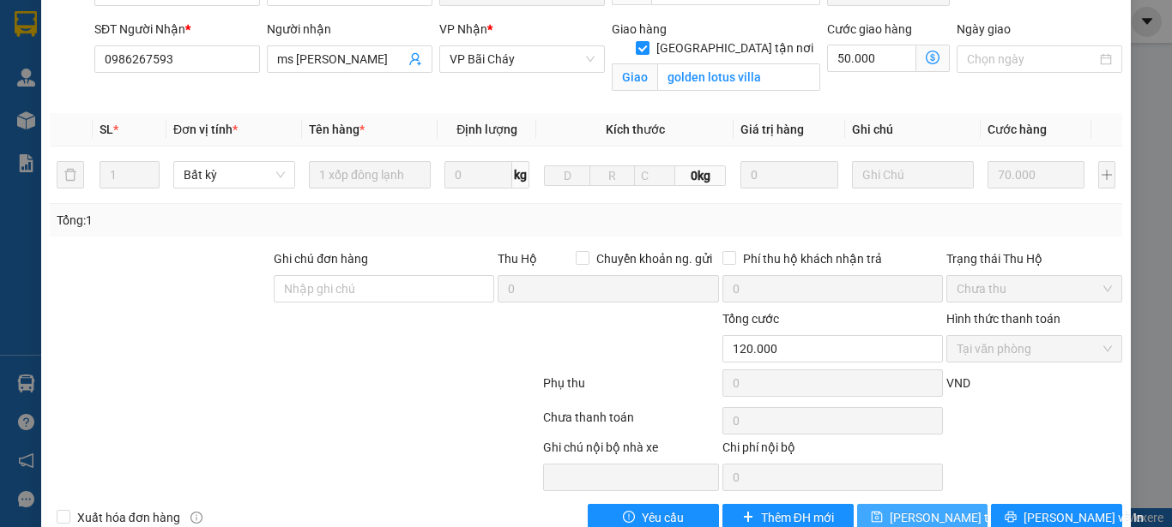
click at [890, 509] on span "[PERSON_NAME] thay đổi" at bounding box center [957, 518] width 137 height 19
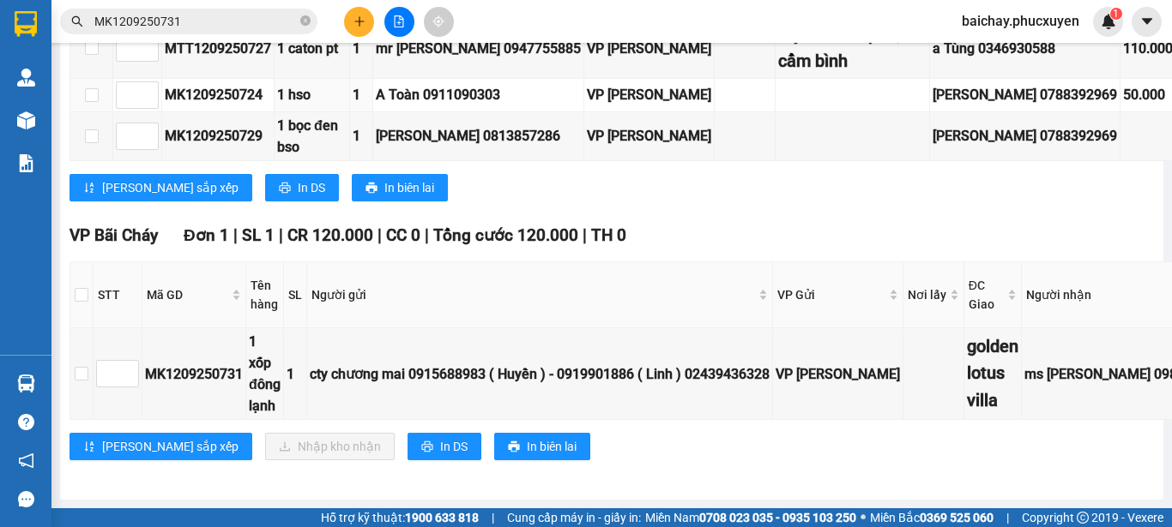
scroll to position [886, 0]
click at [273, 25] on input "MK1209250731" at bounding box center [195, 21] width 202 height 19
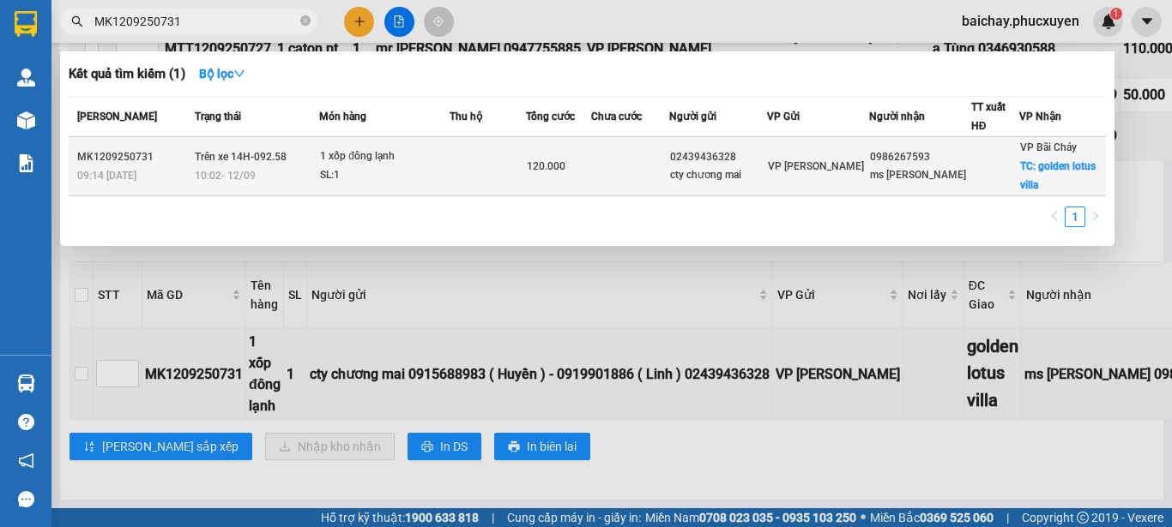
click at [975, 170] on div at bounding box center [995, 167] width 47 height 18
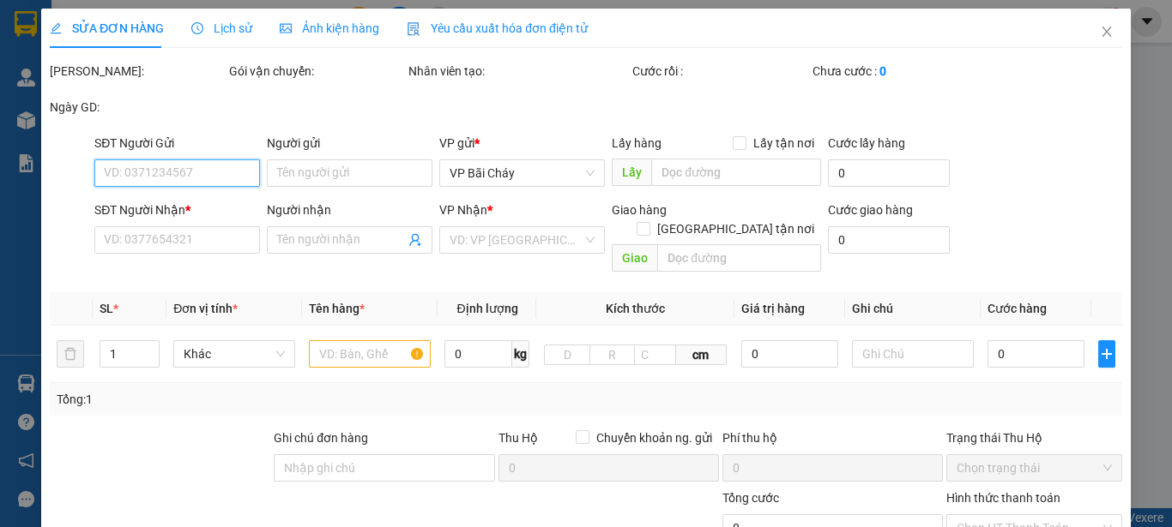
type input "02439436328"
type input "cty chương mai 0915688983 ( Huyền ) - 0919901886 ( [PERSON_NAME] )"
type input "0986267593"
type input "ms [PERSON_NAME]"
checkbox input "true"
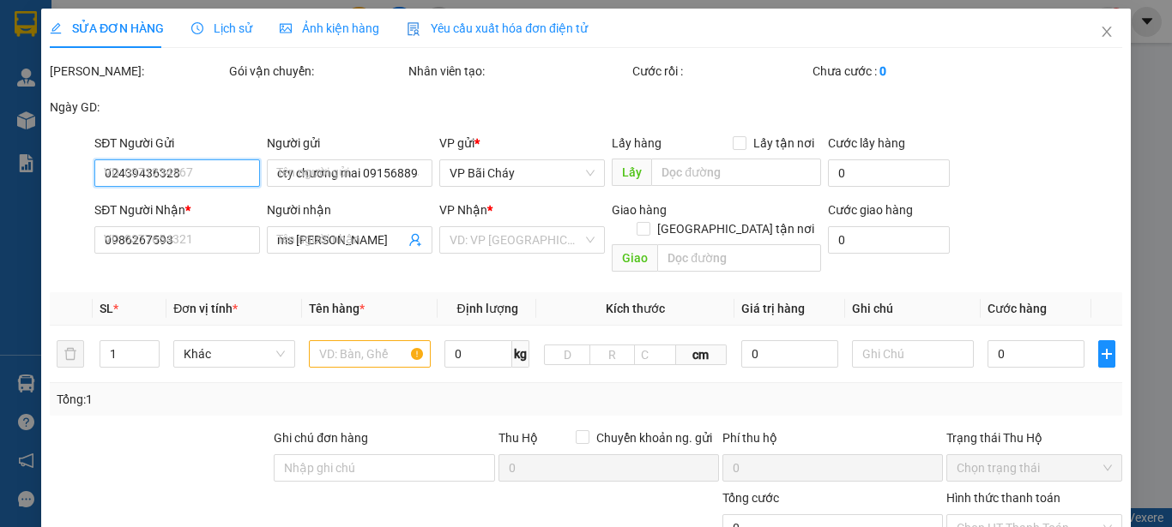
type input "golden lotus villa"
type input "120.000"
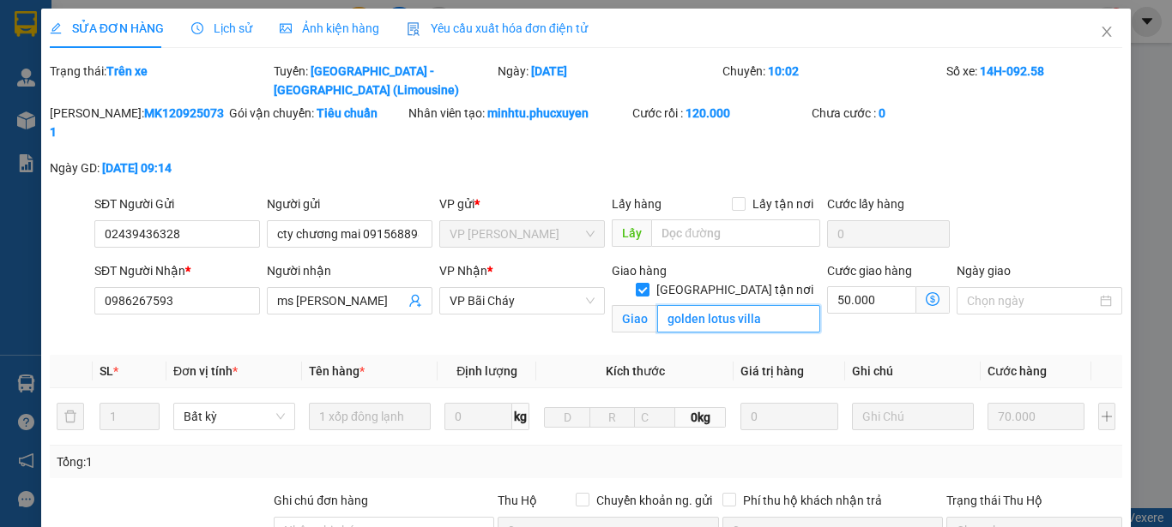
click at [778, 305] on input "golden lotus villa" at bounding box center [738, 318] width 163 height 27
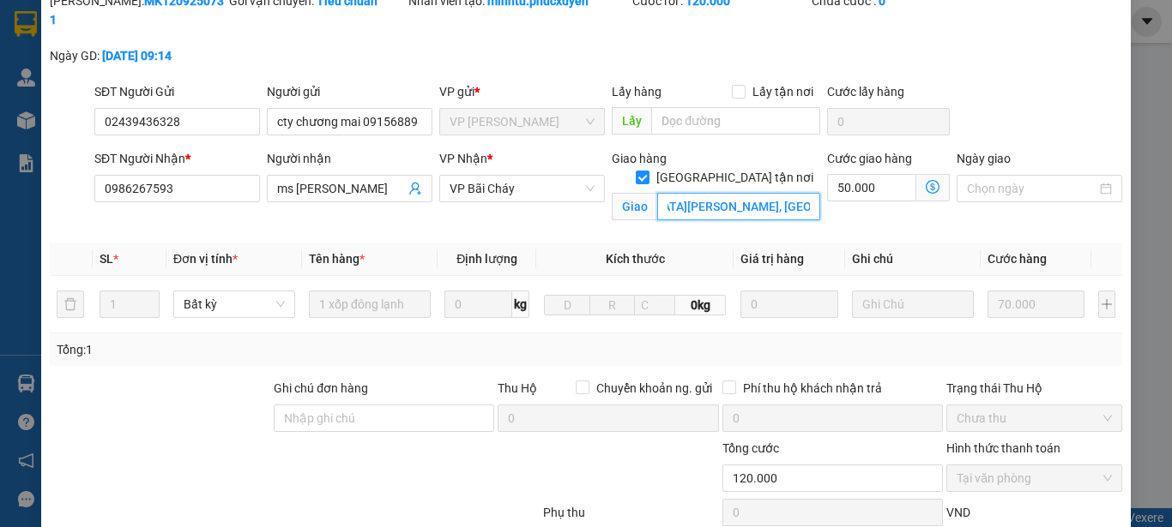
scroll to position [242, 0]
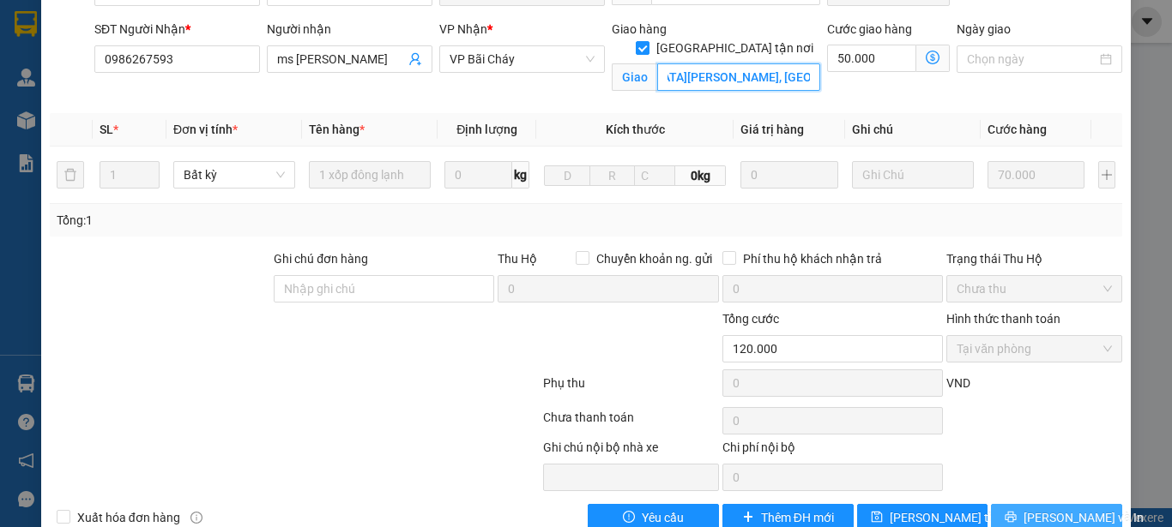
type input "golden lotus villa - OTM 403 [GEOGRAPHIC_DATA][PERSON_NAME], [GEOGRAPHIC_DATA]"
click at [1047, 509] on span "[PERSON_NAME] và In" at bounding box center [1083, 518] width 120 height 19
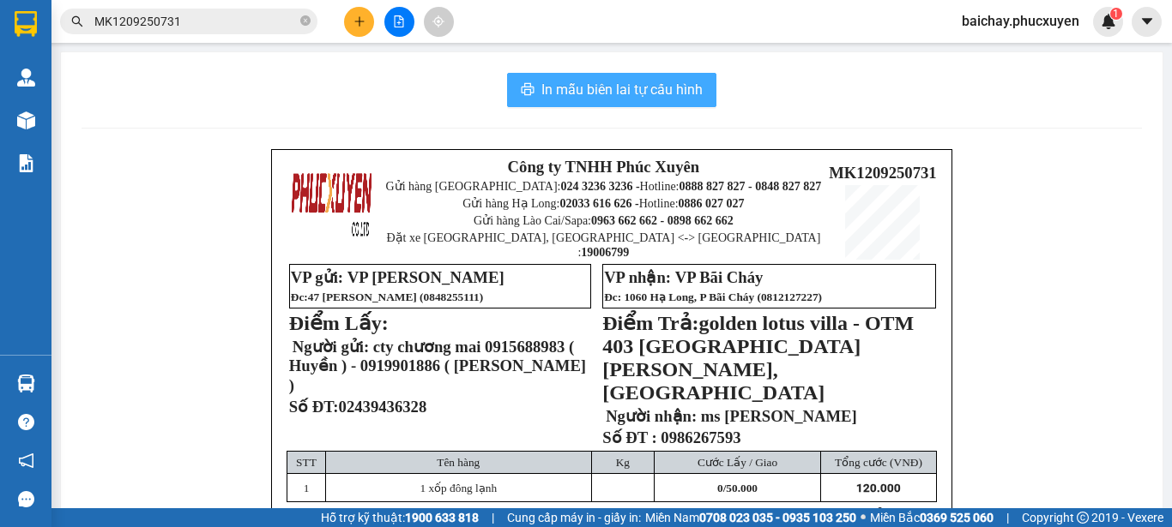
click at [585, 89] on span "In mẫu biên lai tự cấu hình" at bounding box center [621, 89] width 161 height 21
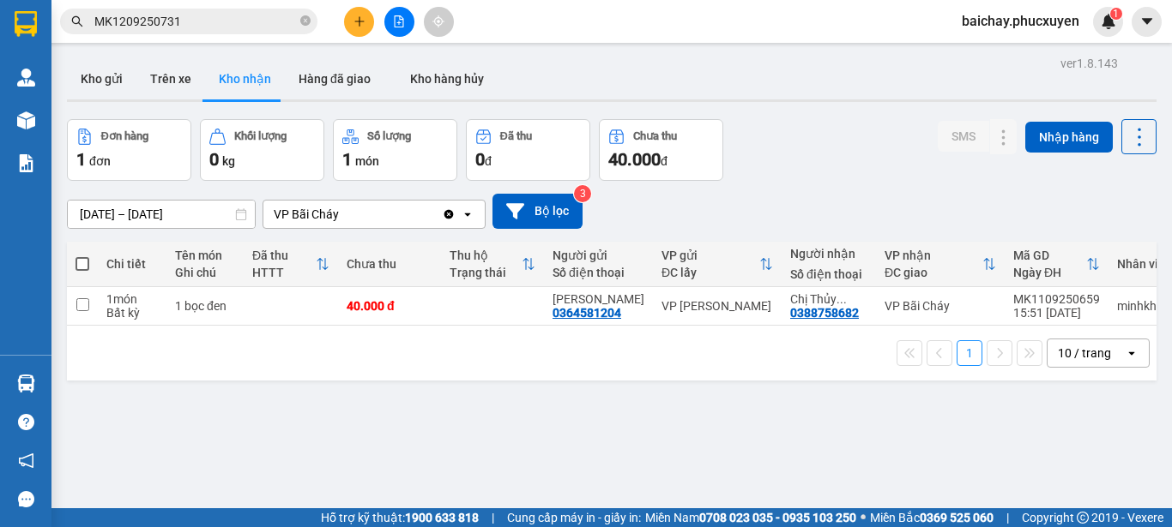
click at [664, 443] on div "ver 1.8.143 Kho gửi Trên xe Kho nhận Hàng đã giao Kho hàng hủy Đơn hàng 1 đơn K…" at bounding box center [611, 314] width 1103 height 527
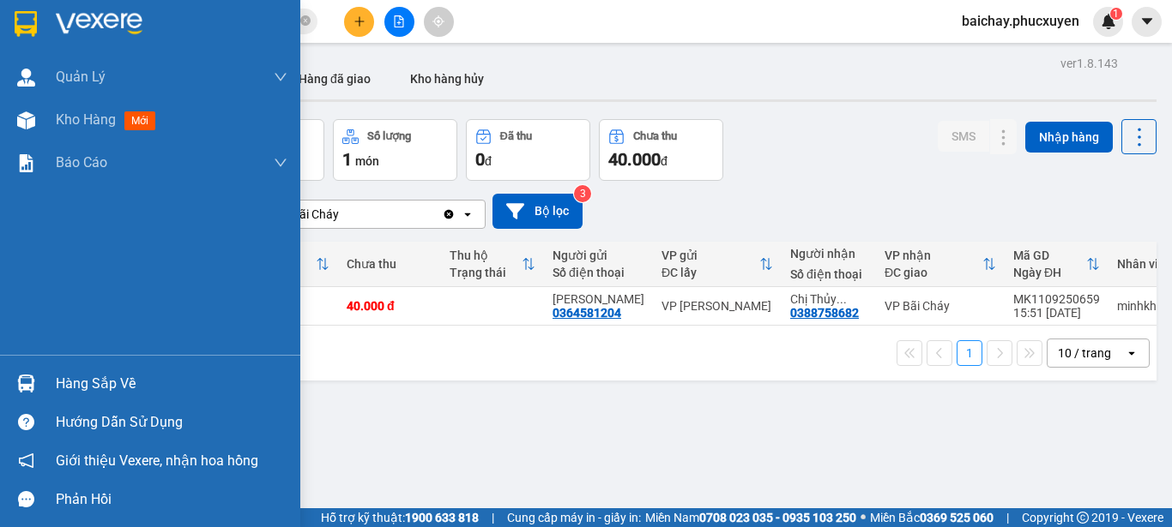
click at [76, 386] on div "Hàng sắp về" at bounding box center [172, 384] width 232 height 26
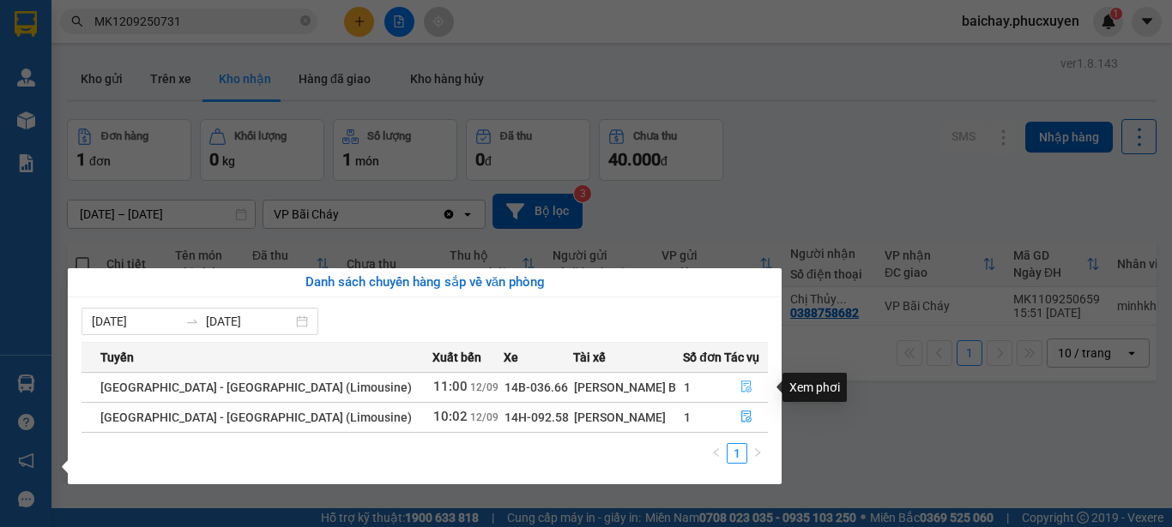
click at [740, 388] on icon "file-done" at bounding box center [746, 387] width 12 height 12
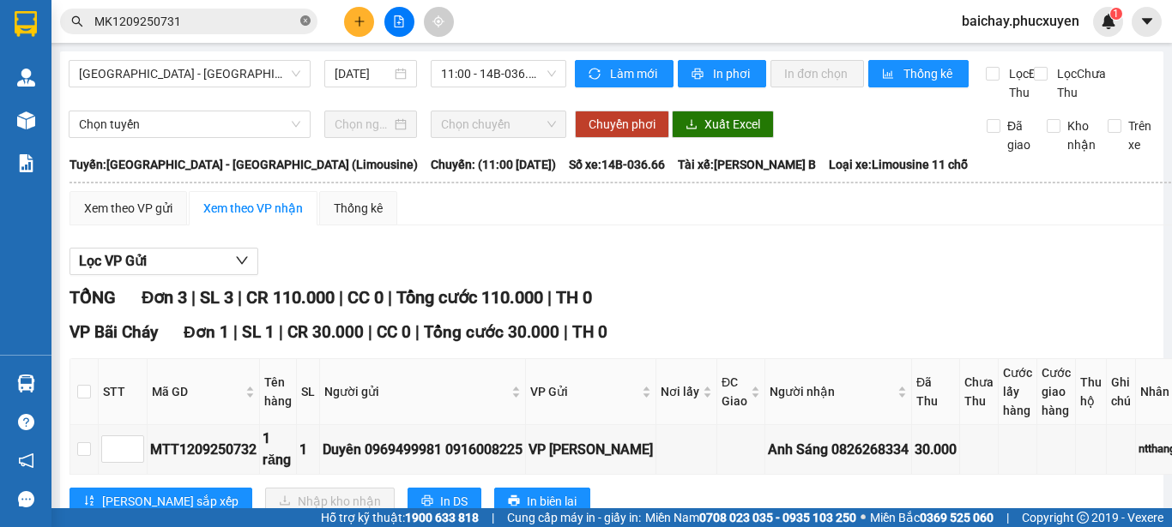
click at [305, 24] on icon "close-circle" at bounding box center [305, 20] width 10 height 10
click at [250, 26] on input "text" at bounding box center [195, 21] width 202 height 19
paste input "0826268334"
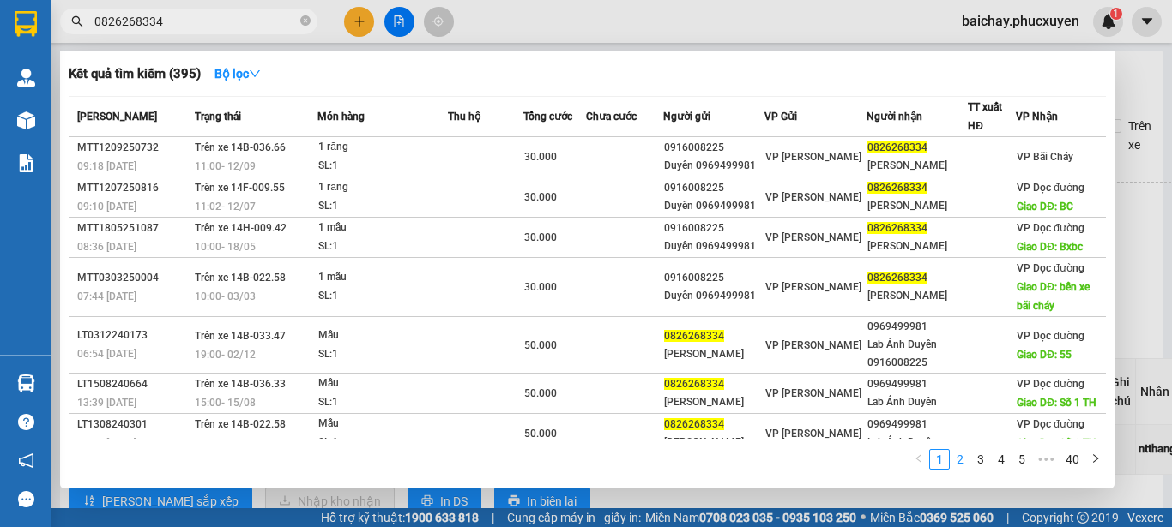
type input "0826268334"
click at [957, 459] on link "2" at bounding box center [959, 459] width 19 height 19
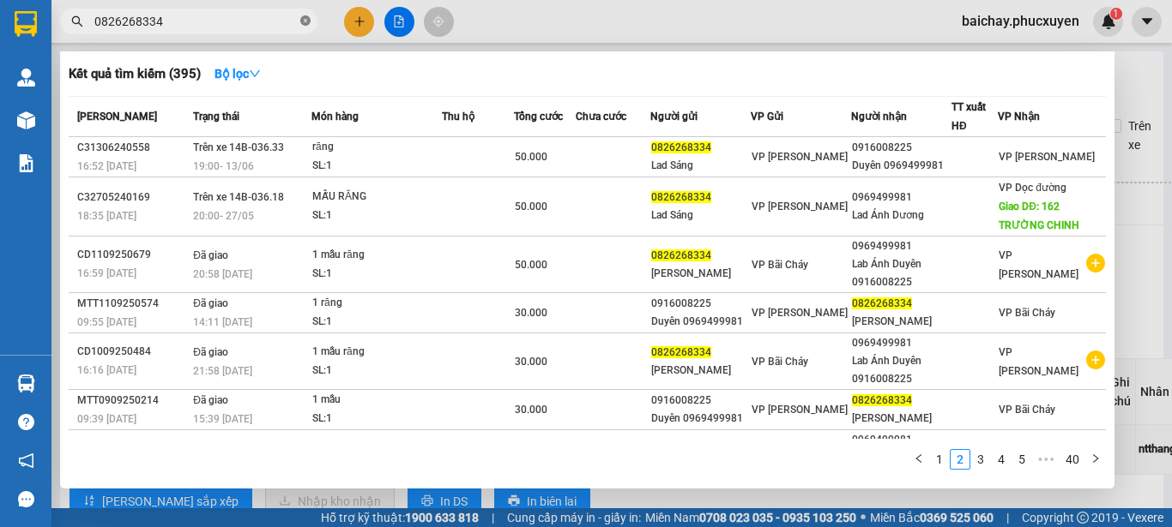
click at [306, 21] on icon "close-circle" at bounding box center [305, 20] width 10 height 10
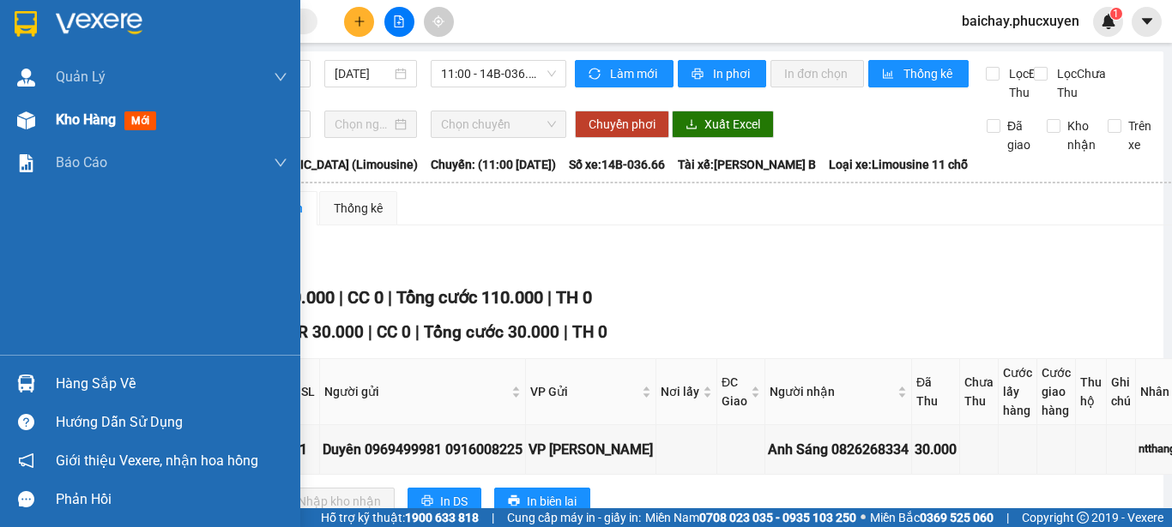
click at [93, 117] on span "Kho hàng" at bounding box center [86, 119] width 60 height 16
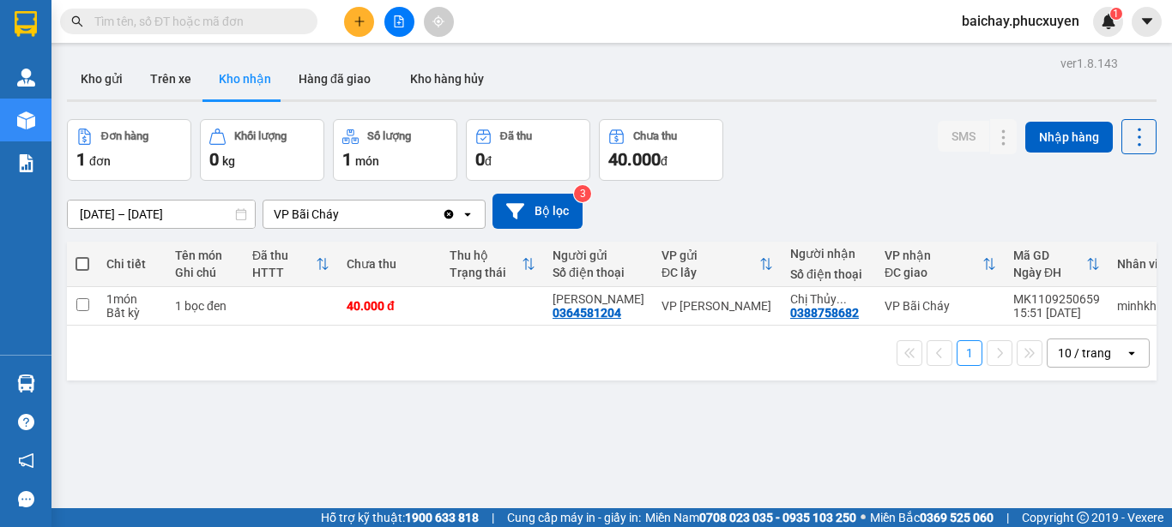
click at [418, 437] on div "ver 1.8.143 Kho gửi Trên xe Kho nhận Hàng đã giao Kho hàng hủy Đơn hàng 1 đơn K…" at bounding box center [611, 314] width 1103 height 527
